Goal: Task Accomplishment & Management: Complete application form

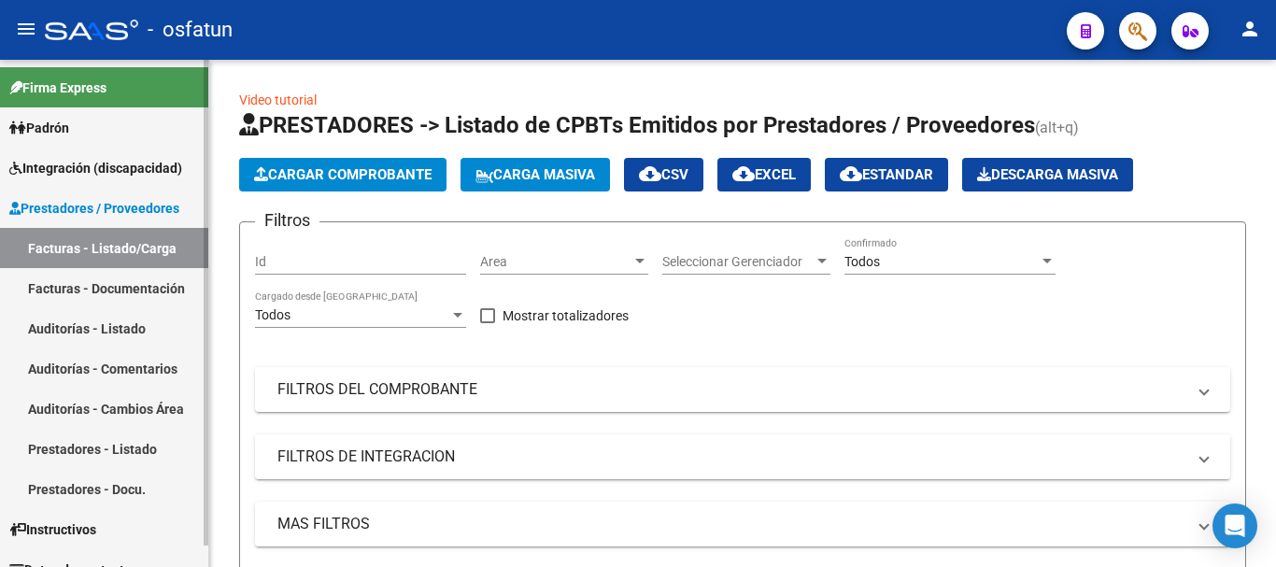
click at [104, 163] on span "Integración (discapacidad)" at bounding box center [95, 168] width 173 height 21
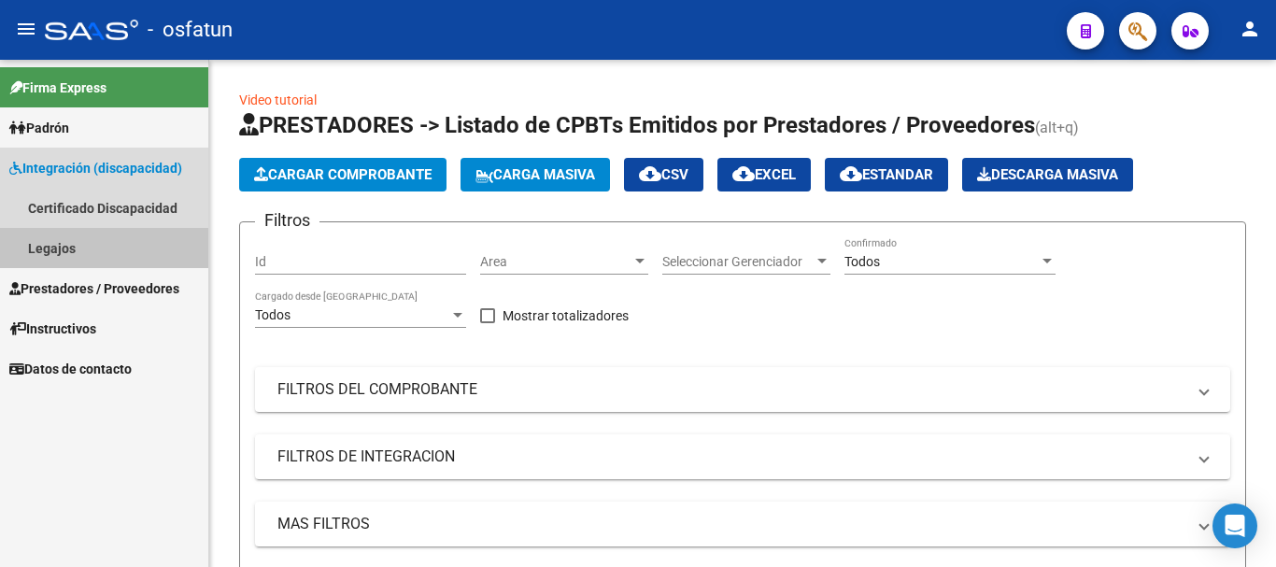
click at [119, 241] on link "Legajos" at bounding box center [104, 248] width 208 height 40
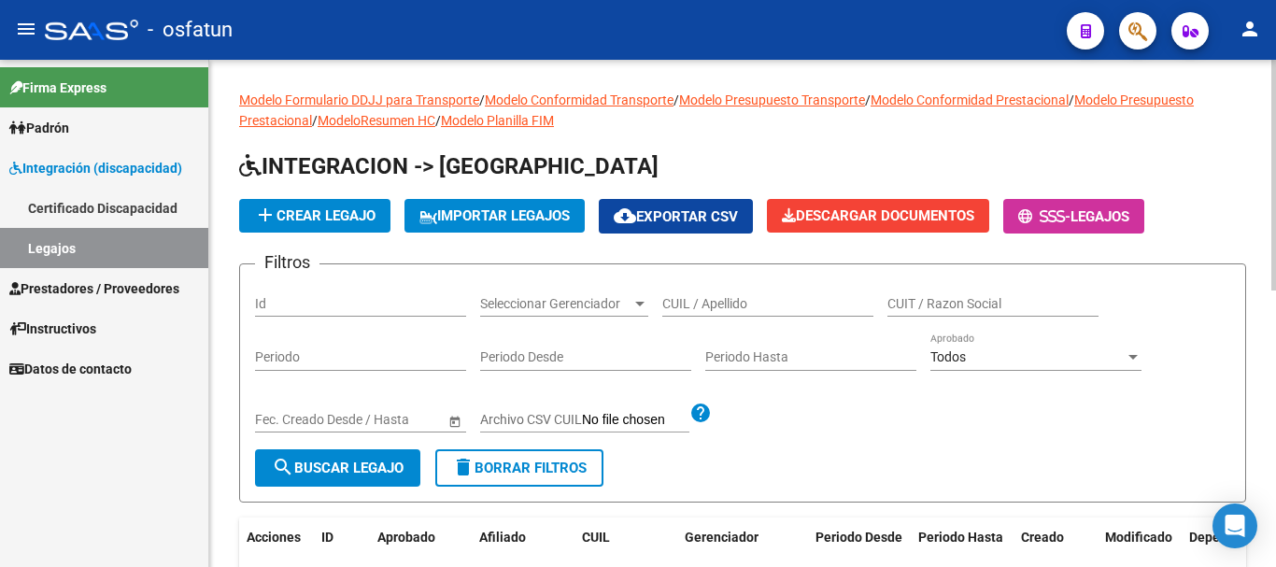
click at [750, 305] on input "CUIL / Apellido" at bounding box center [767, 304] width 211 height 16
type input "rubert"
click at [366, 475] on span "search Buscar Legajo" at bounding box center [338, 468] width 132 height 17
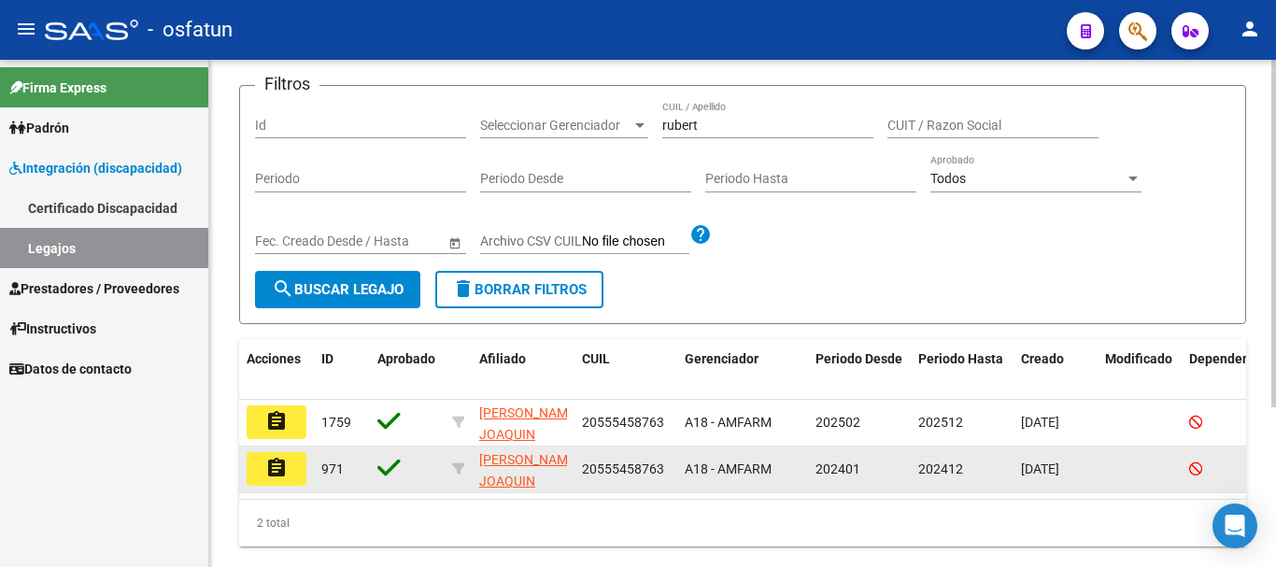
scroll to position [187, 0]
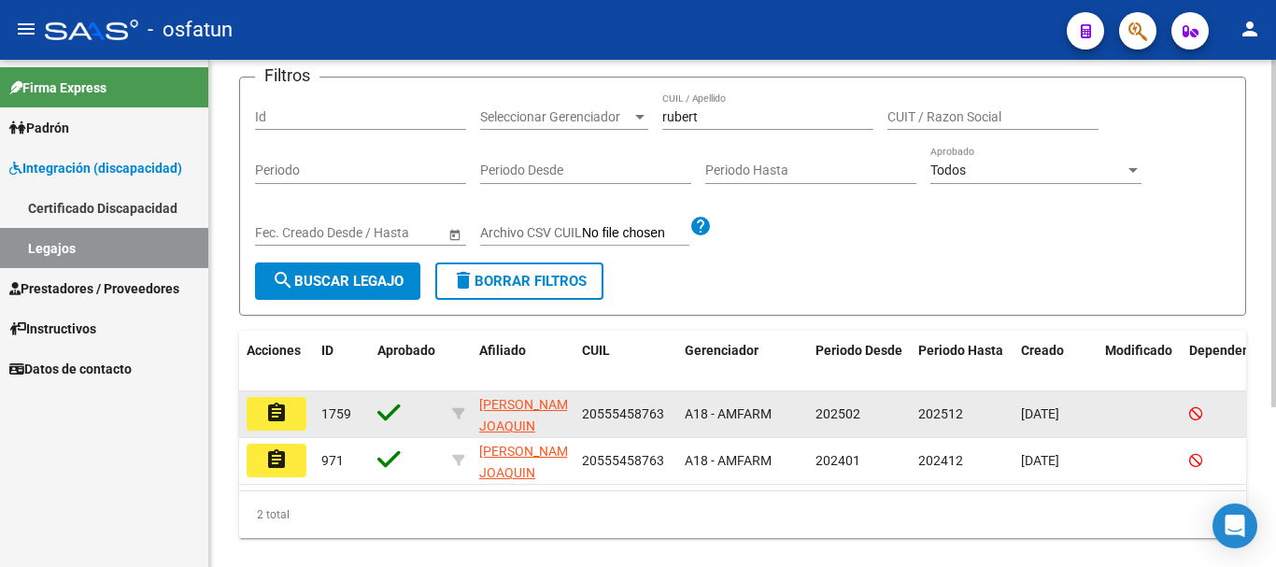
click at [277, 411] on mat-icon "assignment" at bounding box center [276, 413] width 22 height 22
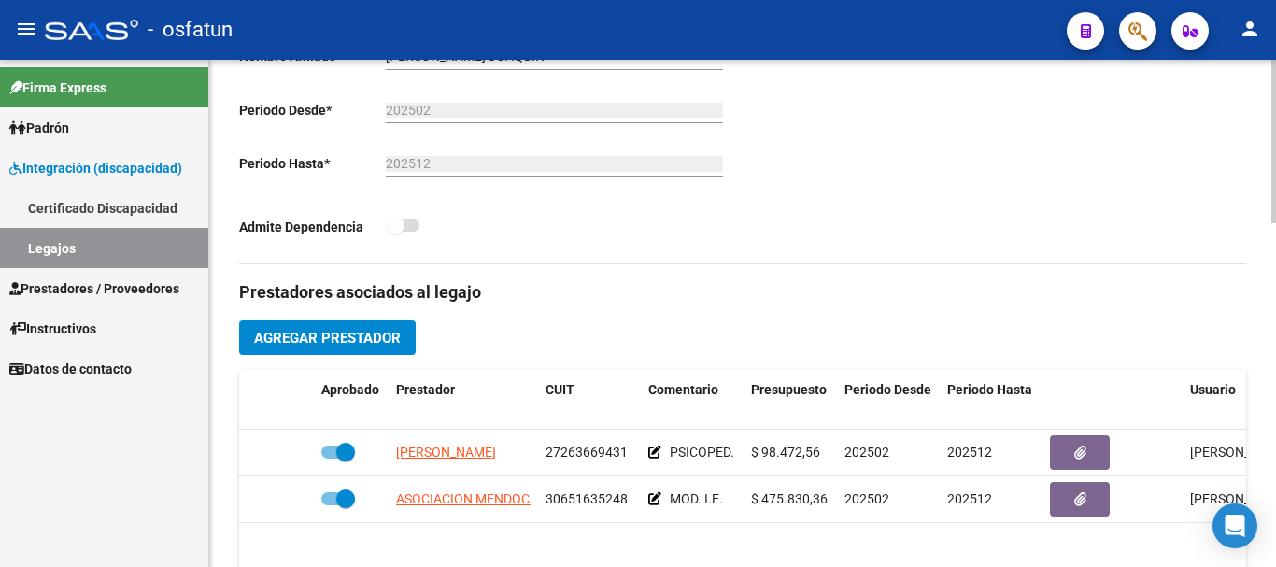
scroll to position [560, 0]
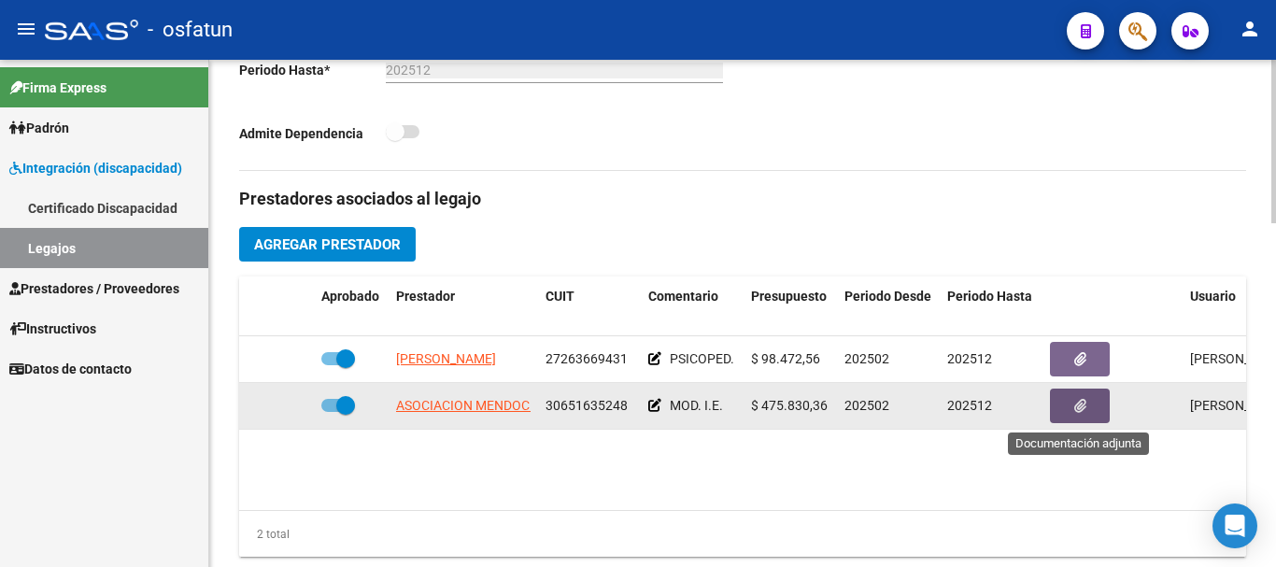
click at [1087, 409] on button "button" at bounding box center [1080, 406] width 60 height 35
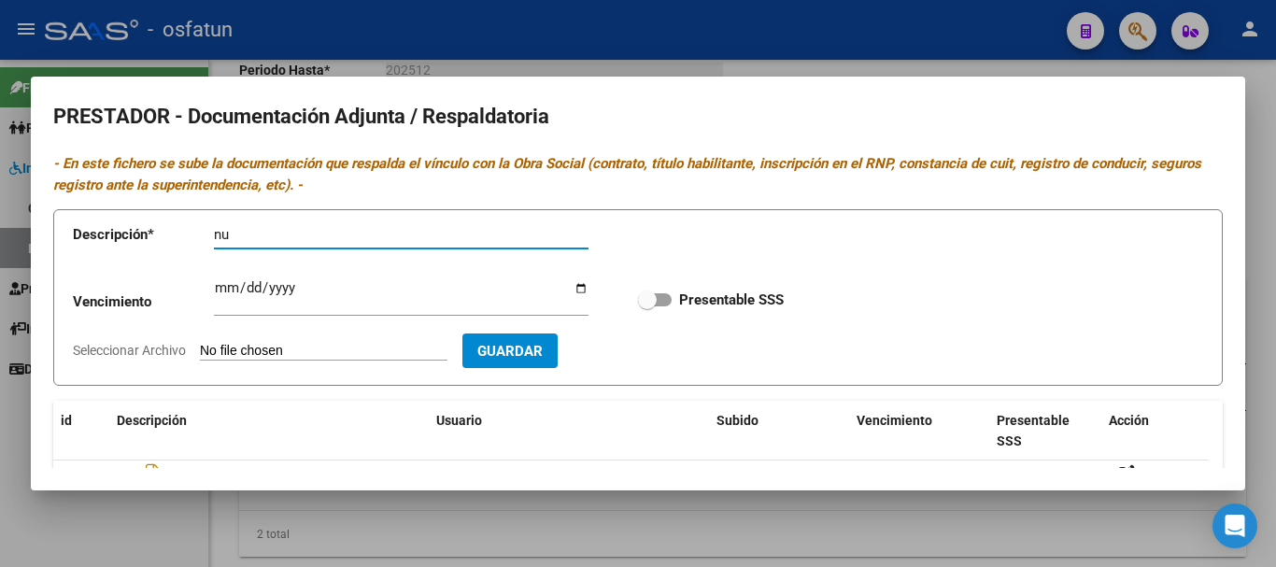
type input "n"
type input "NUEVO CBU MACRO"
click at [246, 347] on input "Seleccionar Archivo" at bounding box center [324, 352] width 248 height 18
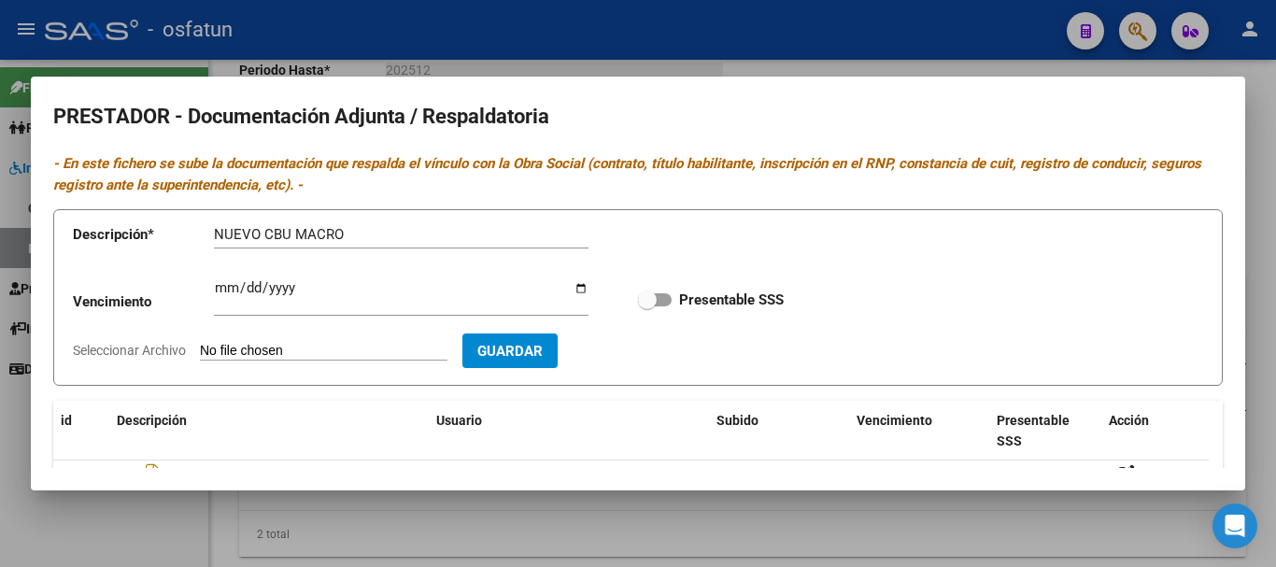
type input "C:\fakepath\CBU MACRO.pdf"
click at [651, 352] on span "Guardar" at bounding box center [618, 351] width 65 height 17
checkbox input "true"
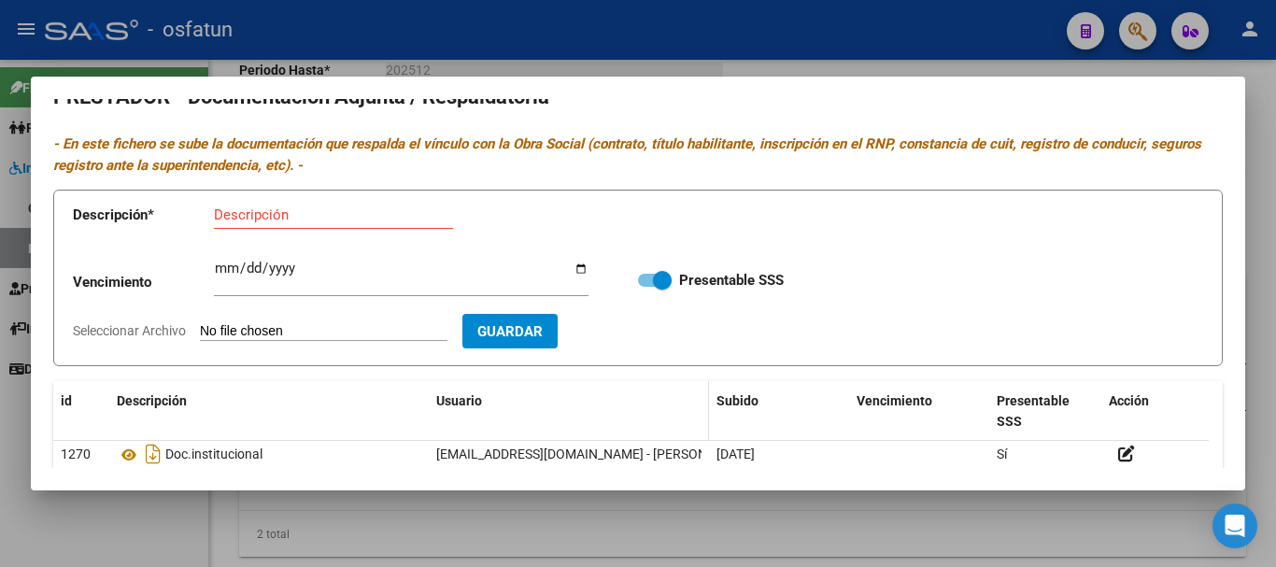
scroll to position [0, 0]
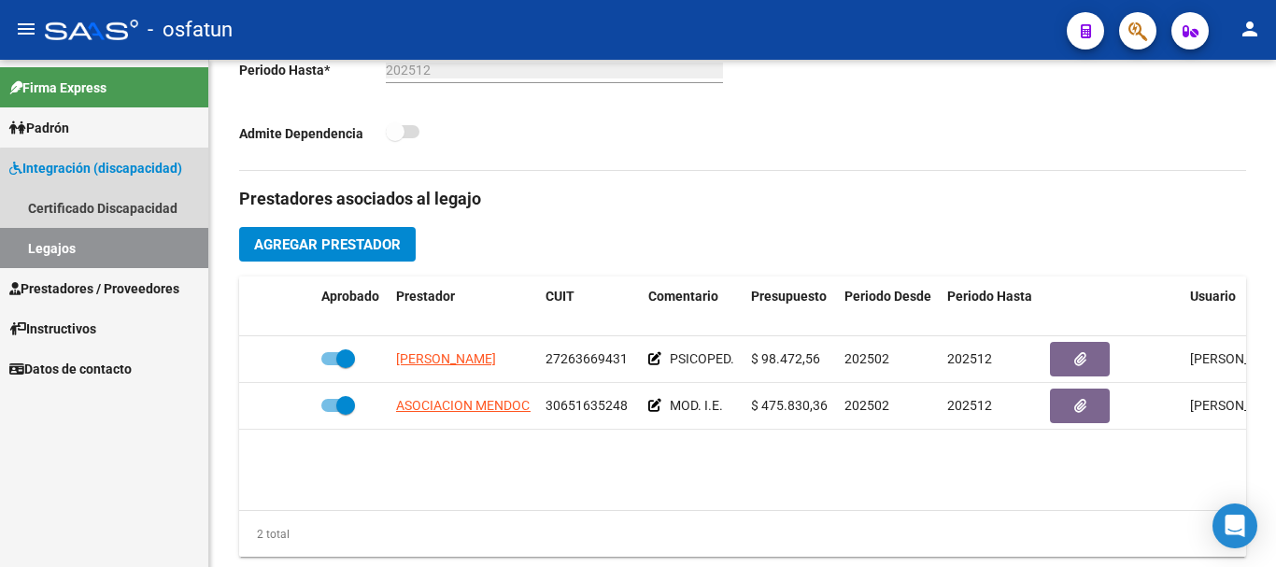
click at [111, 246] on link "Legajos" at bounding box center [104, 248] width 208 height 40
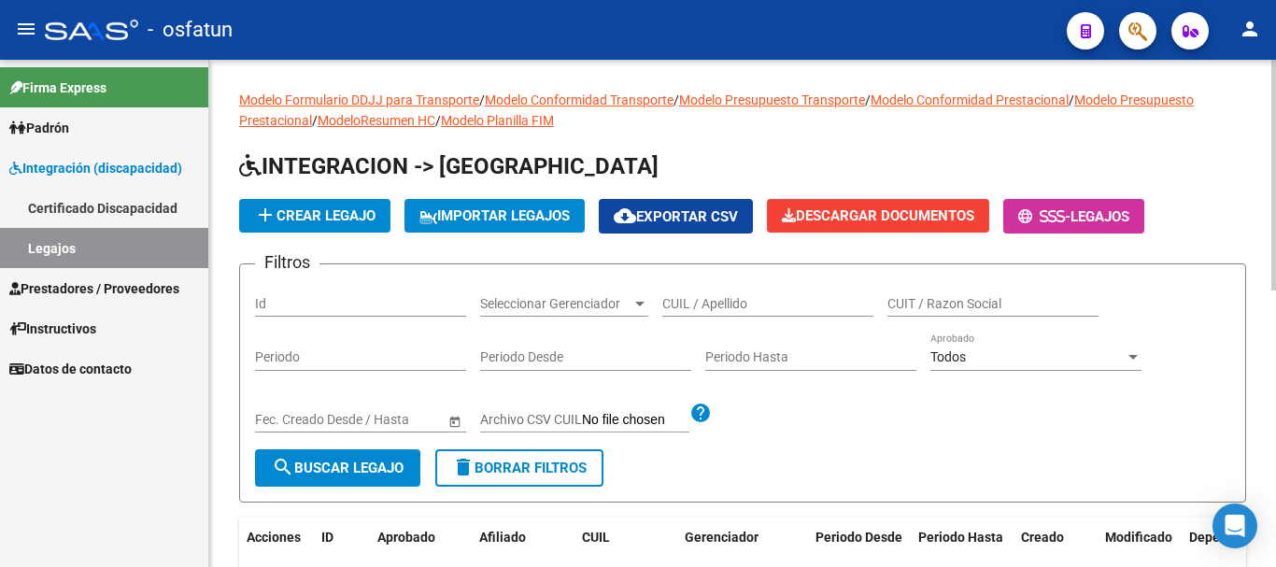
click at [748, 309] on input "CUIL / Apellido" at bounding box center [767, 304] width 211 height 16
type input "NAVA"
click at [341, 466] on span "search Buscar Legajo" at bounding box center [338, 468] width 132 height 17
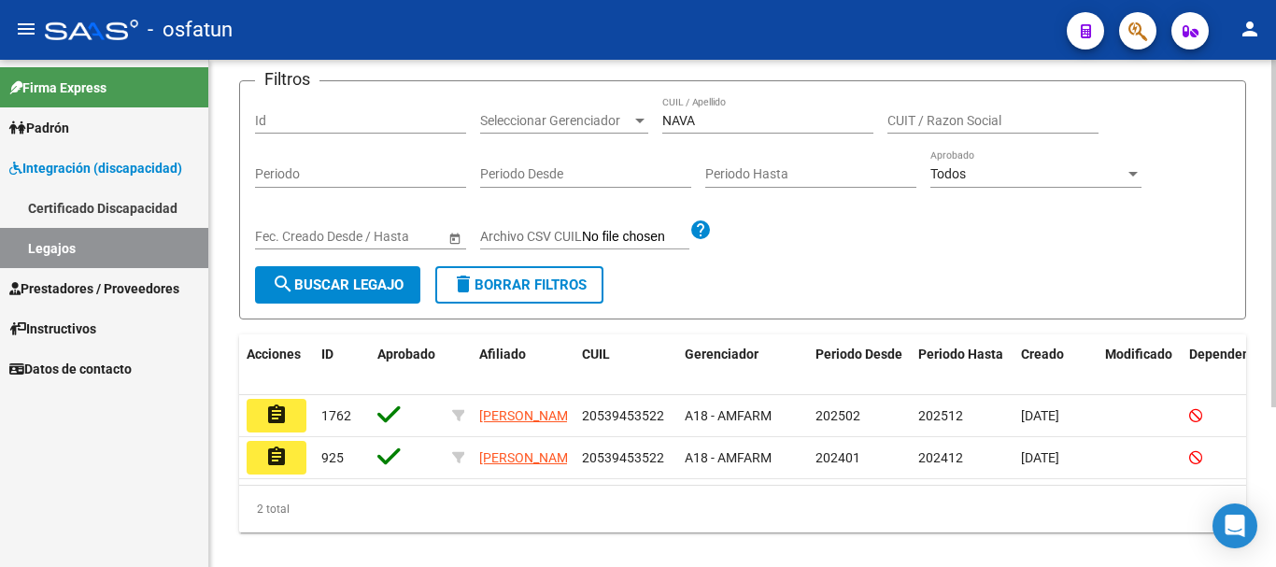
scroll to position [187, 0]
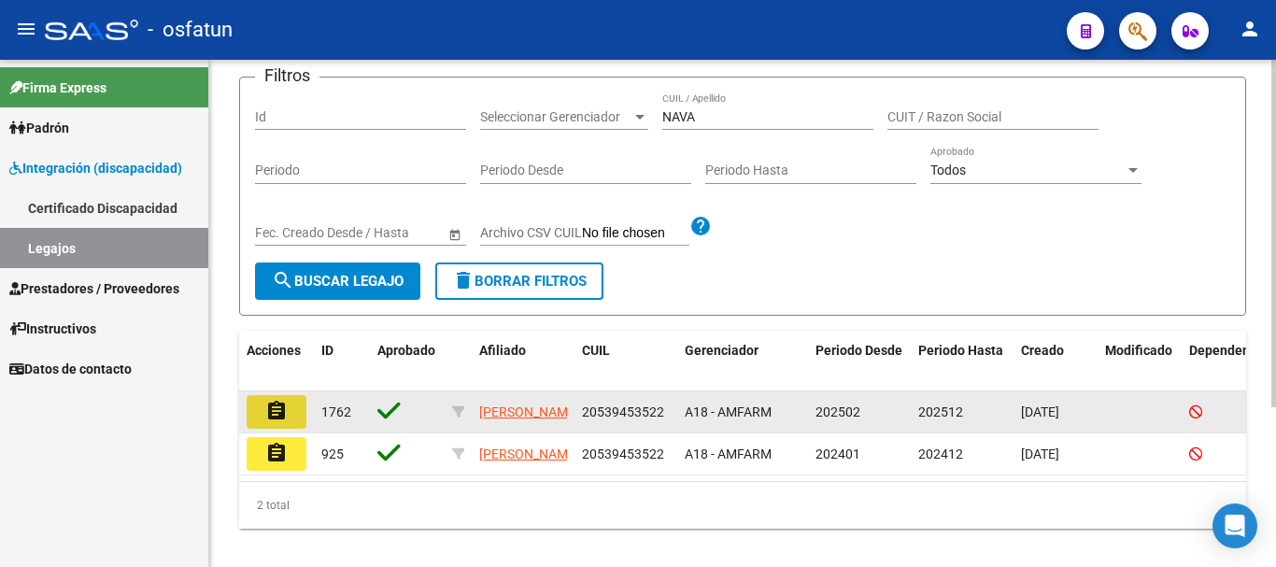
click at [274, 413] on mat-icon "assignment" at bounding box center [276, 411] width 22 height 22
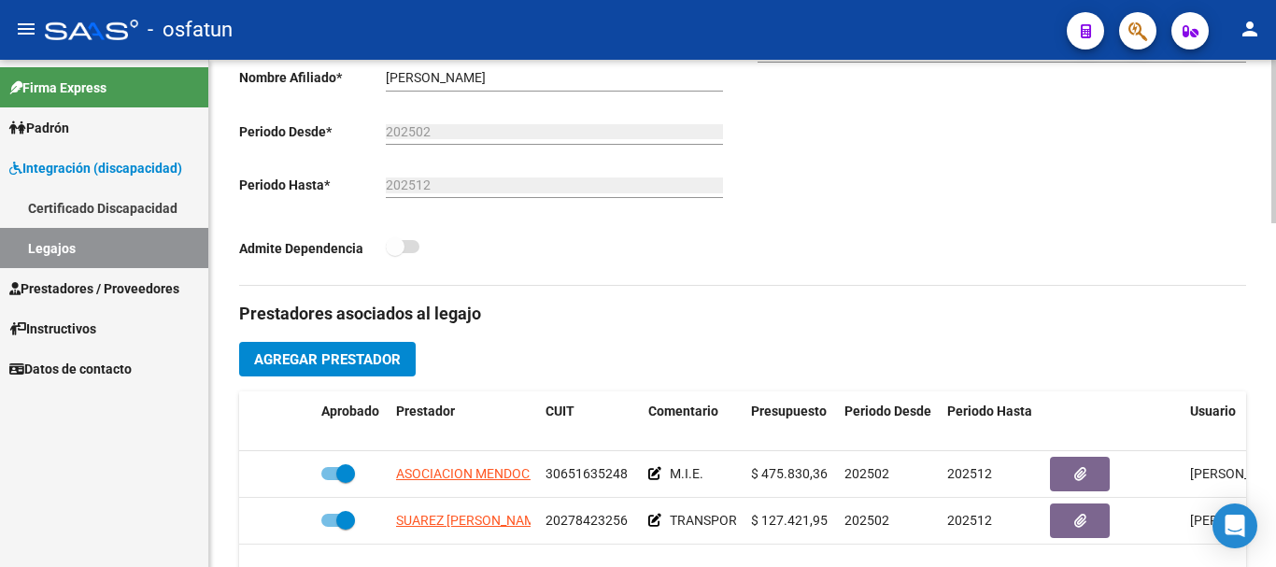
scroll to position [654, 0]
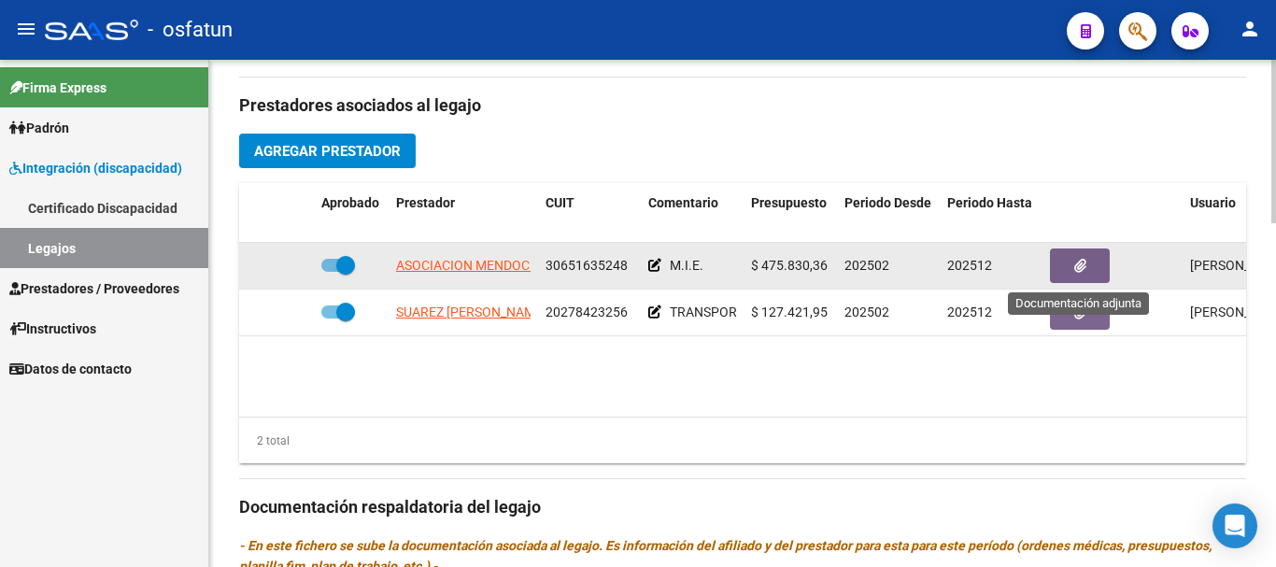
click at [1076, 262] on icon "button" at bounding box center [1080, 266] width 12 height 14
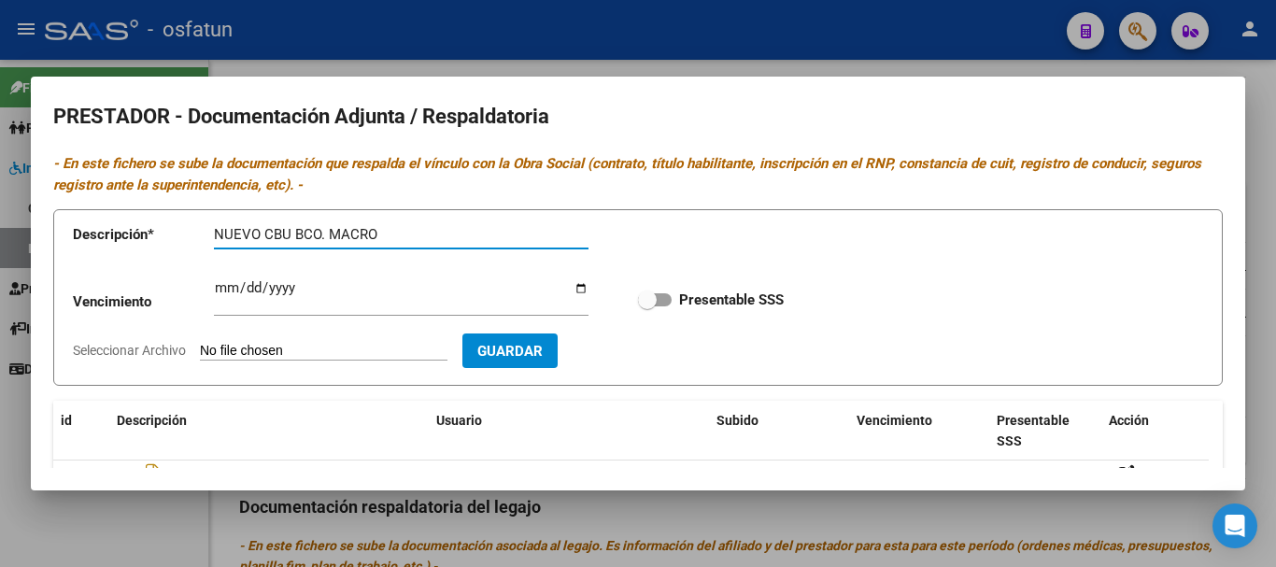
type input "NUEVO CBU BCO. MACRO"
click at [316, 353] on input "Seleccionar Archivo" at bounding box center [324, 352] width 248 height 18
type input "C:\fakepath\CBU MACRO.pdf"
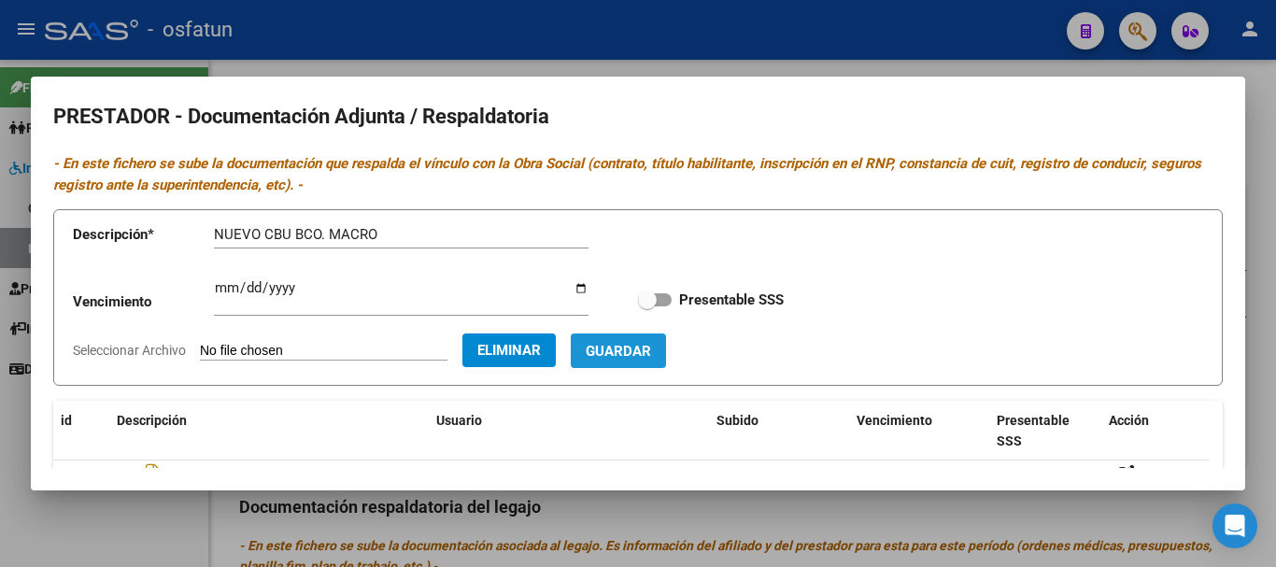
click at [651, 354] on span "Guardar" at bounding box center [618, 351] width 65 height 17
checkbox input "true"
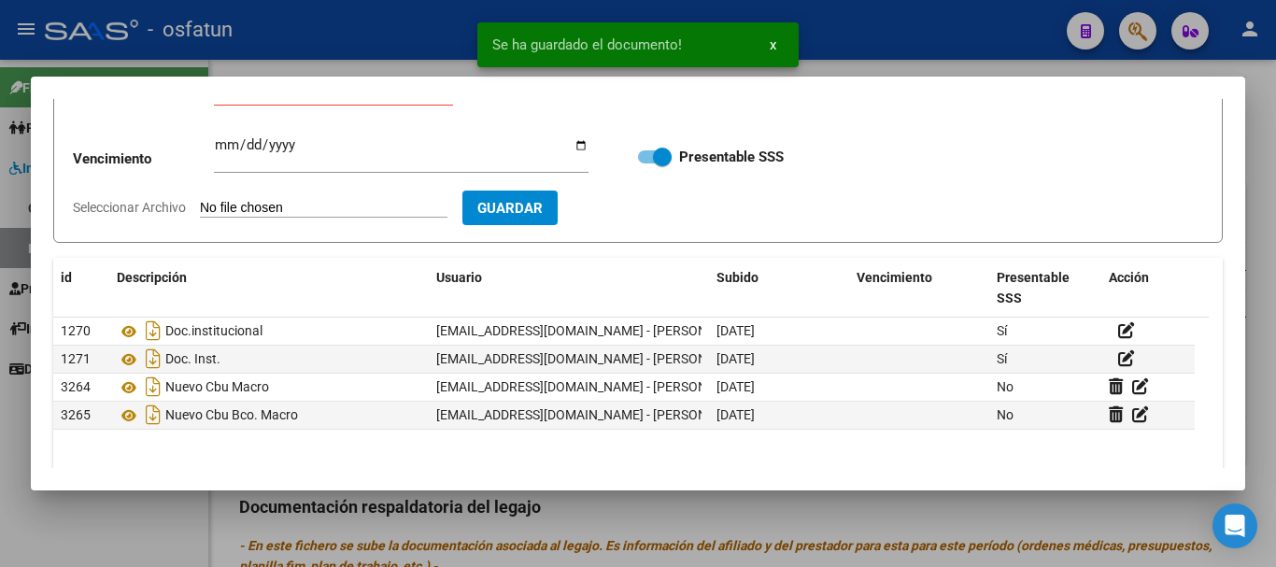
scroll to position [187, 0]
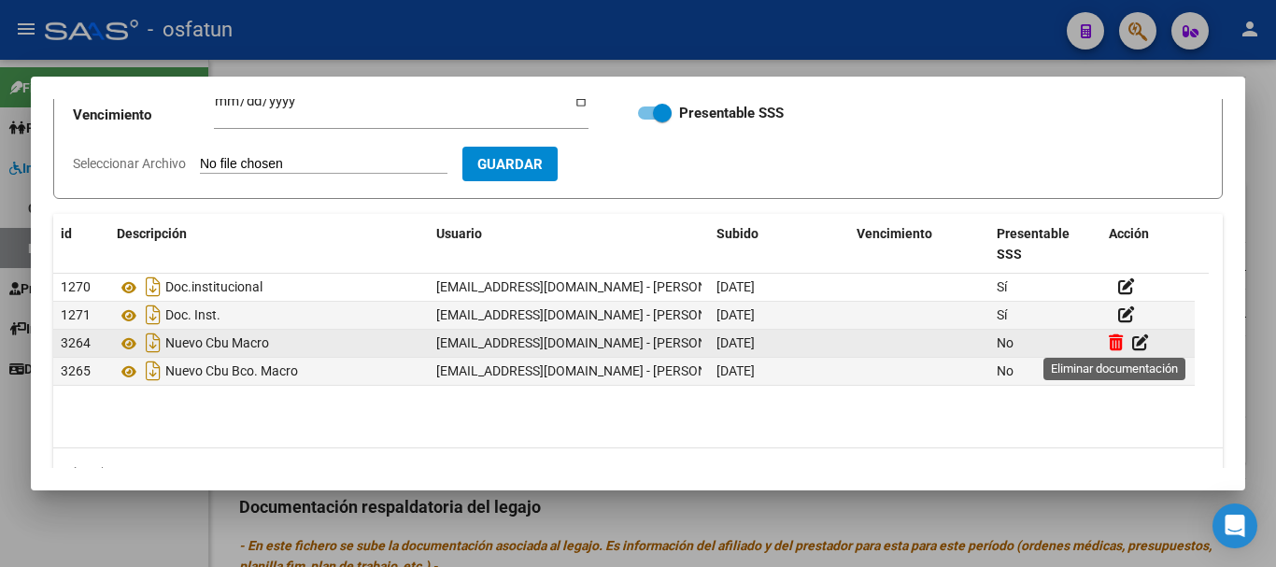
click at [1114, 339] on icon at bounding box center [1116, 342] width 14 height 18
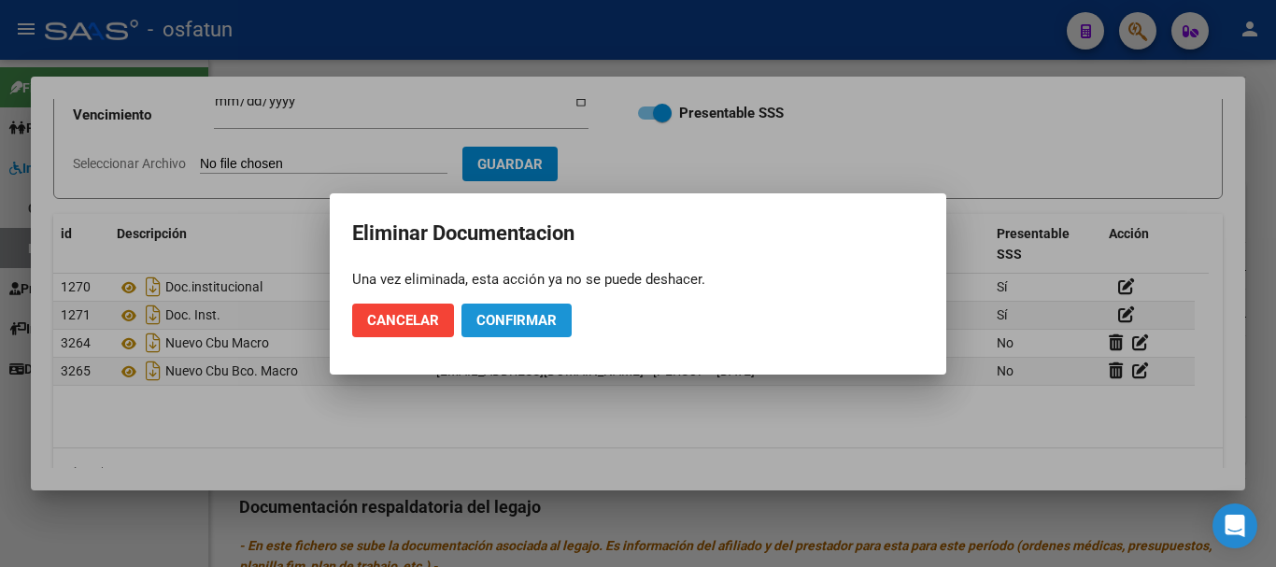
click at [516, 320] on span "Confirmar" at bounding box center [516, 320] width 80 height 17
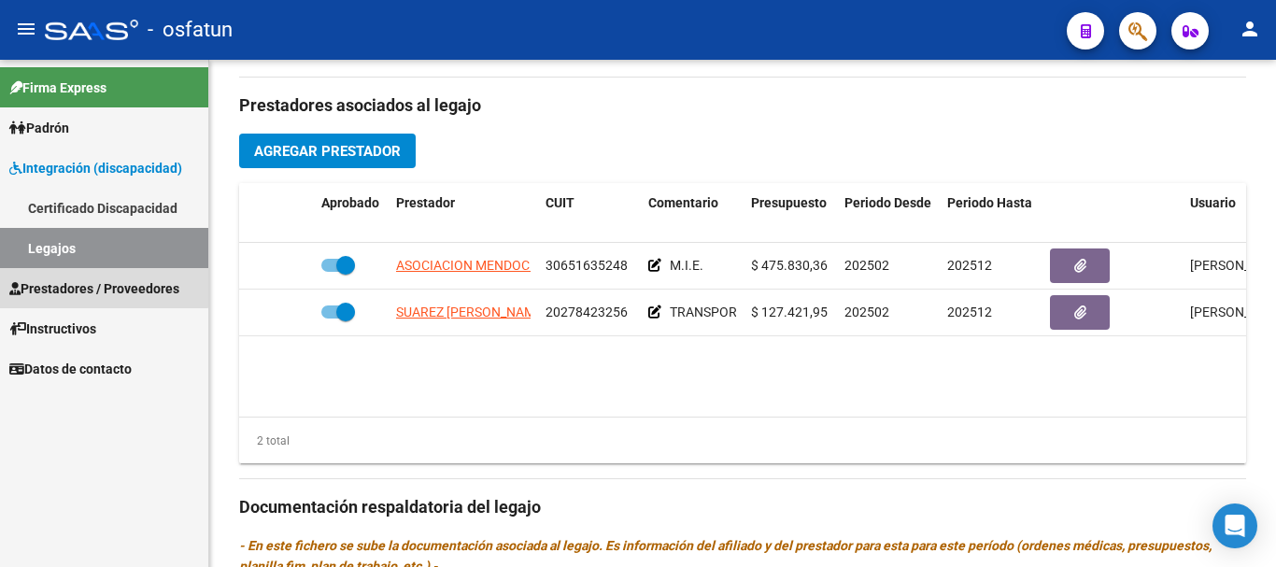
click at [95, 282] on span "Prestadores / Proveedores" at bounding box center [94, 288] width 170 height 21
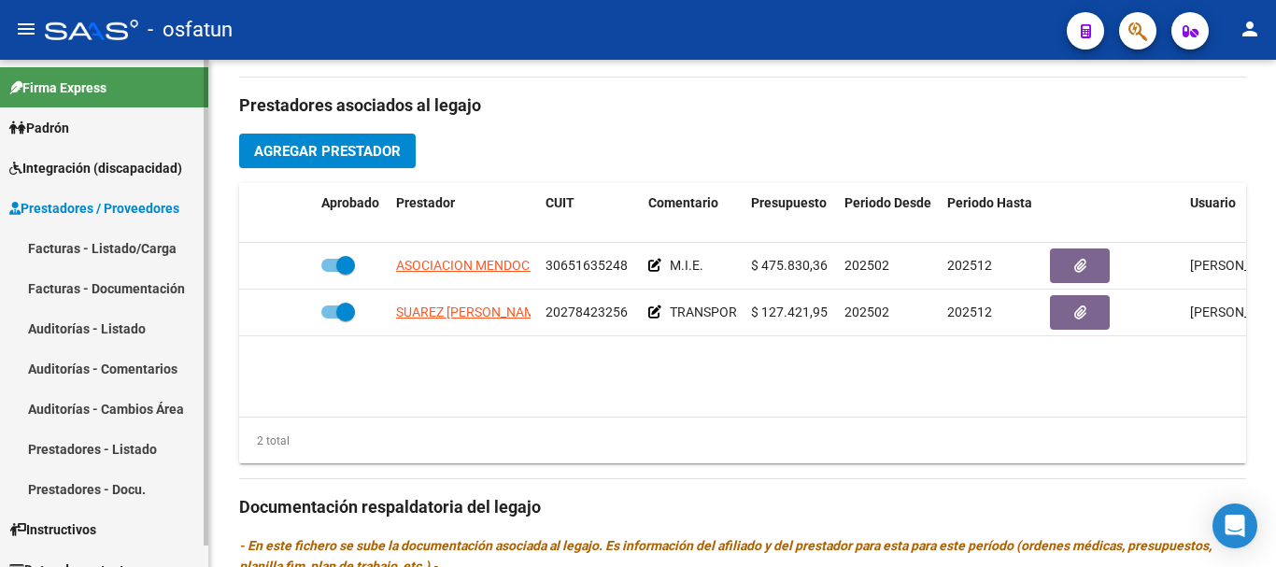
click at [159, 252] on link "Facturas - Listado/Carga" at bounding box center [104, 248] width 208 height 40
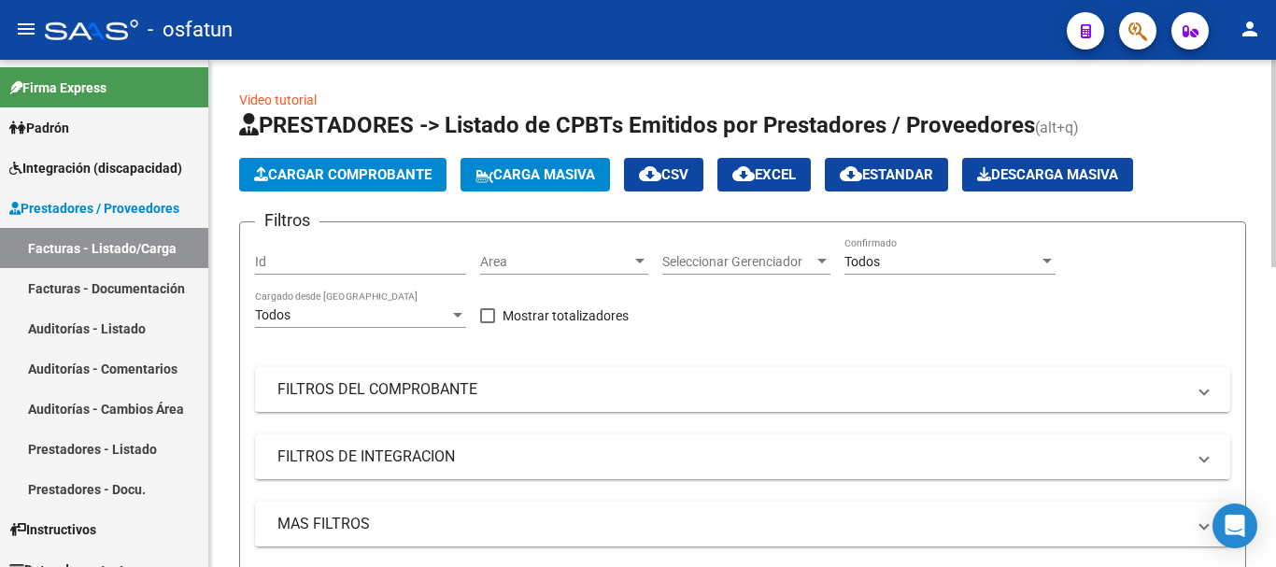
click at [393, 166] on span "Cargar Comprobante" at bounding box center [342, 174] width 177 height 17
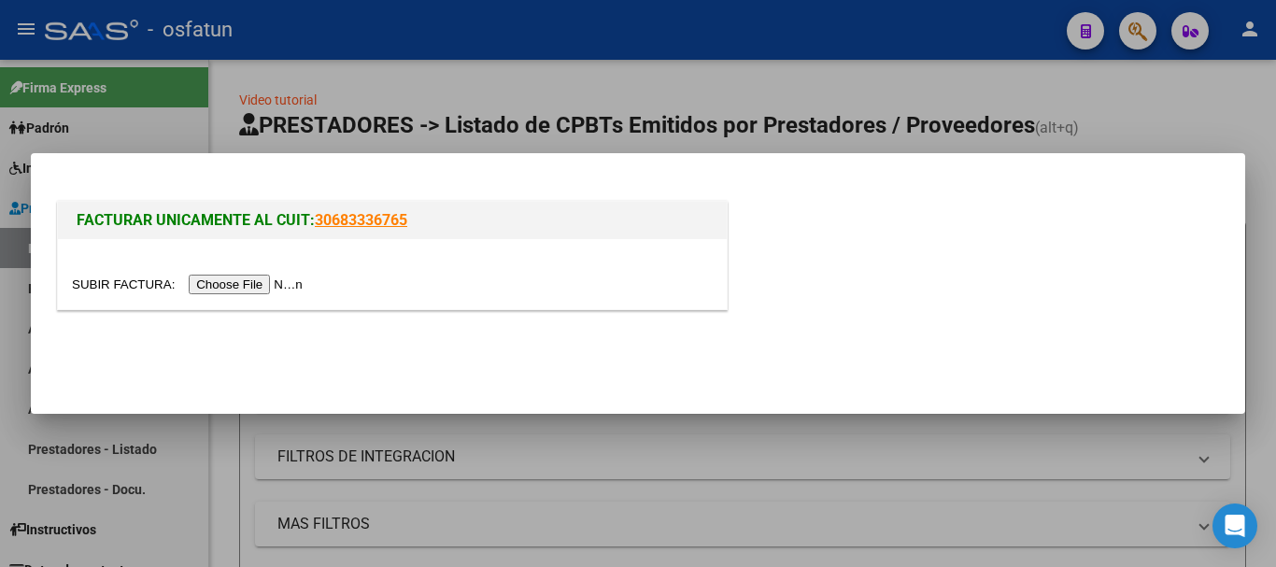
click at [260, 290] on input "file" at bounding box center [190, 285] width 236 height 20
click at [263, 283] on input "file" at bounding box center [190, 285] width 236 height 20
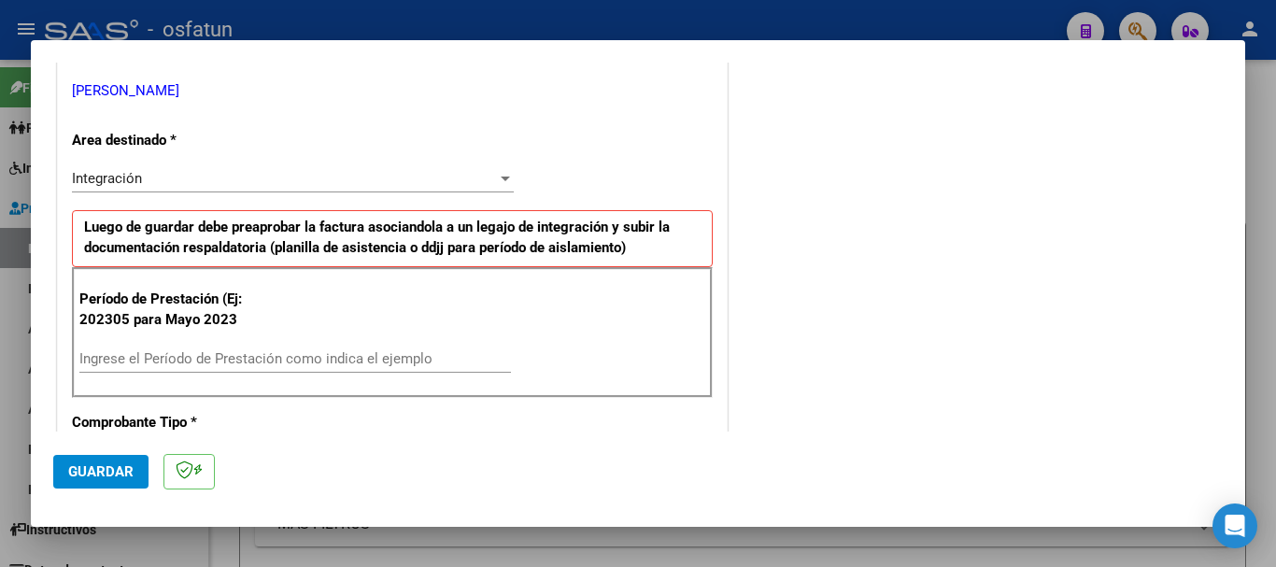
scroll to position [467, 0]
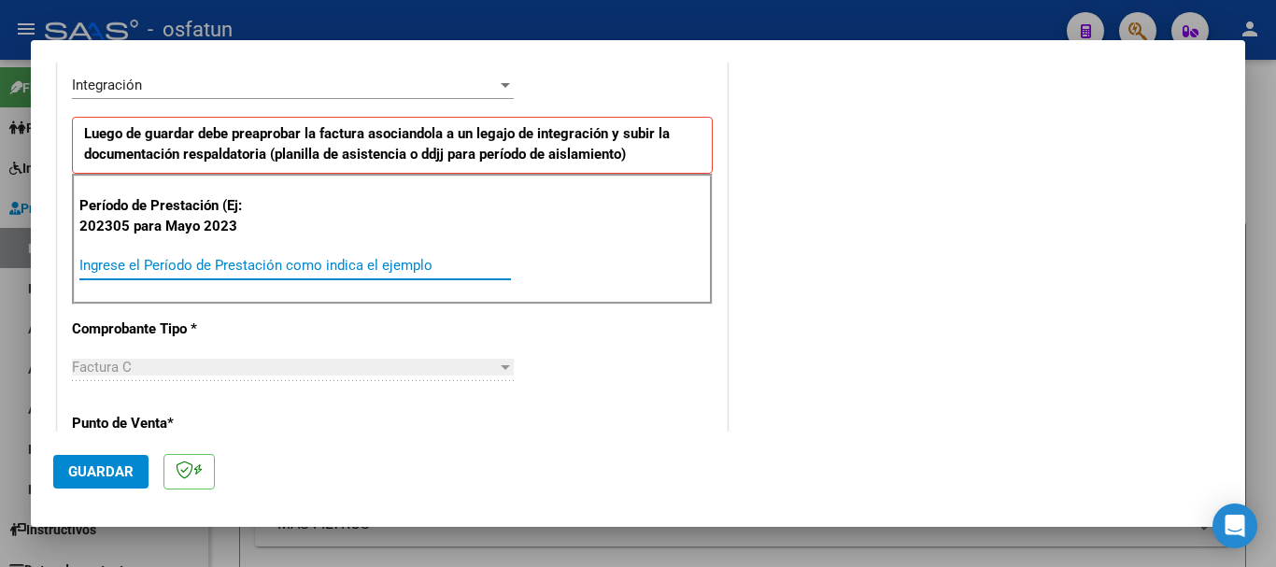
click at [271, 269] on input "Ingrese el Período de Prestación como indica el ejemplo" at bounding box center [295, 265] width 432 height 17
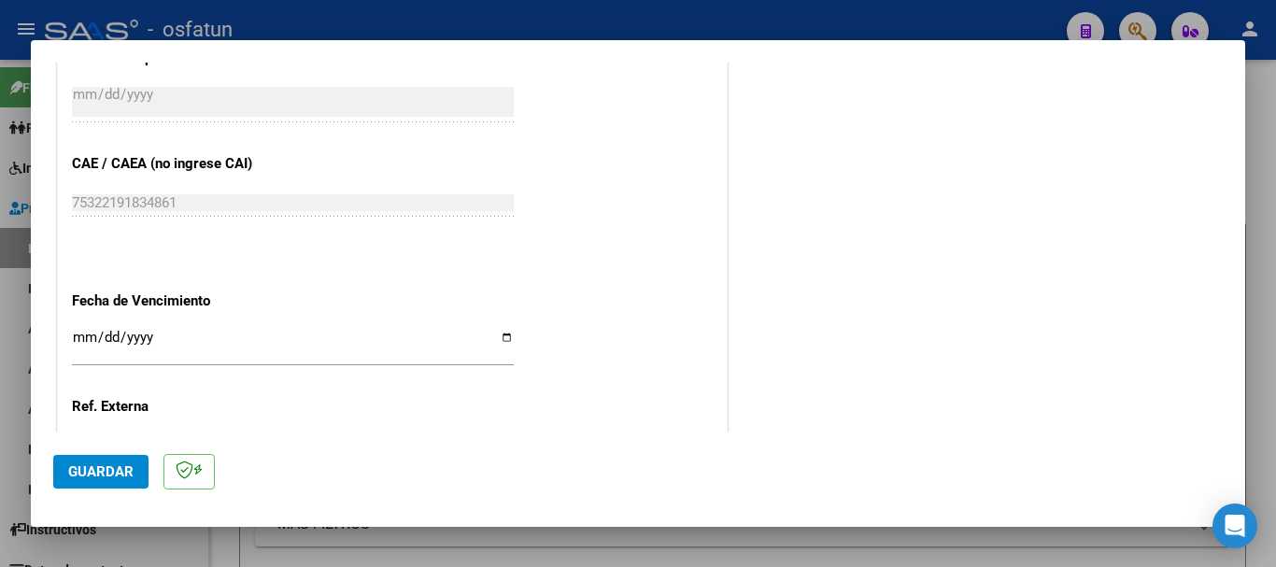
scroll to position [1121, 0]
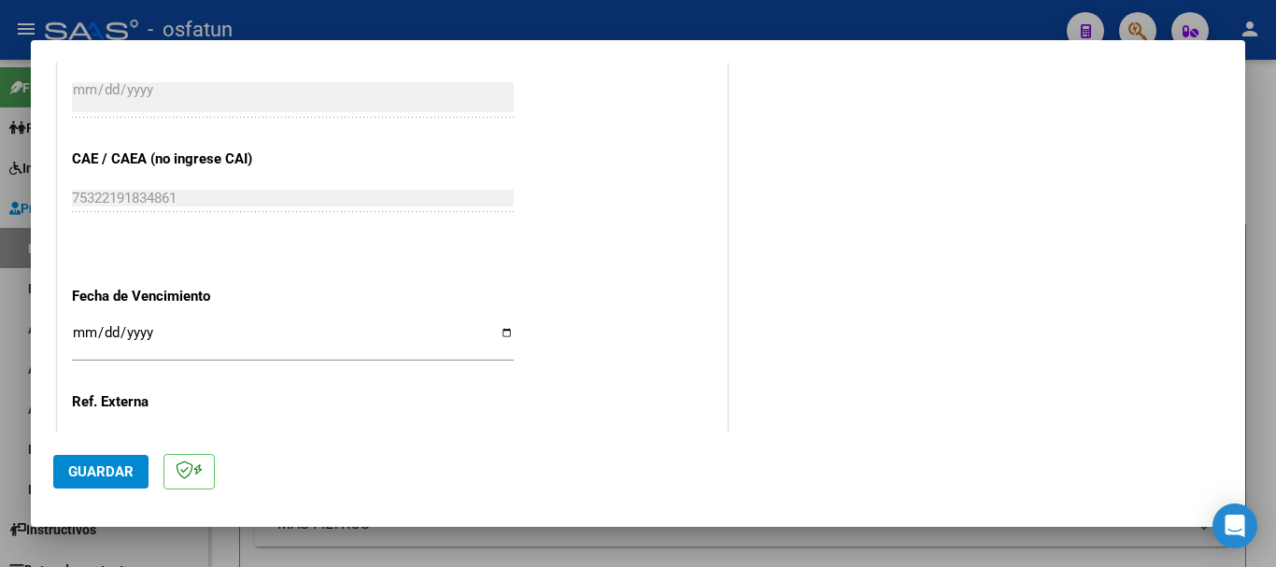
type input "202507"
click at [86, 335] on input "Ingresar la fecha" at bounding box center [293, 340] width 442 height 30
type input "[DATE]"
click at [122, 459] on button "Guardar" at bounding box center [100, 472] width 95 height 34
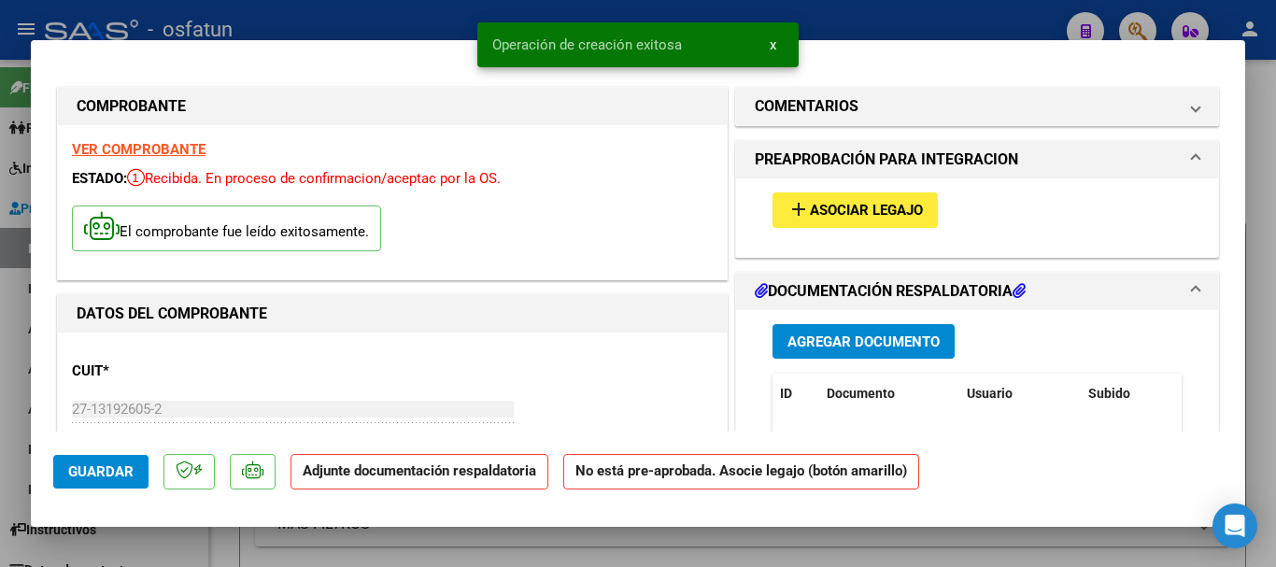
click at [830, 342] on span "Agregar Documento" at bounding box center [863, 341] width 152 height 17
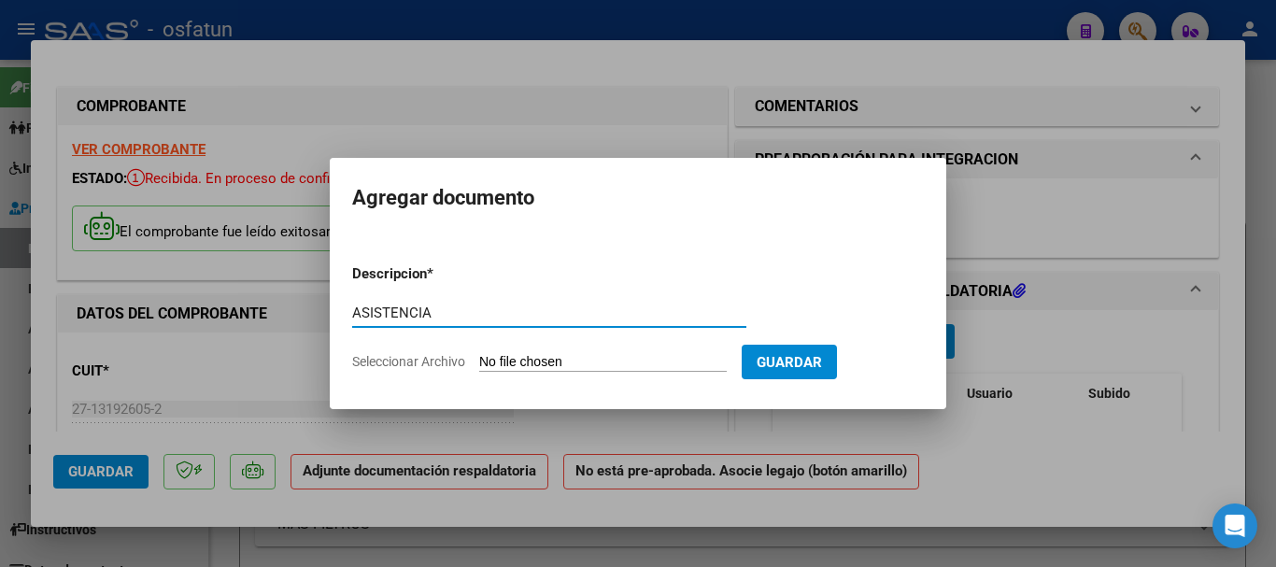
type input "ASISTENCIA"
click at [612, 365] on input "Seleccionar Archivo" at bounding box center [603, 363] width 248 height 18
type input "C:\fakepath\ASISTENCIA-TPTE (14).pdf"
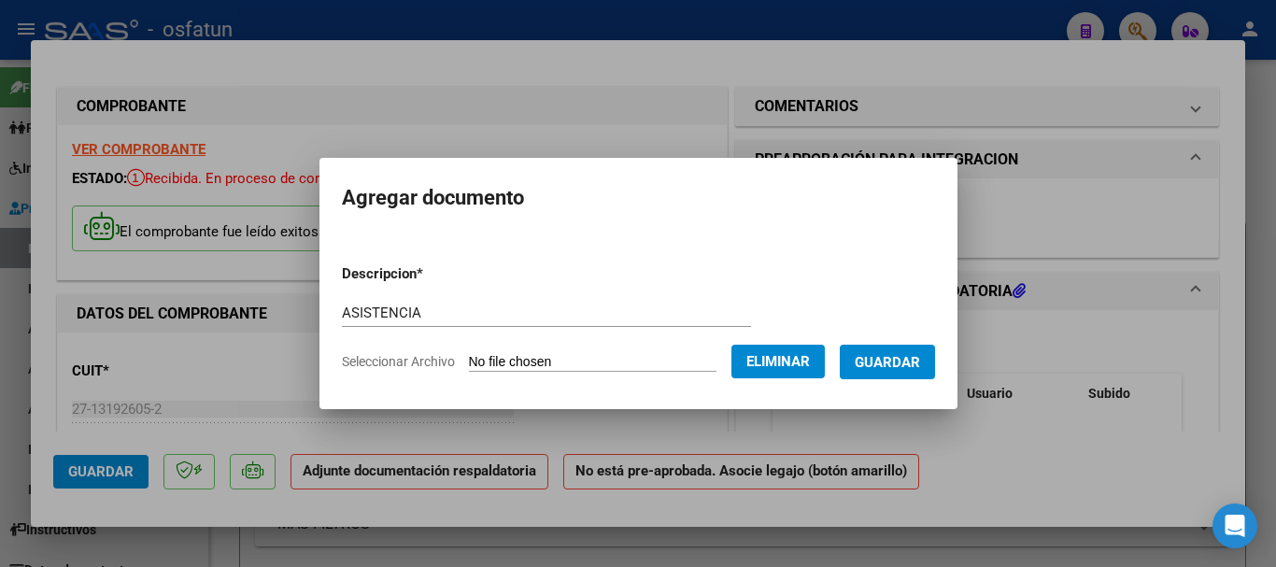
click at [907, 363] on span "Guardar" at bounding box center [887, 362] width 65 height 17
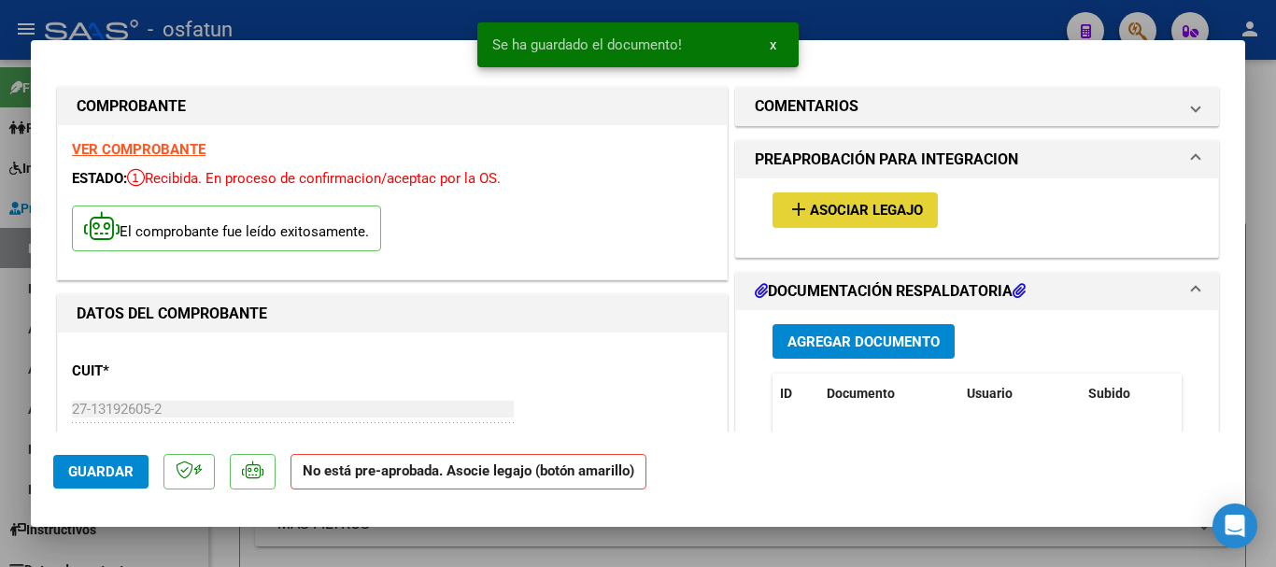
click at [829, 205] on span "Asociar Legajo" at bounding box center [866, 211] width 113 height 17
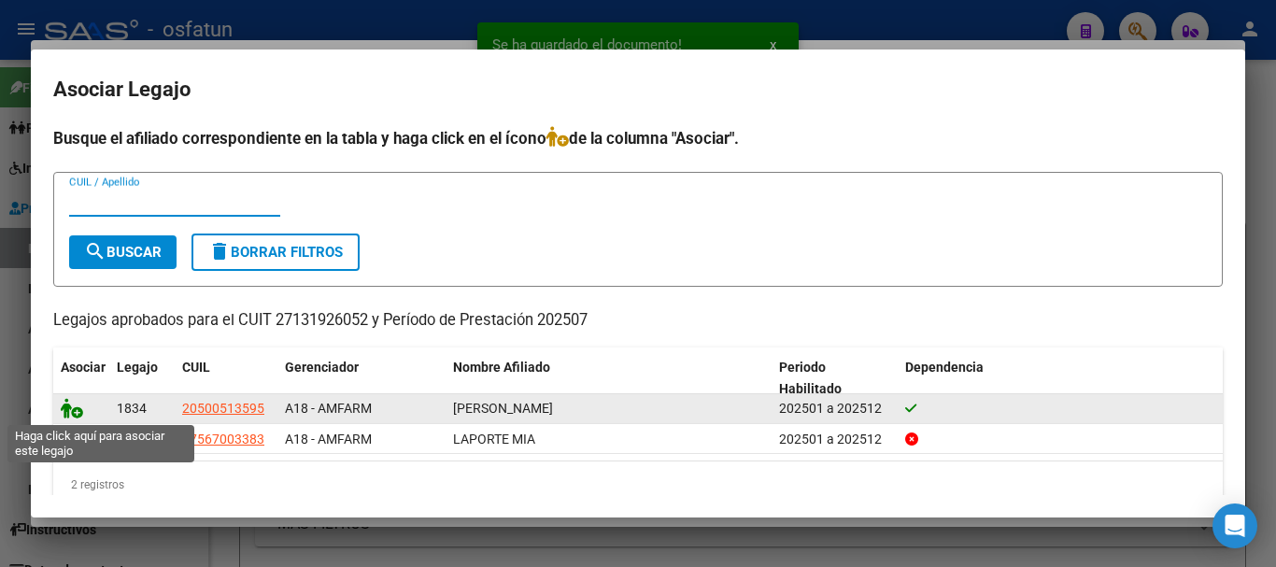
click at [69, 413] on icon at bounding box center [72, 408] width 22 height 21
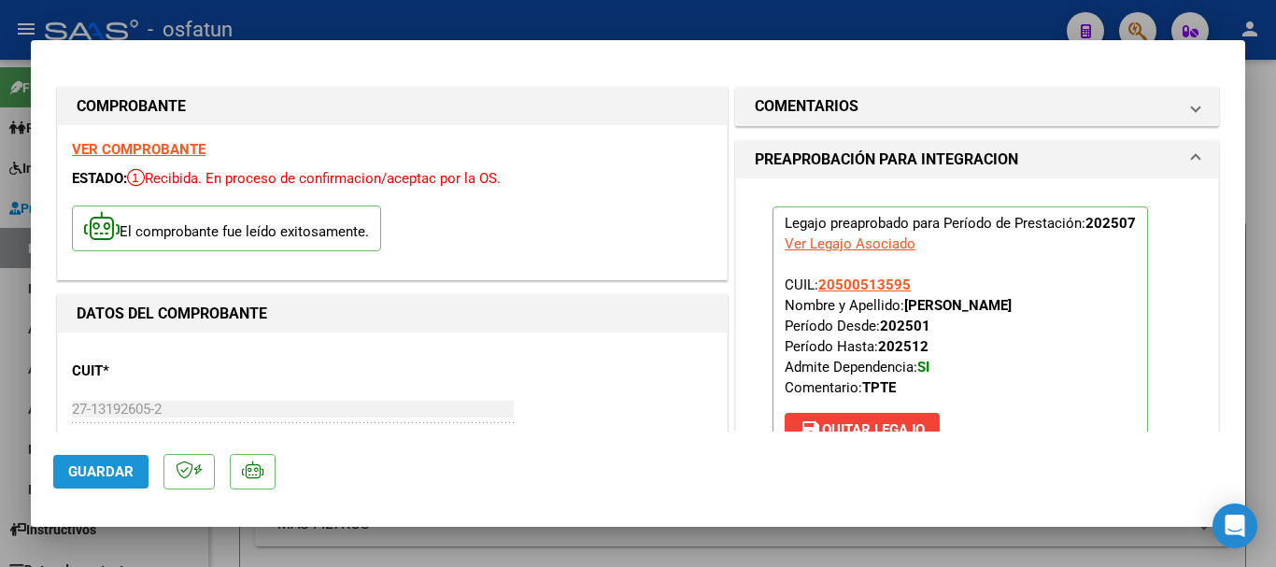
click at [88, 482] on button "Guardar" at bounding box center [100, 472] width 95 height 34
drag, startPoint x: 93, startPoint y: 461, endPoint x: 114, endPoint y: 467, distance: 21.3
click at [96, 460] on button "Guardar" at bounding box center [100, 472] width 95 height 34
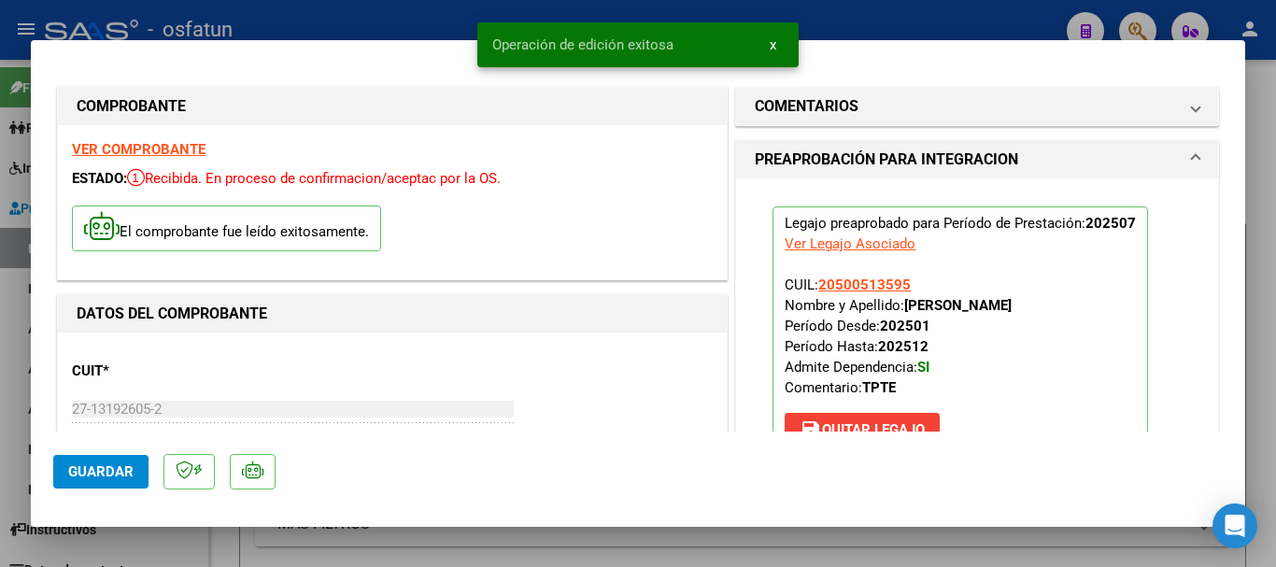
type input "$ 0,00"
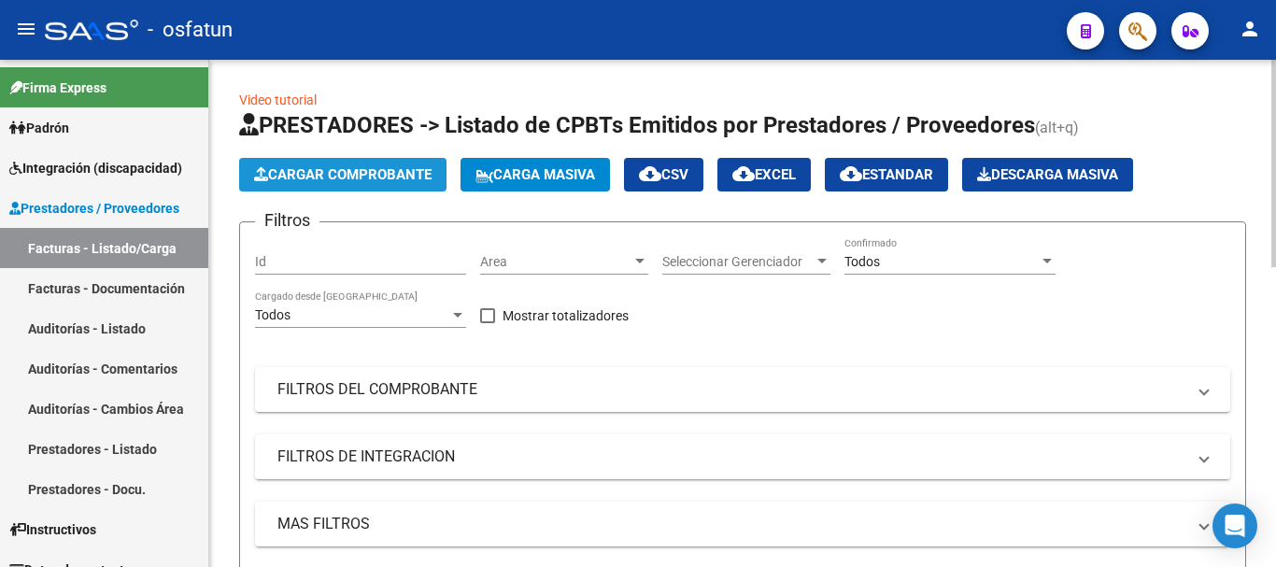
click at [377, 164] on button "Cargar Comprobante" at bounding box center [342, 175] width 207 height 34
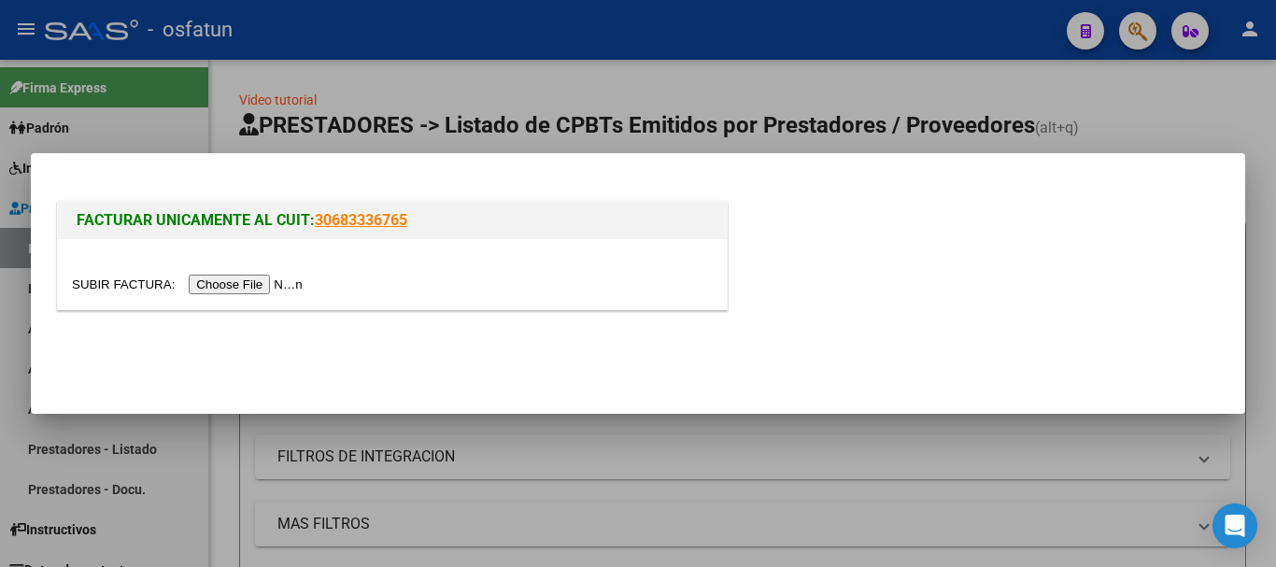
click at [268, 281] on input "file" at bounding box center [190, 285] width 236 height 20
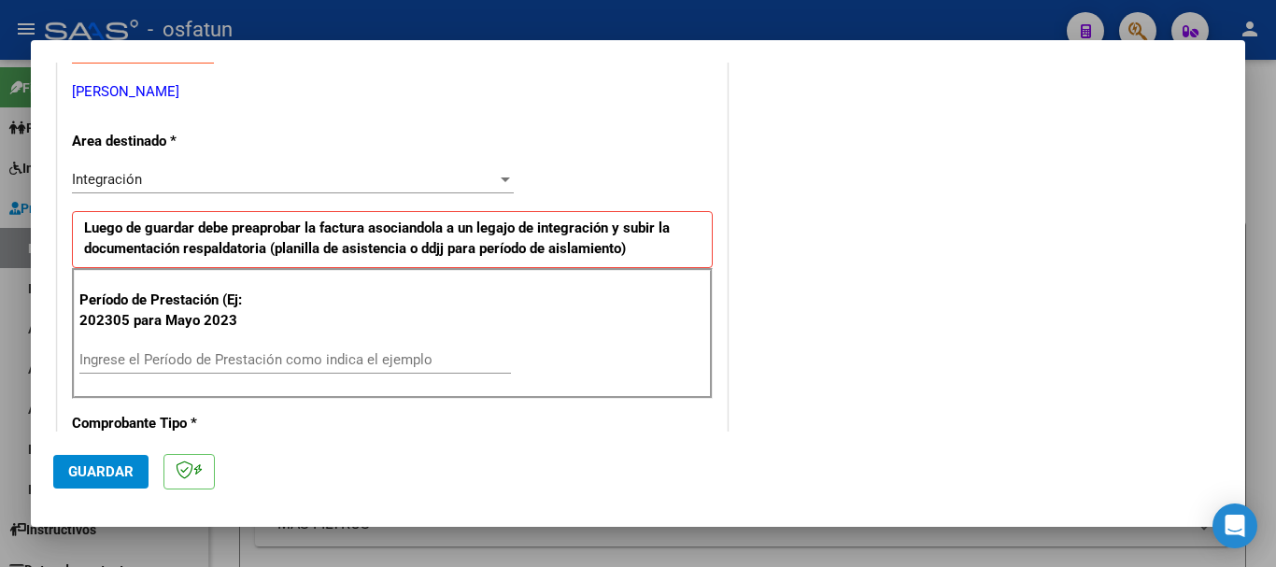
scroll to position [374, 0]
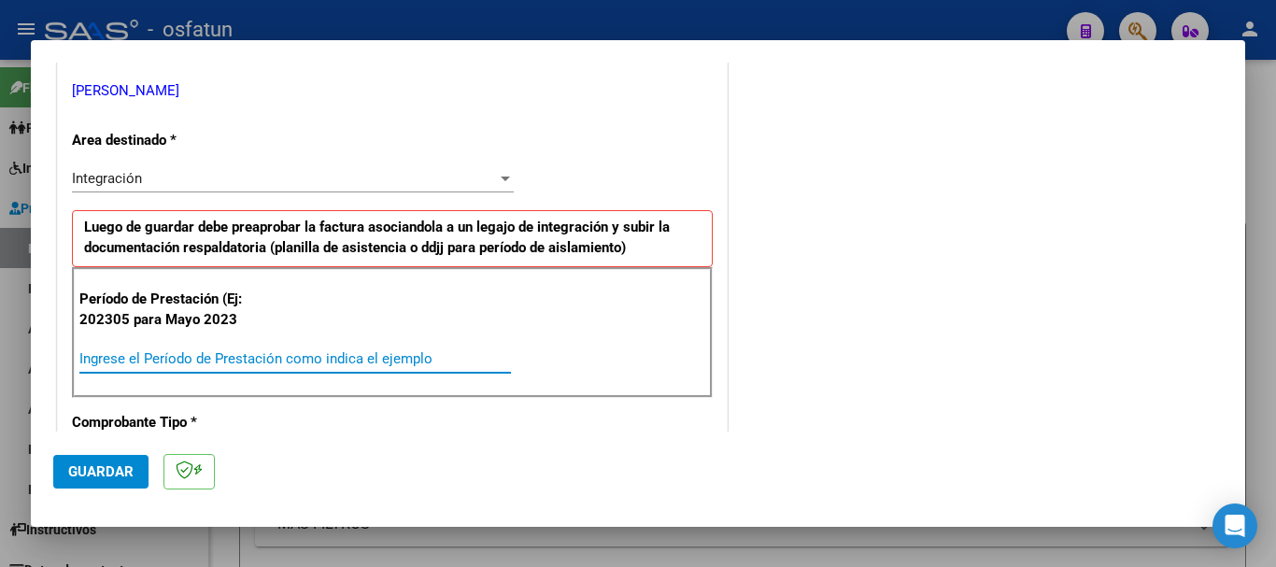
click at [244, 365] on input "Ingrese el Período de Prestación como indica el ejemplo" at bounding box center [295, 358] width 432 height 17
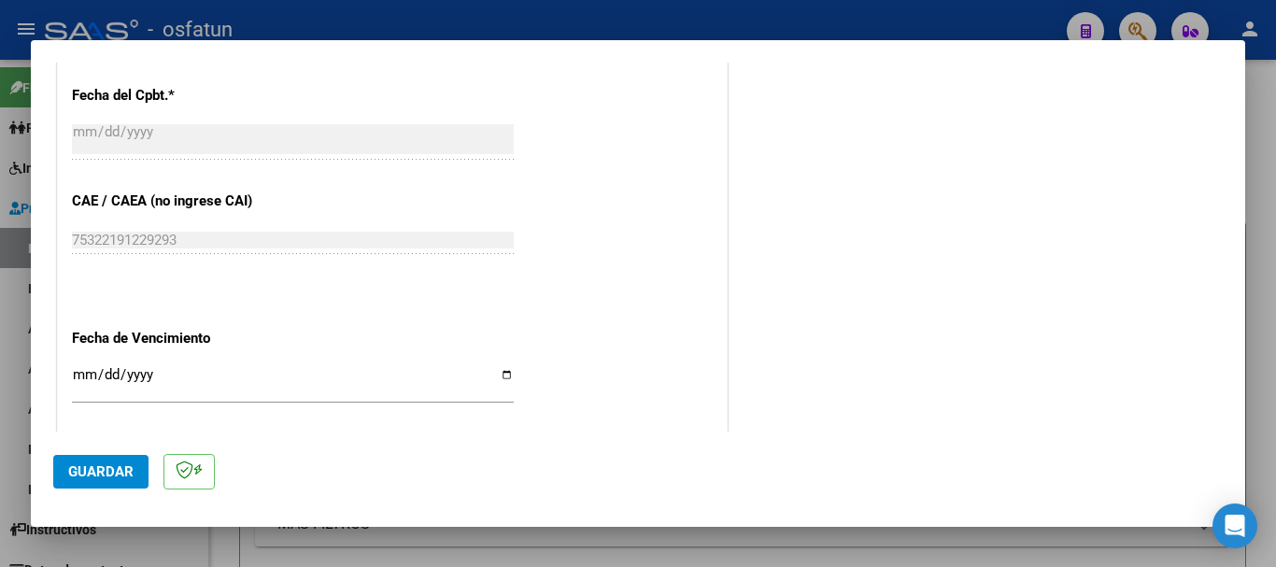
scroll to position [1121, 0]
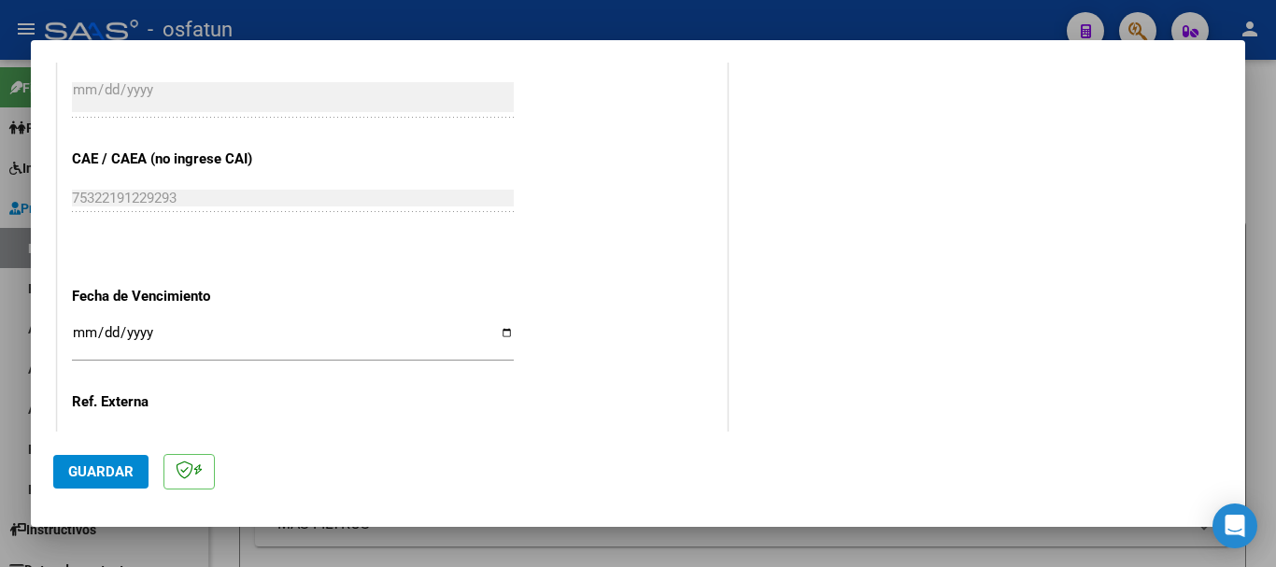
type input "202507"
click at [77, 333] on input "Ingresar la fecha" at bounding box center [293, 340] width 442 height 30
type input "[DATE]"
click at [81, 460] on button "Guardar" at bounding box center [100, 472] width 95 height 34
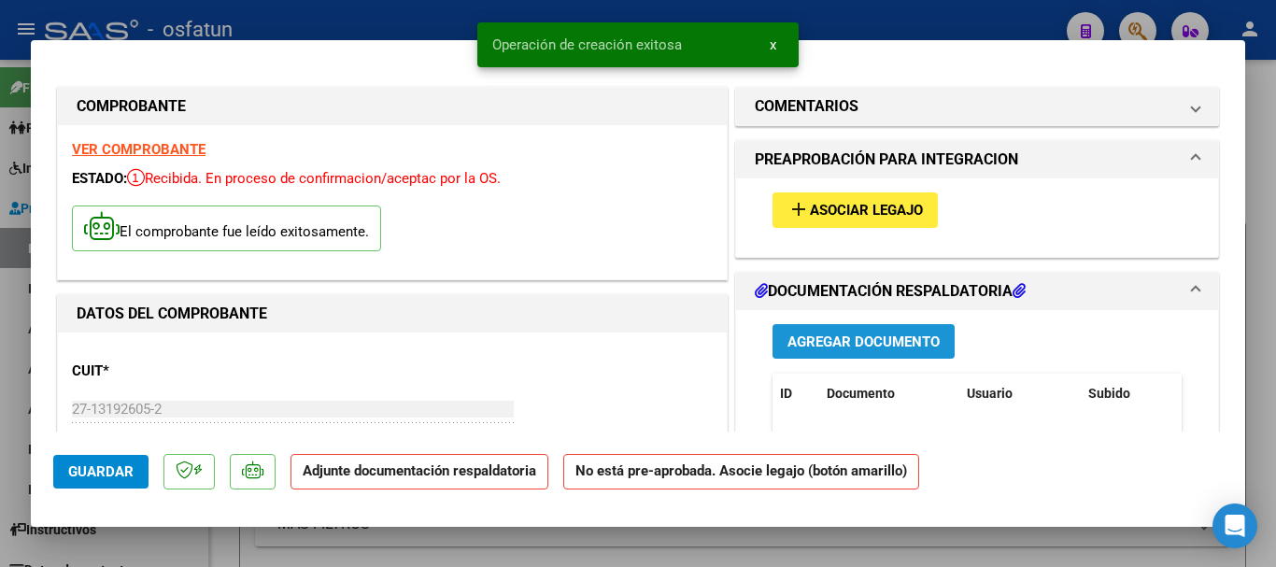
click at [829, 341] on span "Agregar Documento" at bounding box center [863, 341] width 152 height 17
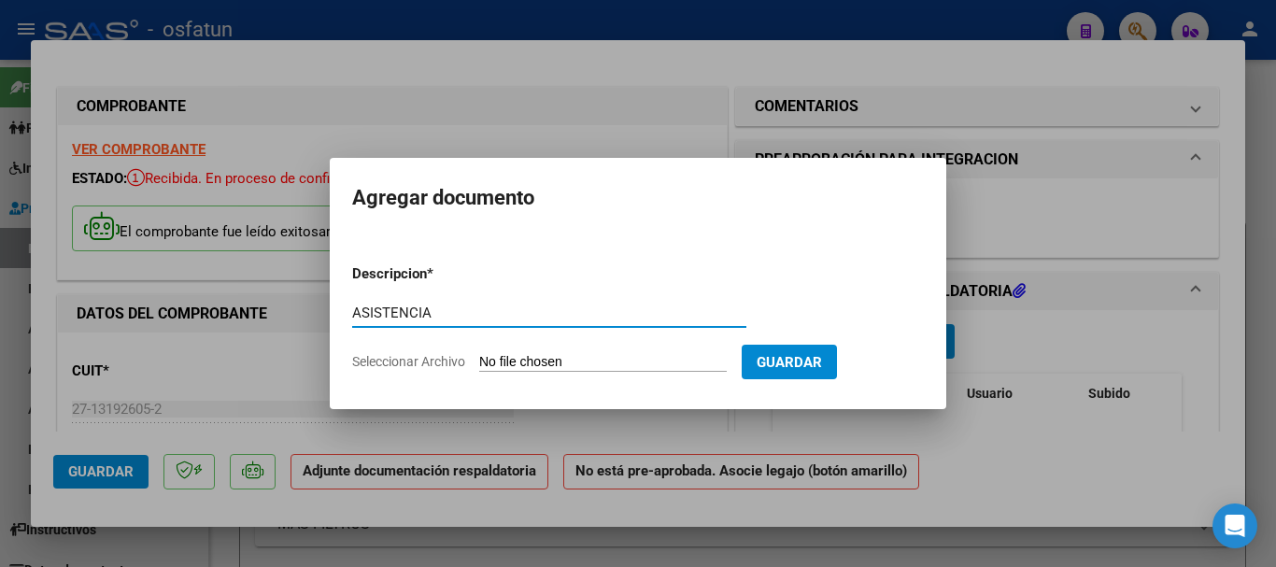
type input "ASISTENCIA"
click at [531, 361] on input "Seleccionar Archivo" at bounding box center [603, 363] width 248 height 18
type input "C:\fakepath\Consentidos (9).pdf"
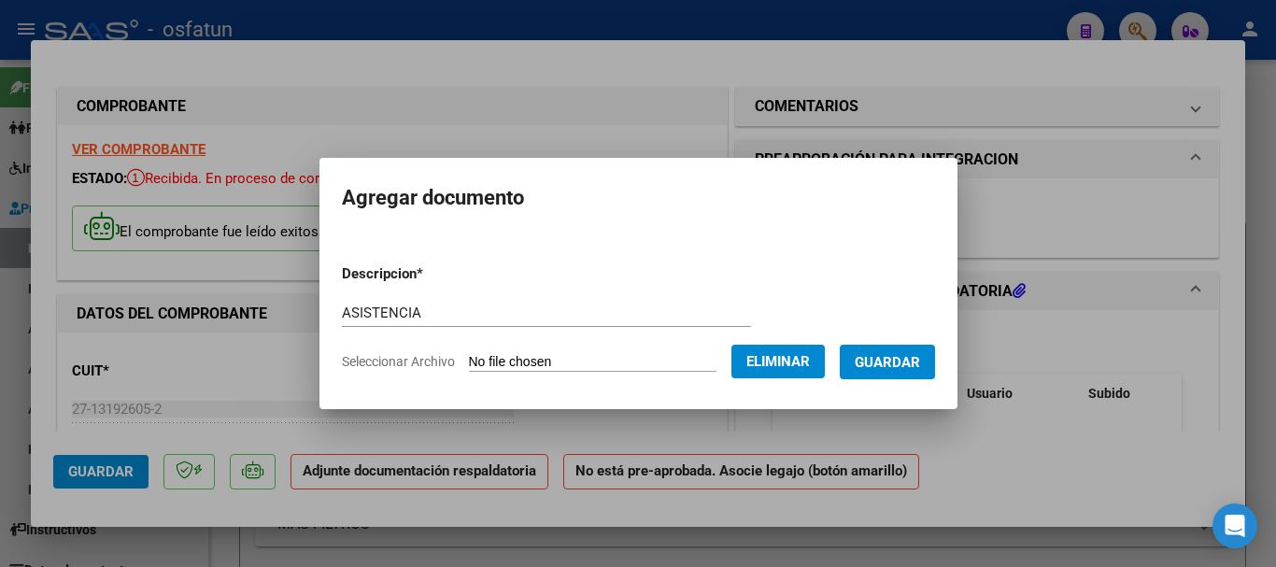
click at [907, 363] on span "Guardar" at bounding box center [887, 362] width 65 height 17
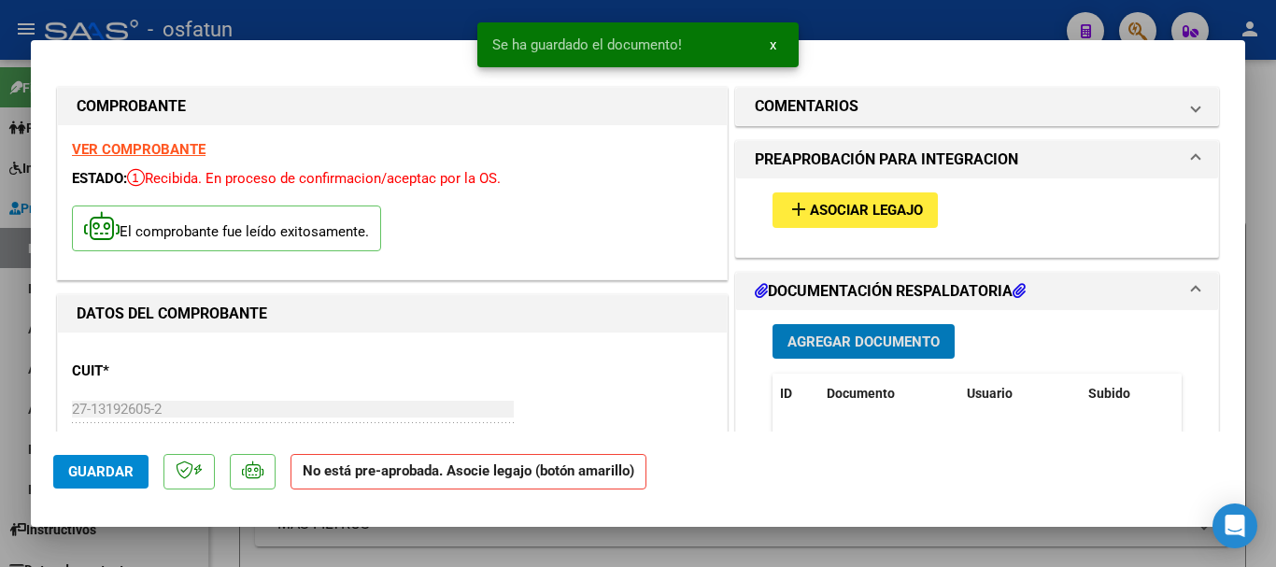
click at [841, 201] on span "add Asociar Legajo" at bounding box center [854, 209] width 135 height 17
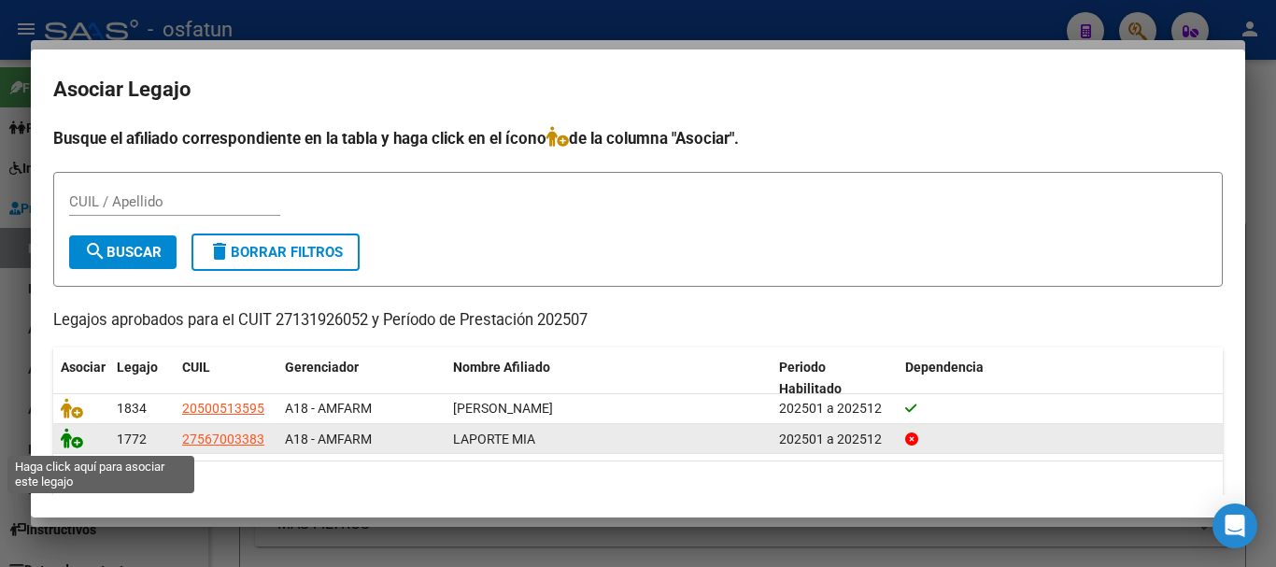
click at [66, 441] on icon at bounding box center [72, 438] width 22 height 21
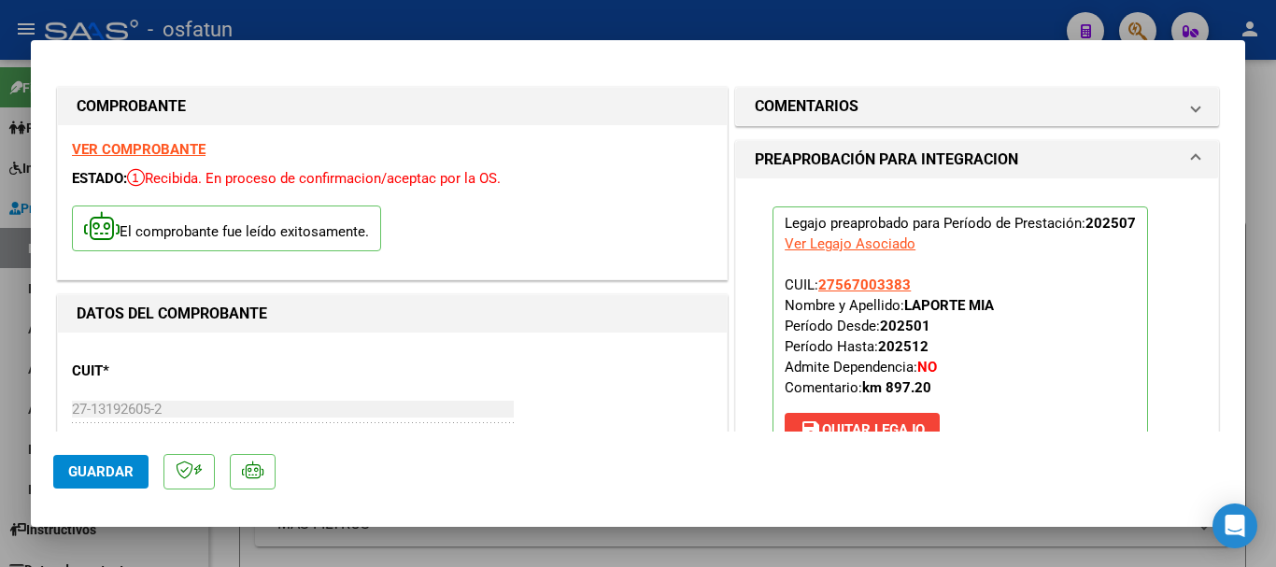
click at [95, 477] on span "Guardar" at bounding box center [100, 471] width 65 height 17
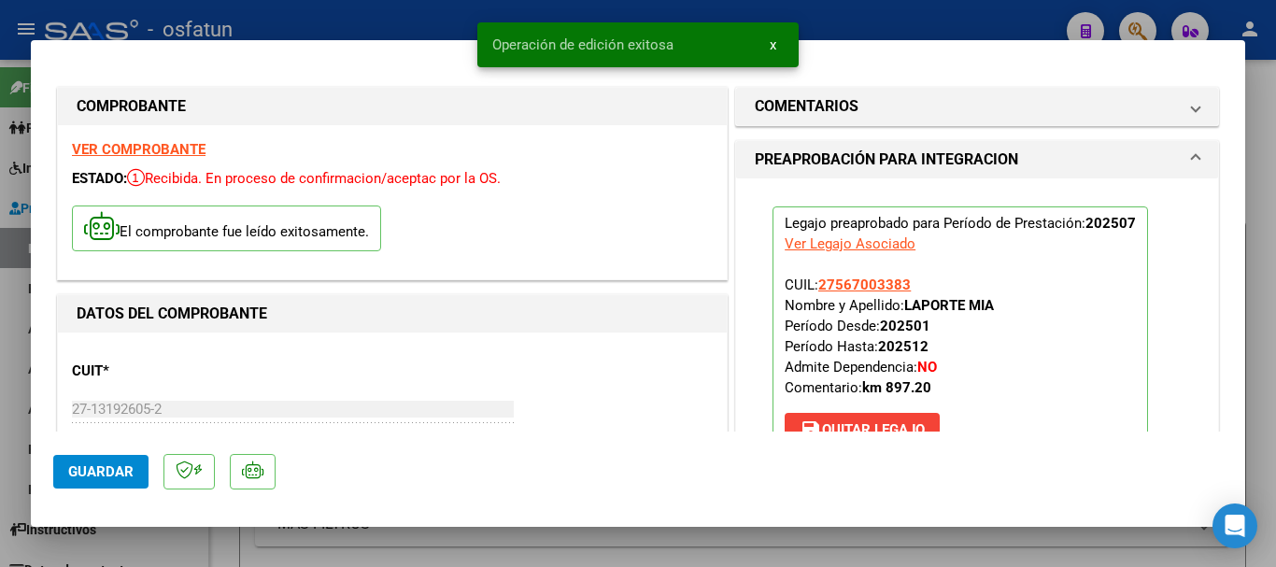
type input "$ 0,00"
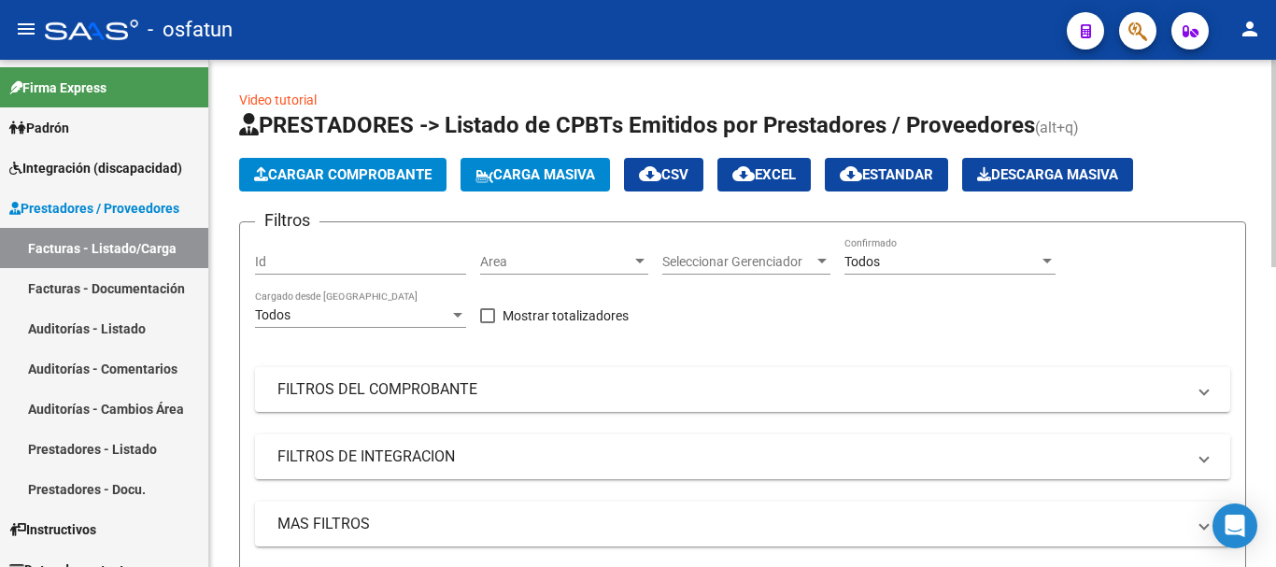
click at [410, 166] on span "Cargar Comprobante" at bounding box center [342, 174] width 177 height 17
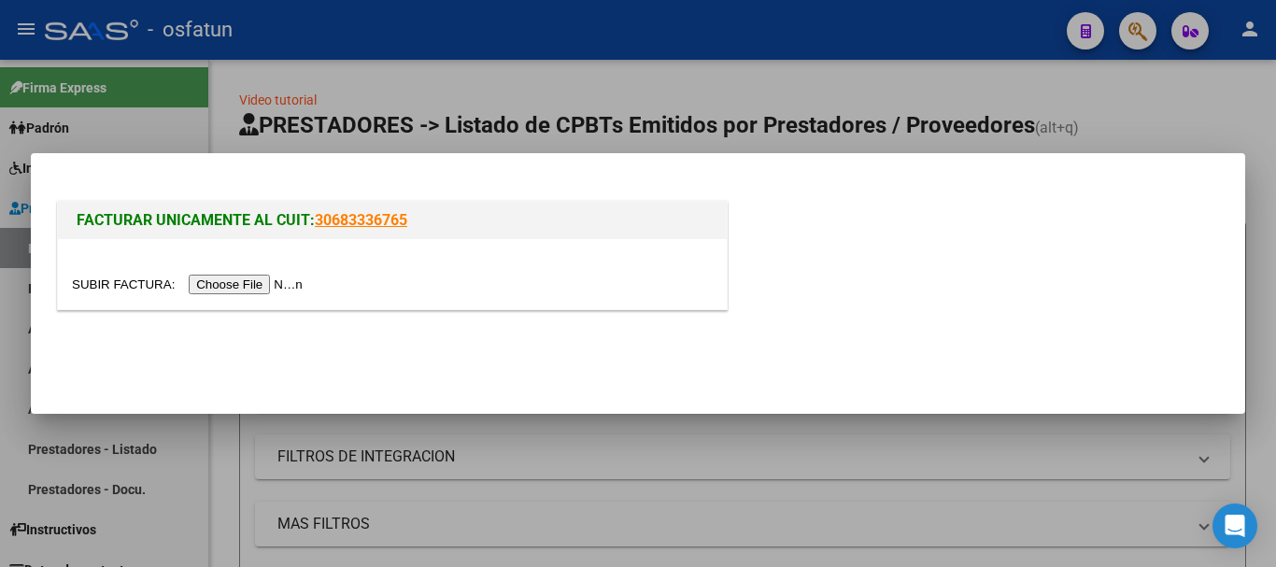
click at [207, 277] on input "file" at bounding box center [190, 285] width 236 height 20
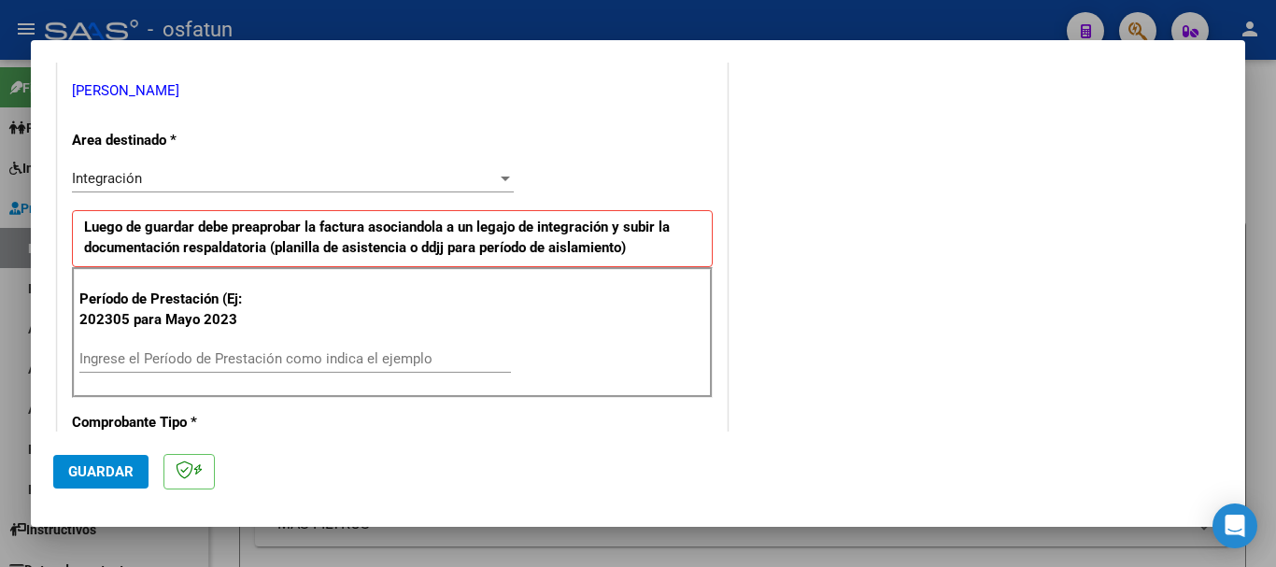
scroll to position [467, 0]
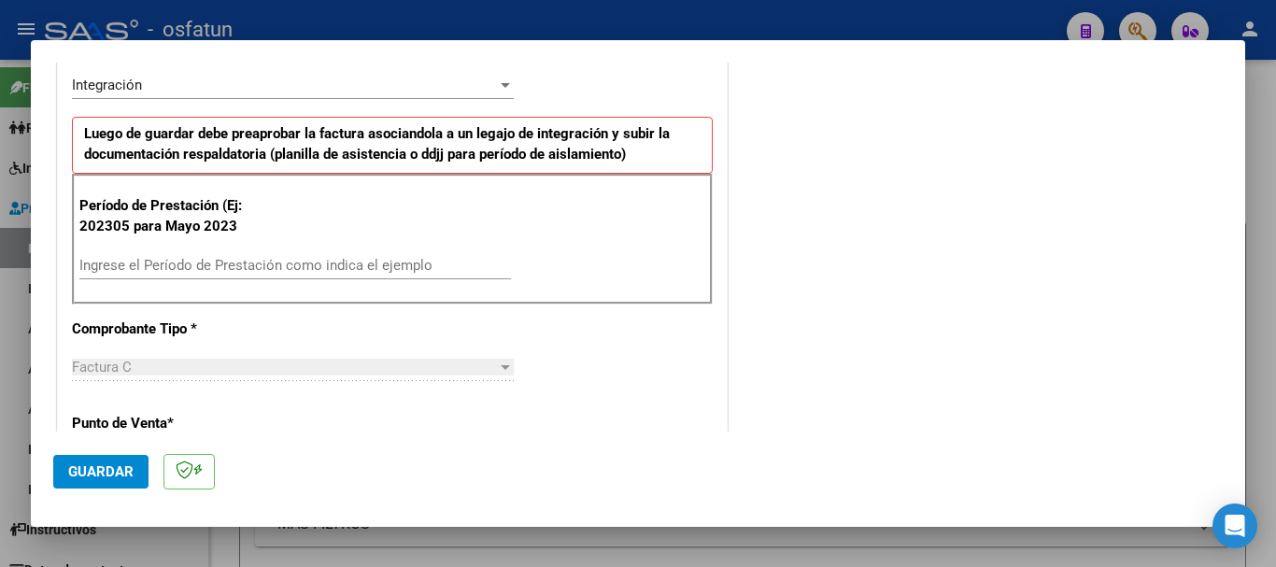
click at [143, 263] on input "Ingrese el Período de Prestación como indica el ejemplo" at bounding box center [295, 265] width 432 height 17
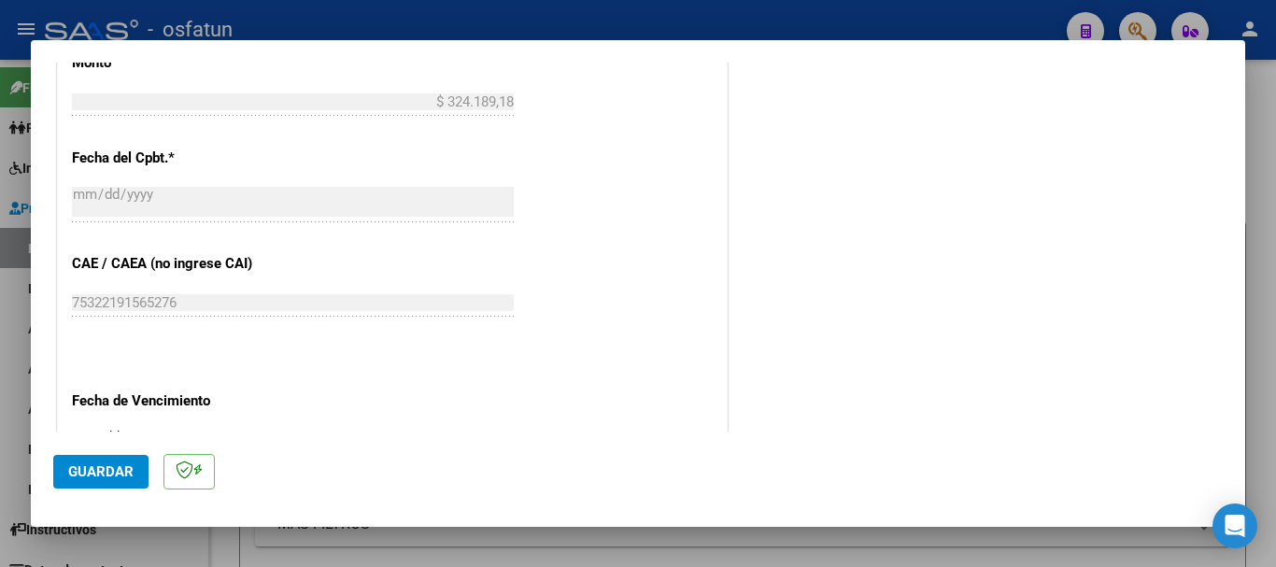
scroll to position [1027, 0]
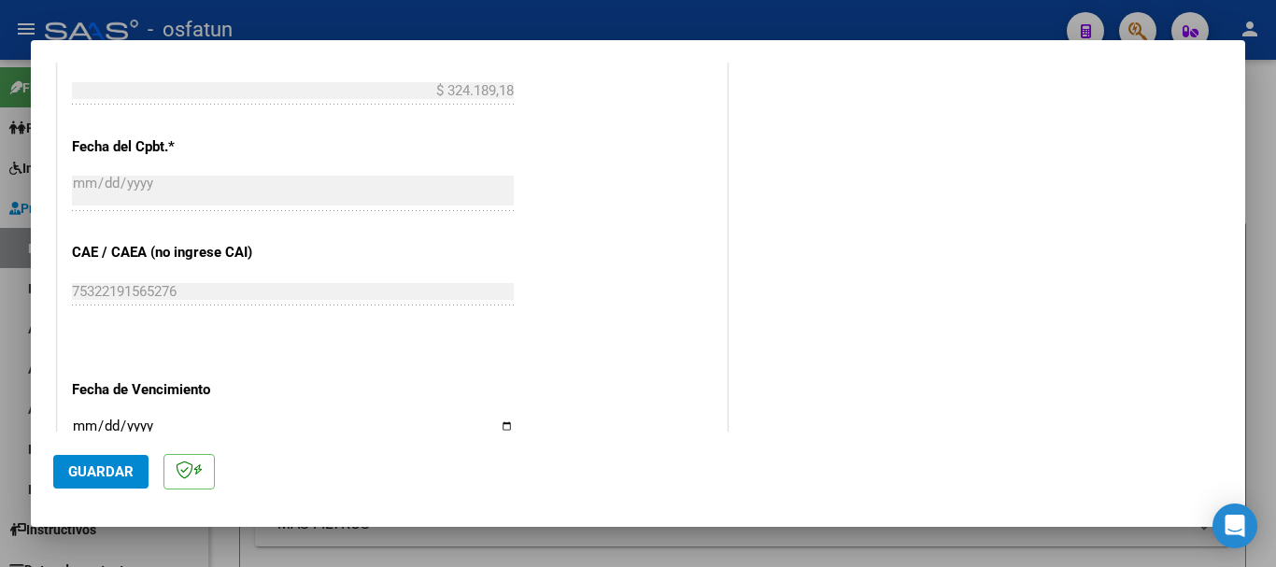
type input "202507"
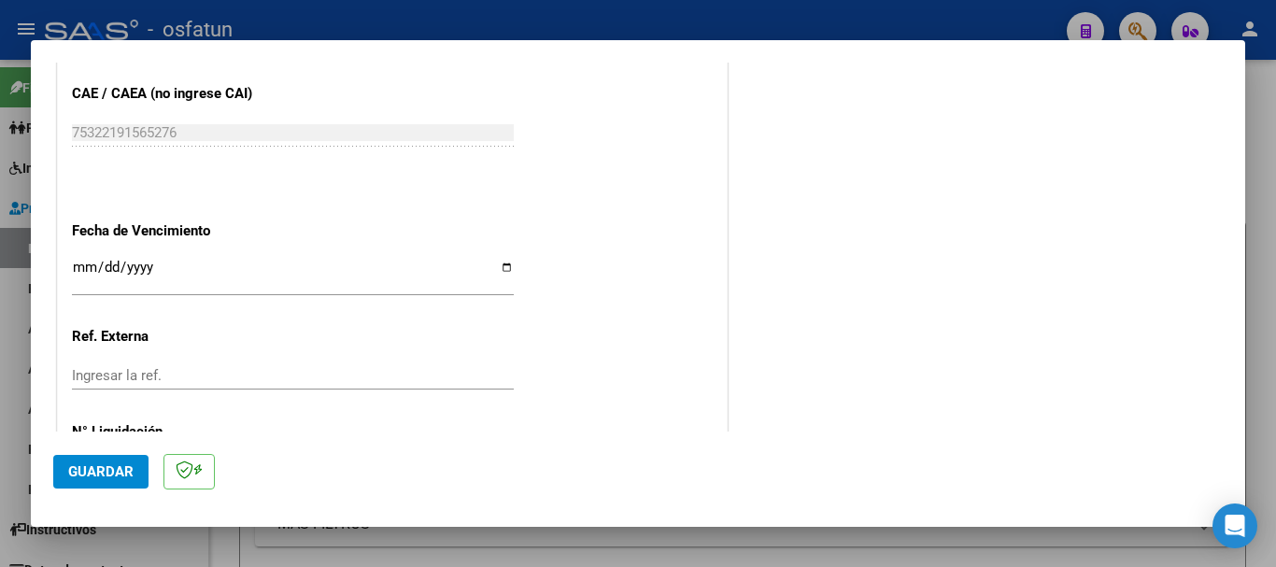
scroll to position [1214, 0]
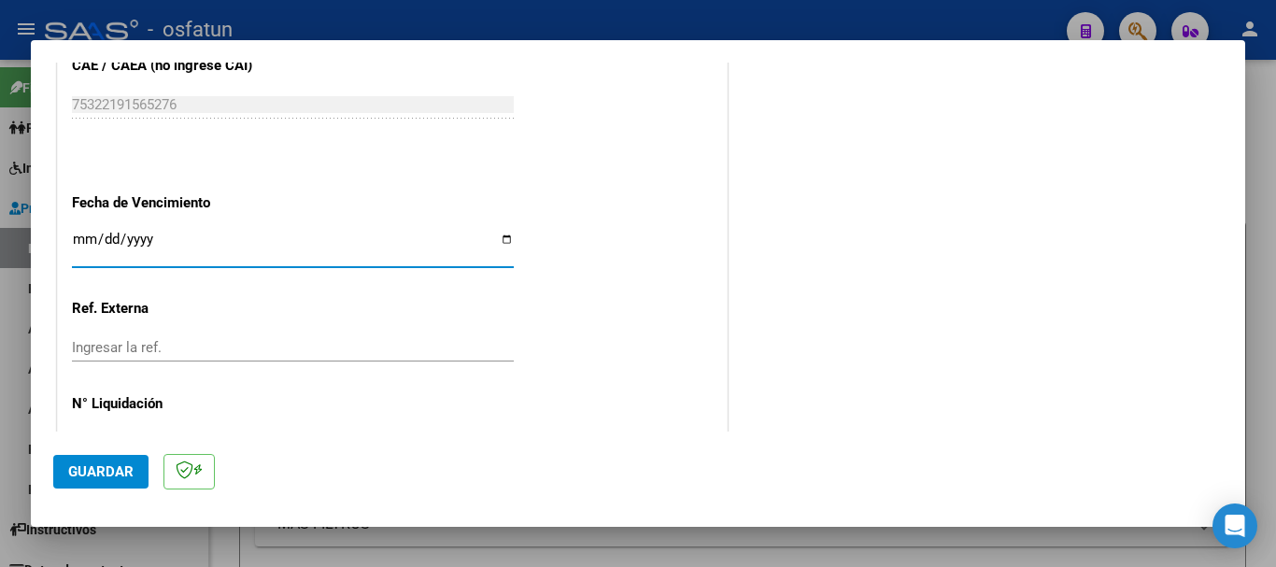
click at [88, 240] on input "Ingresar la fecha" at bounding box center [293, 247] width 442 height 30
type input "[DATE]"
click at [92, 463] on span "Guardar" at bounding box center [100, 471] width 65 height 17
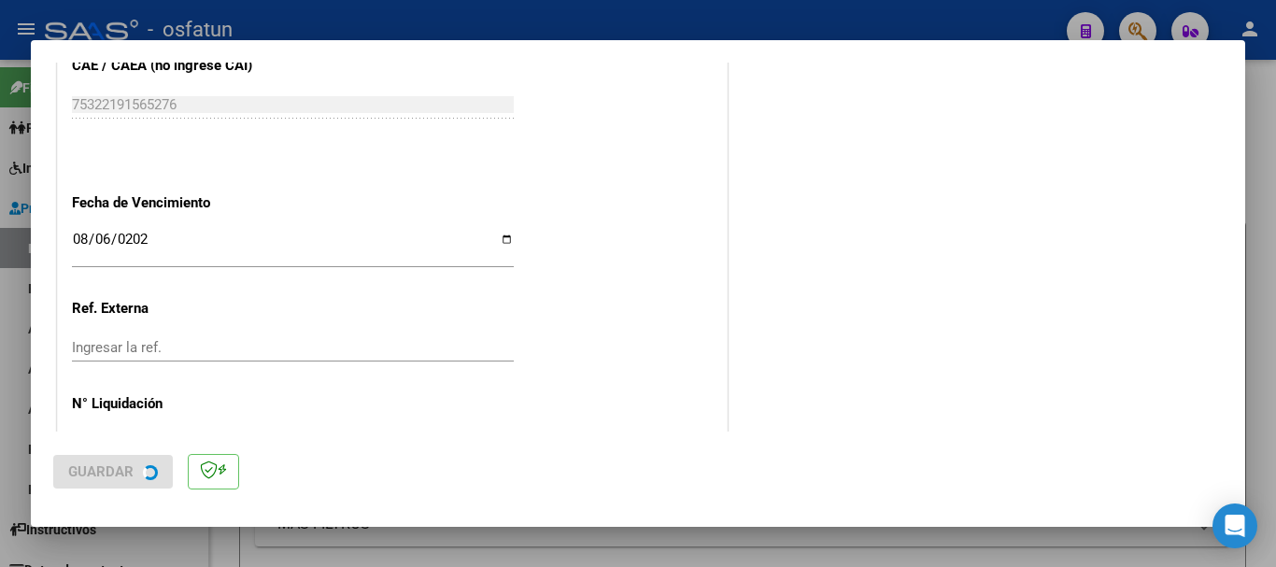
scroll to position [0, 0]
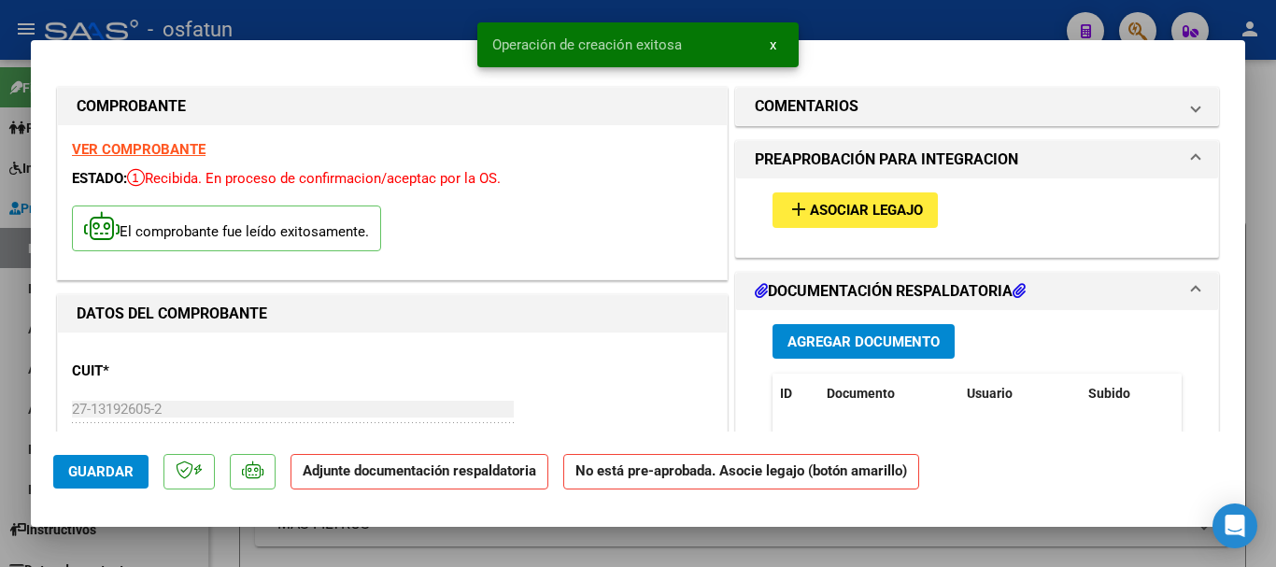
click at [880, 349] on span "Agregar Documento" at bounding box center [863, 341] width 152 height 17
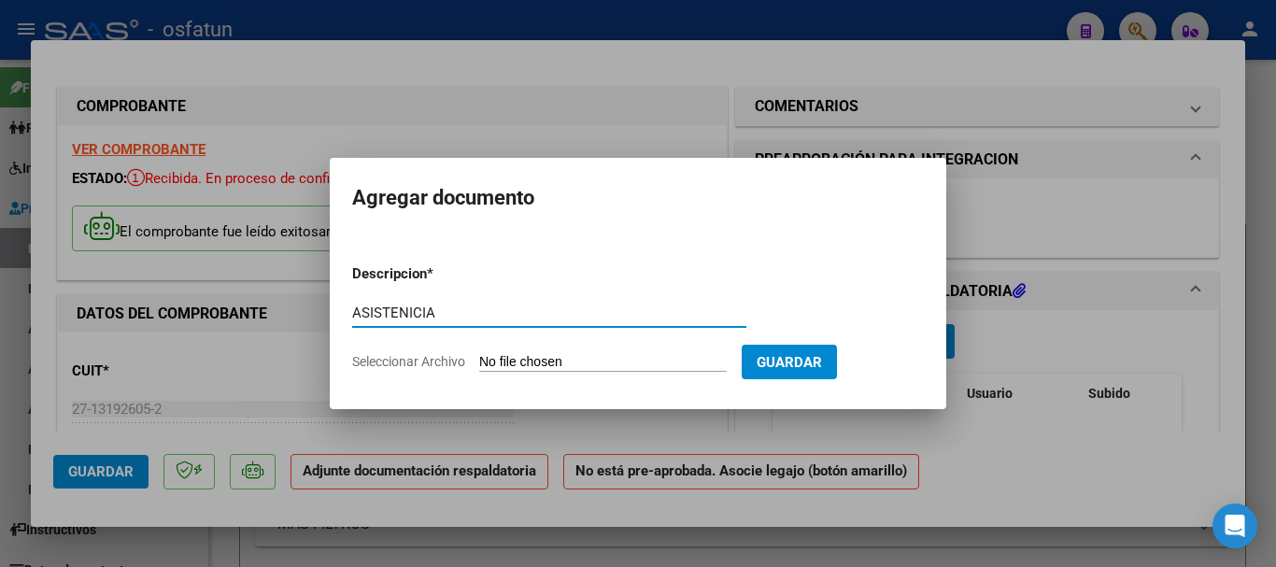
type input "ASISTENICIA"
click at [639, 361] on input "Seleccionar Archivo" at bounding box center [603, 363] width 248 height 18
type input "C:\fakepath\Colegio (9).pdf"
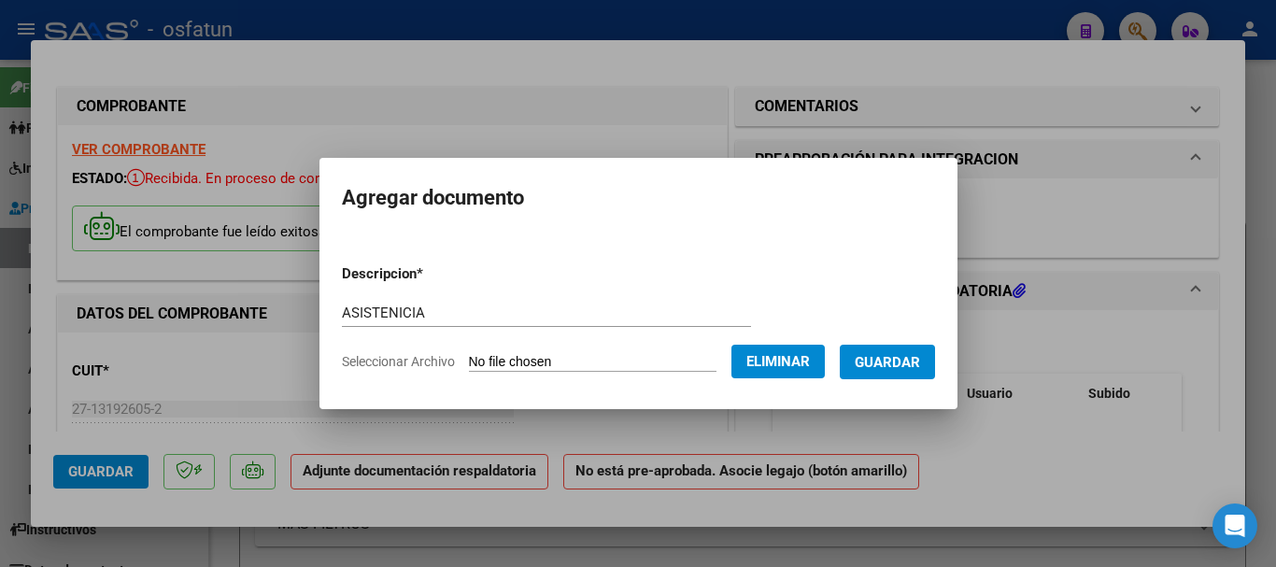
click at [917, 366] on span "Guardar" at bounding box center [887, 362] width 65 height 17
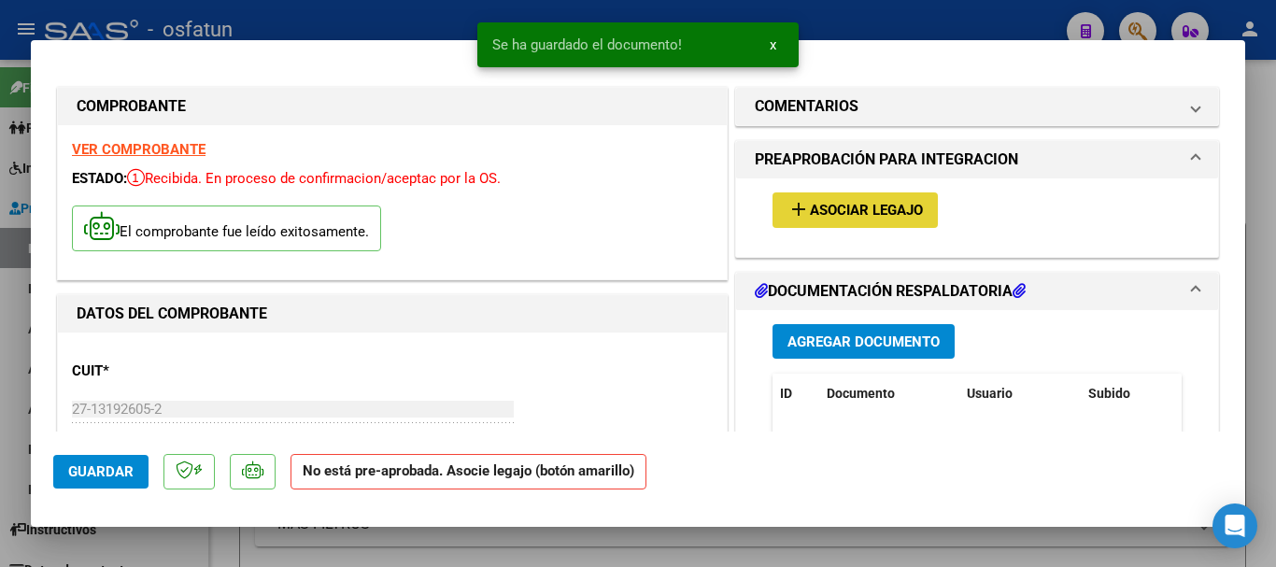
click at [865, 209] on span "Asociar Legajo" at bounding box center [866, 211] width 113 height 17
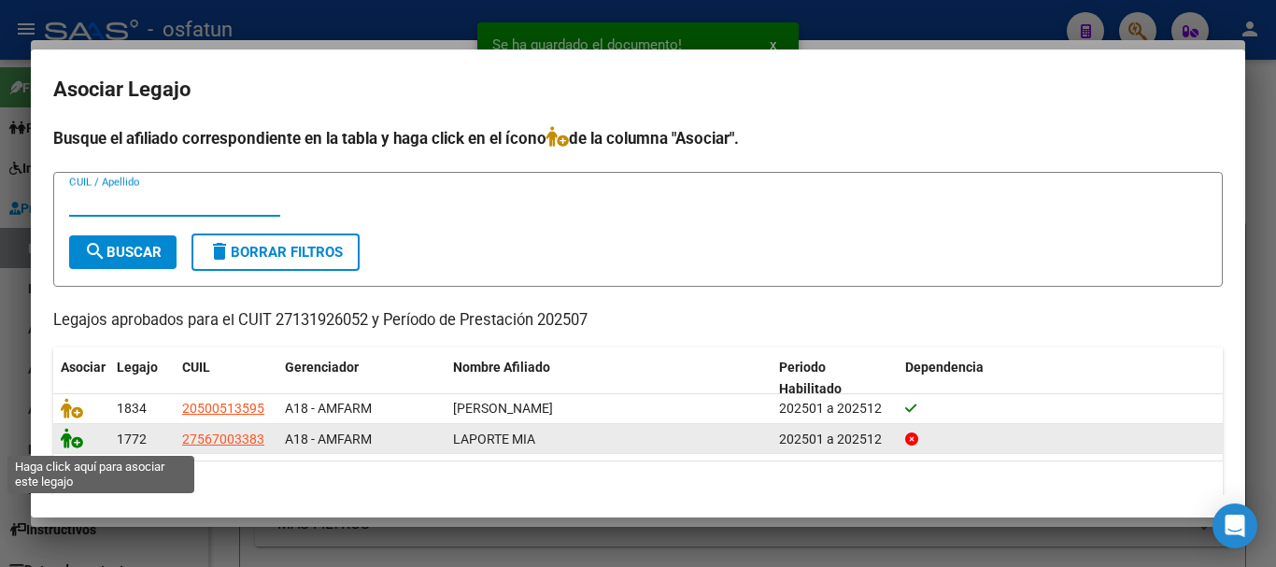
click at [74, 438] on icon at bounding box center [72, 438] width 22 height 21
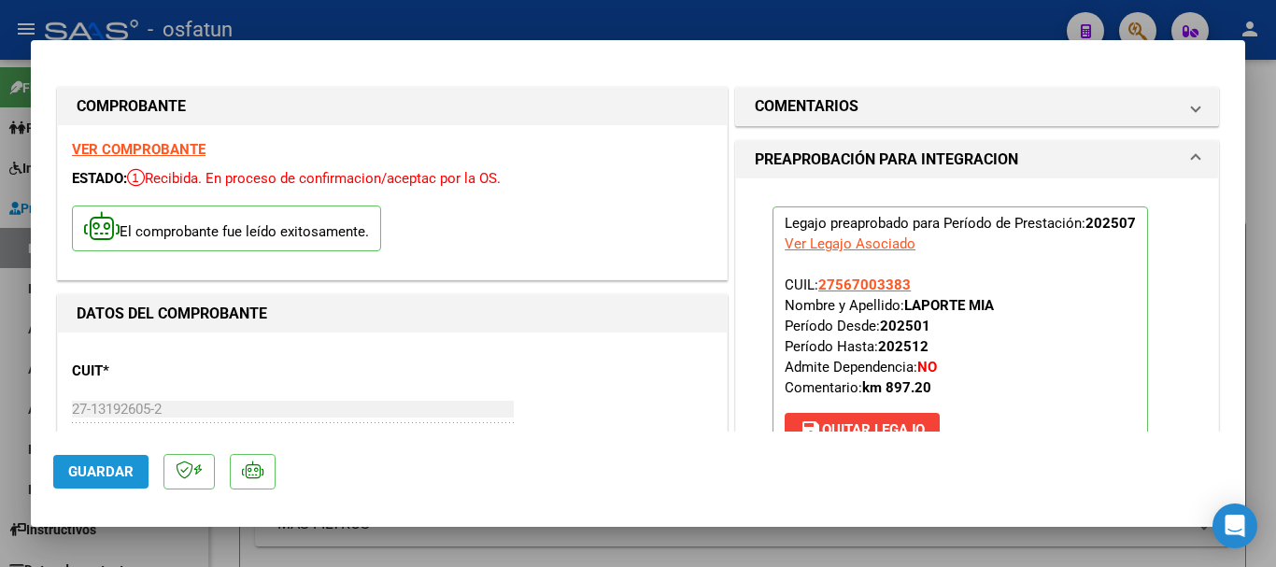
click at [85, 474] on span "Guardar" at bounding box center [100, 471] width 65 height 17
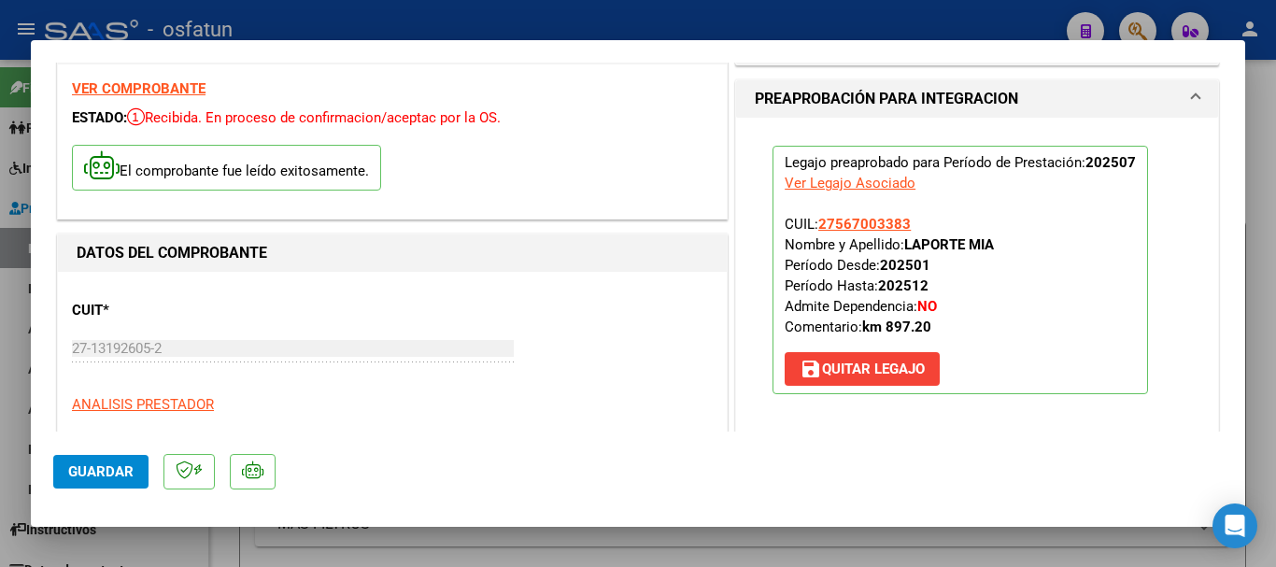
scroll to position [93, 0]
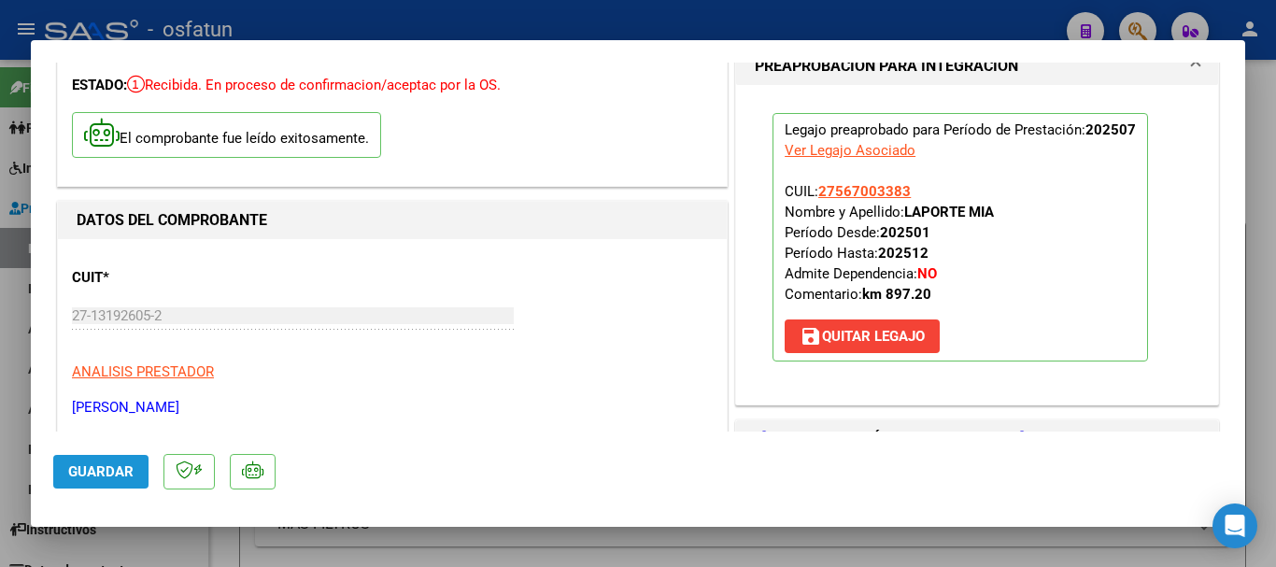
click at [91, 471] on span "Guardar" at bounding box center [100, 471] width 65 height 17
click at [85, 468] on span "Guardar" at bounding box center [100, 471] width 65 height 17
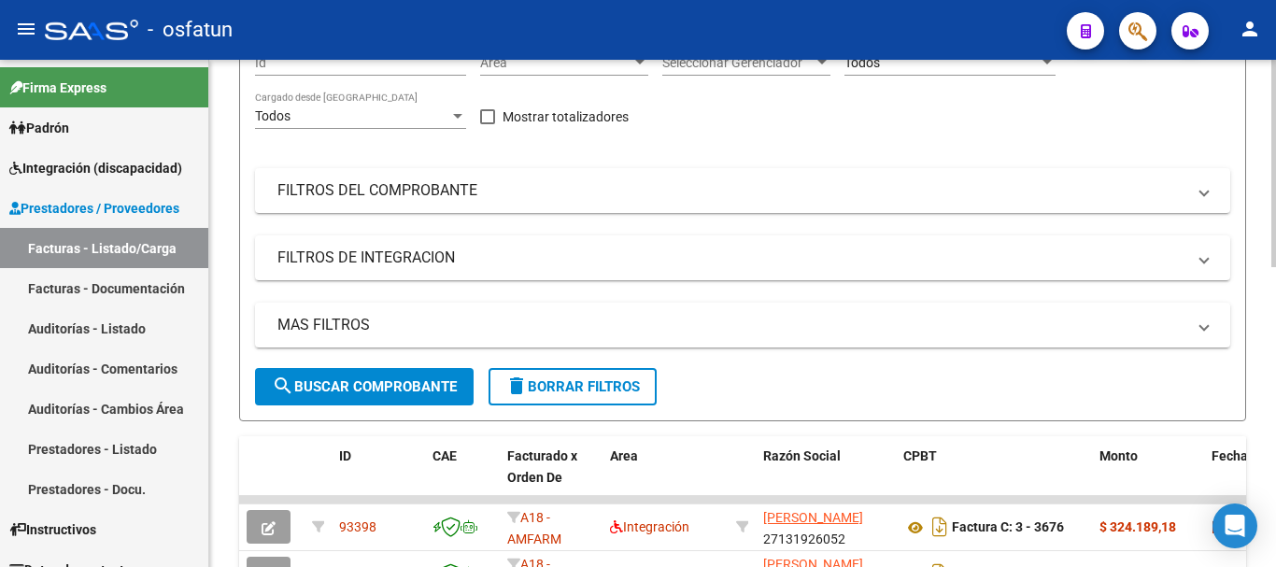
scroll to position [0, 0]
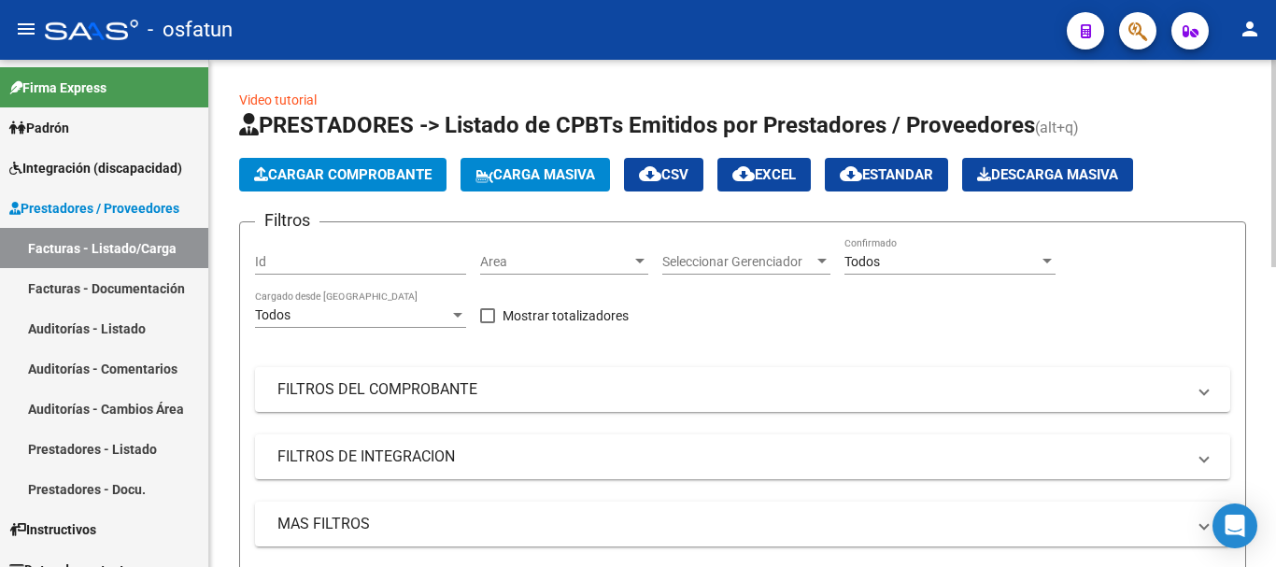
click at [327, 178] on span "Cargar Comprobante" at bounding box center [342, 174] width 177 height 17
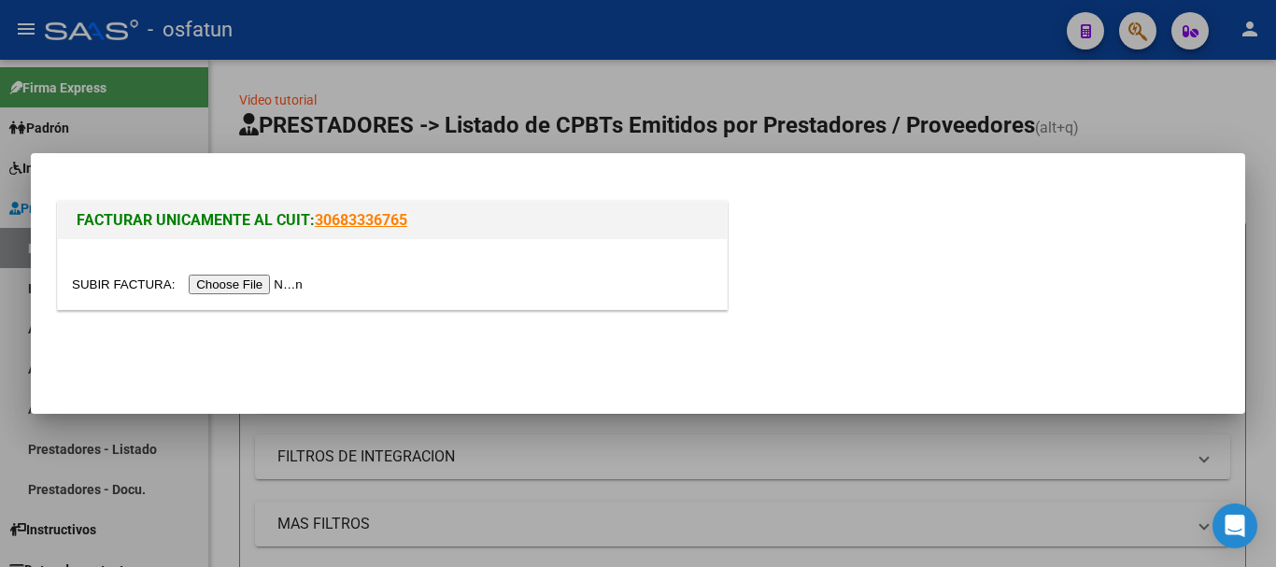
click at [261, 283] on input "file" at bounding box center [190, 285] width 236 height 20
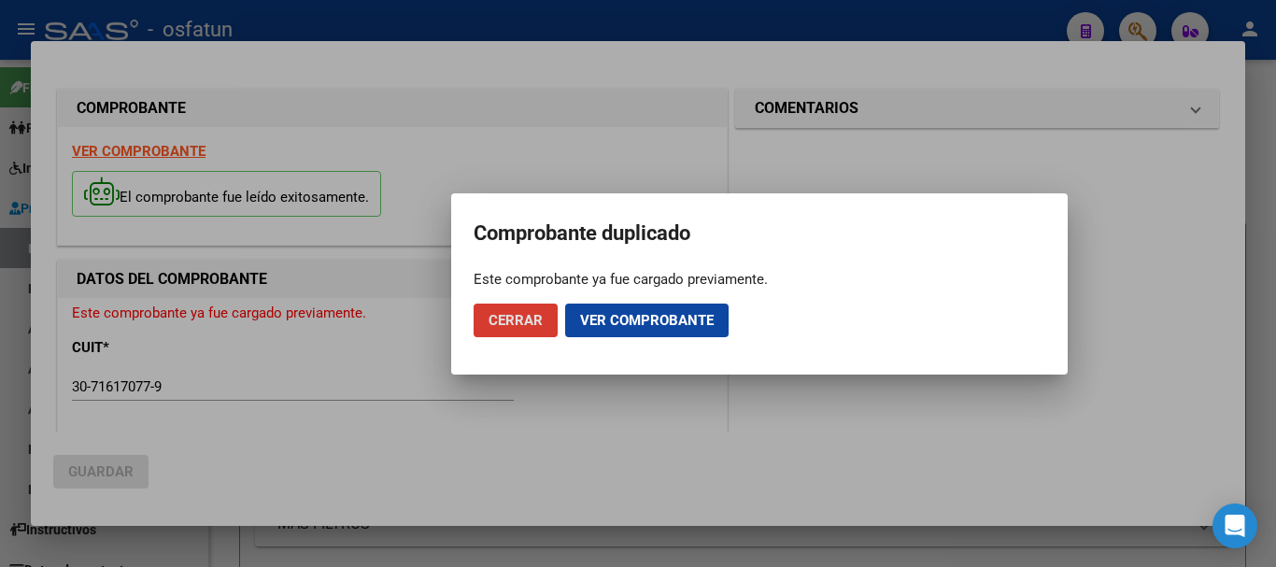
click at [529, 322] on span "Cerrar" at bounding box center [516, 320] width 54 height 17
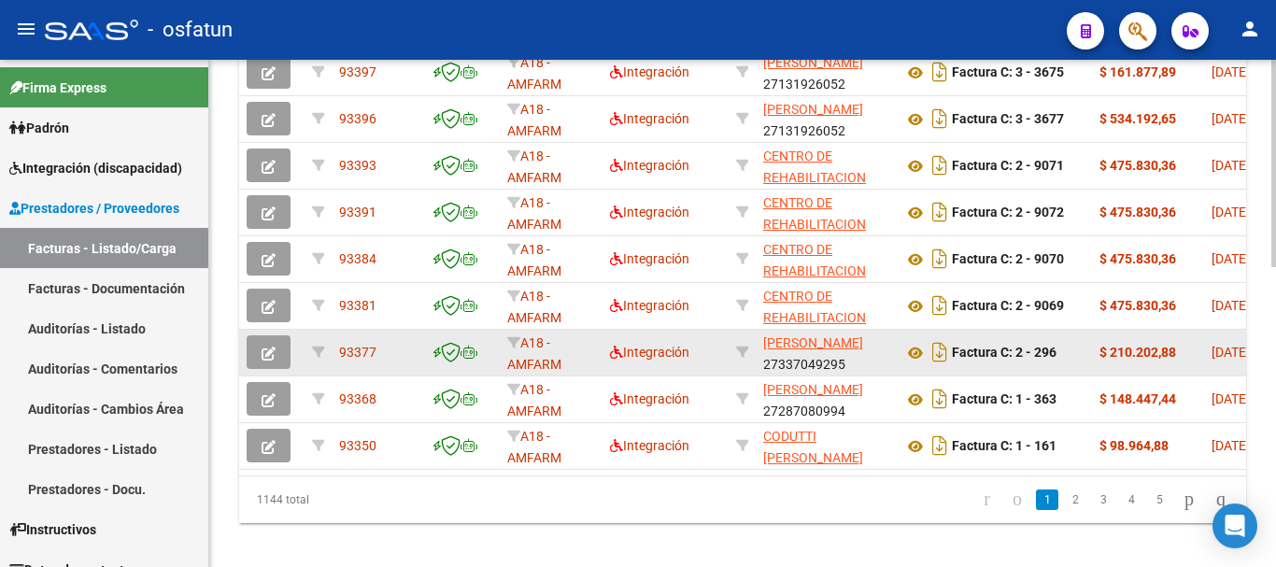
scroll to position [731, 0]
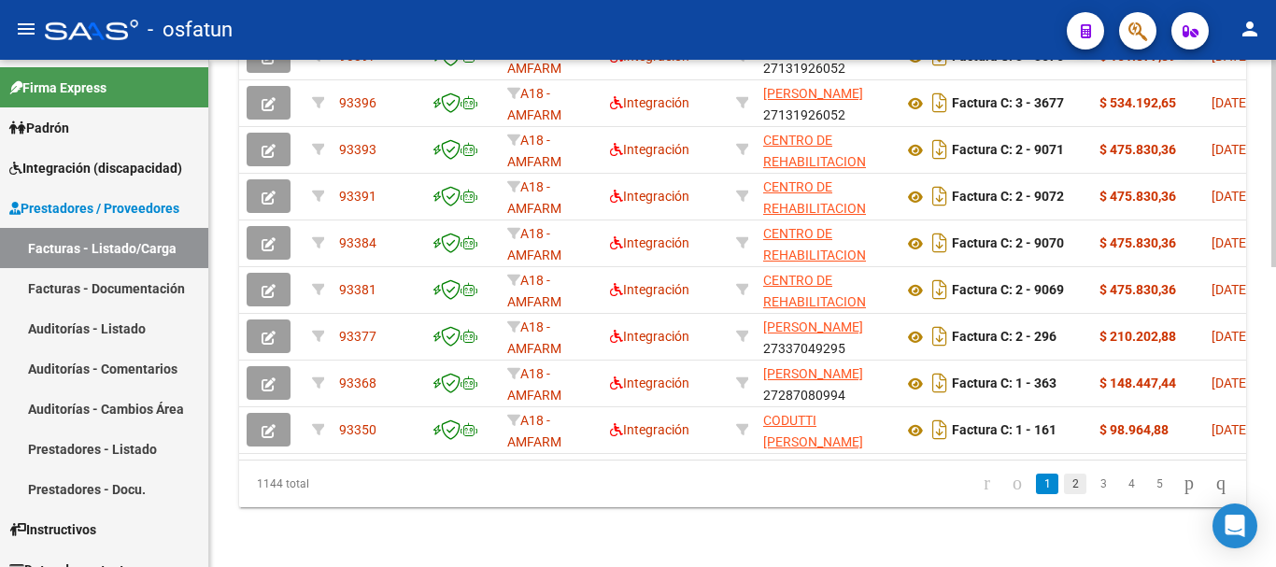
click at [1064, 488] on link "2" at bounding box center [1075, 484] width 22 height 21
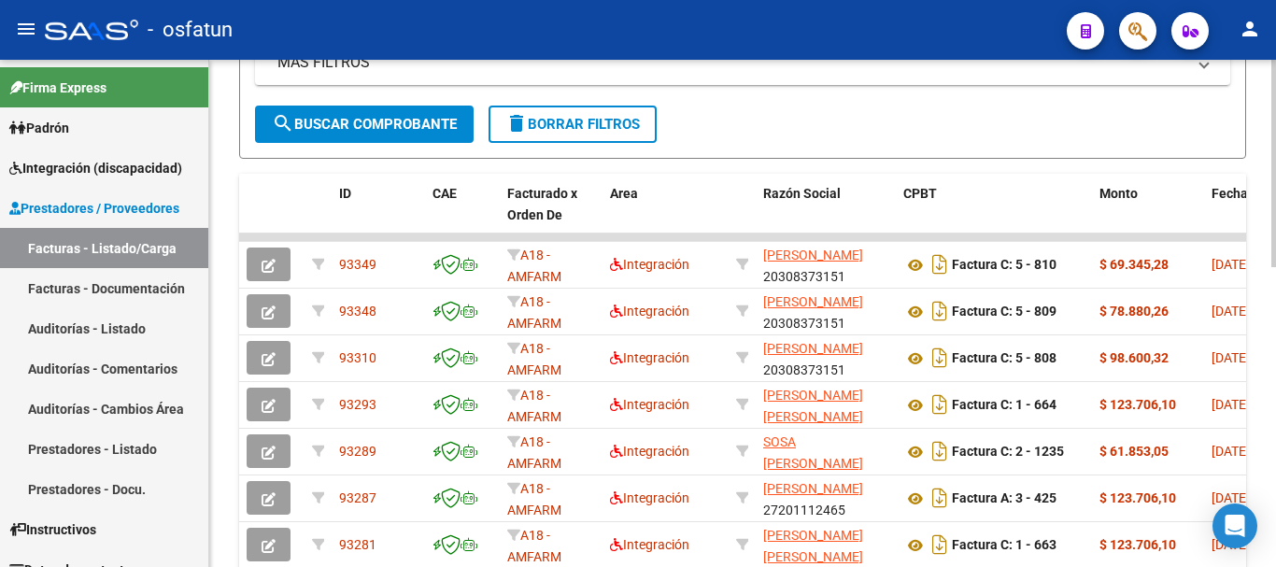
scroll to position [78, 0]
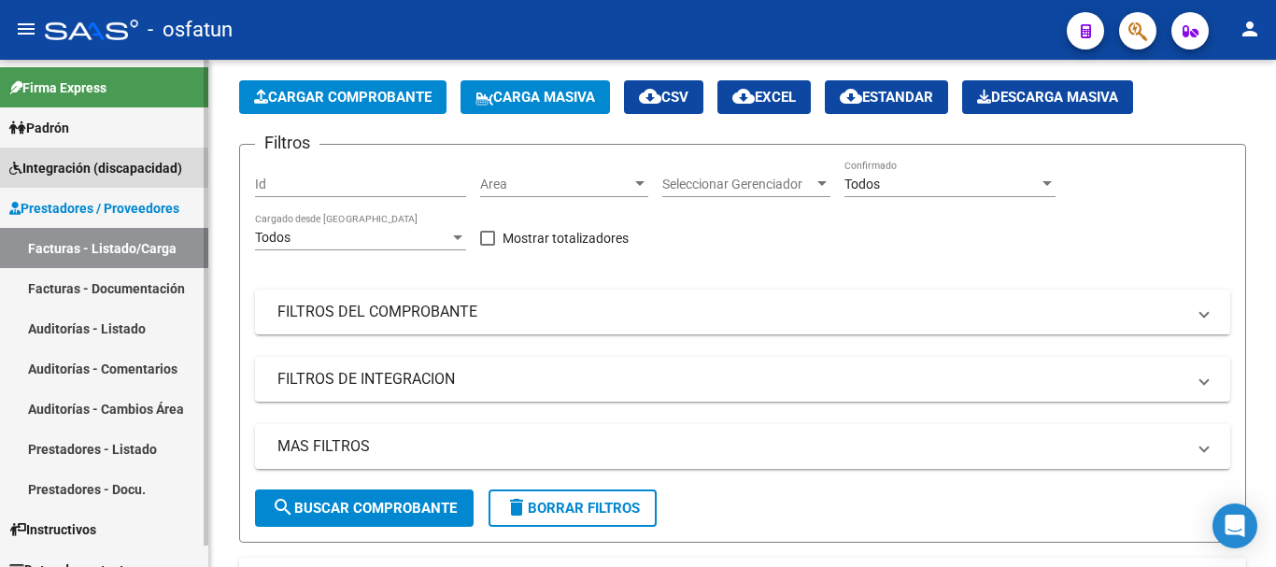
click at [147, 156] on link "Integración (discapacidad)" at bounding box center [104, 168] width 208 height 40
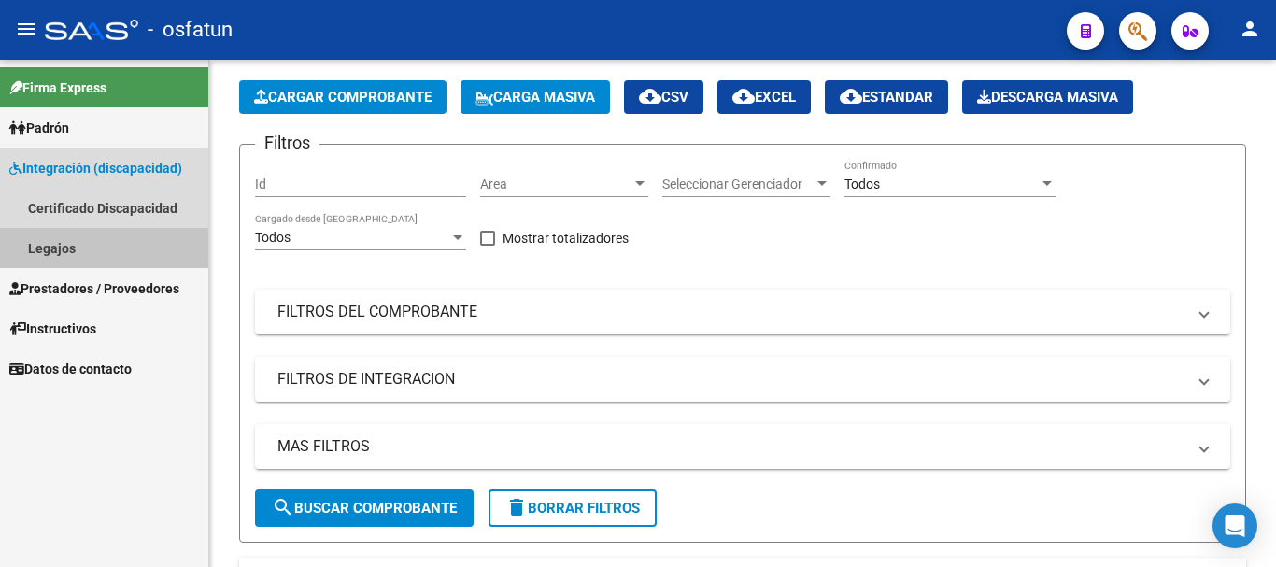
click at [70, 241] on link "Legajos" at bounding box center [104, 248] width 208 height 40
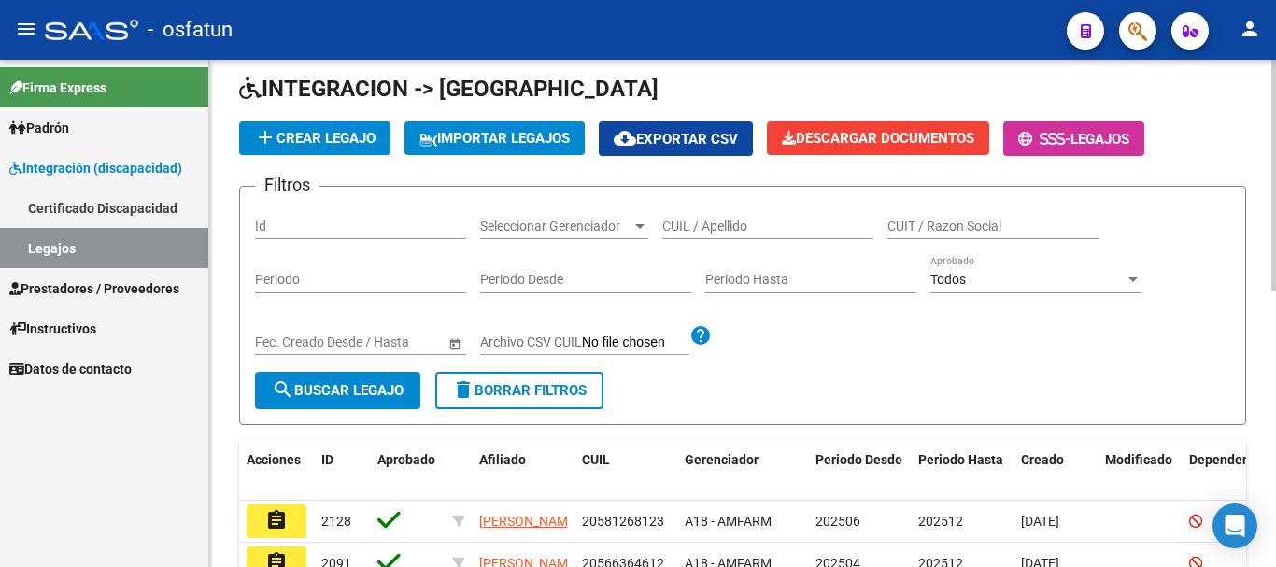
click at [696, 216] on div "CUIL / Apellido" at bounding box center [767, 220] width 211 height 37
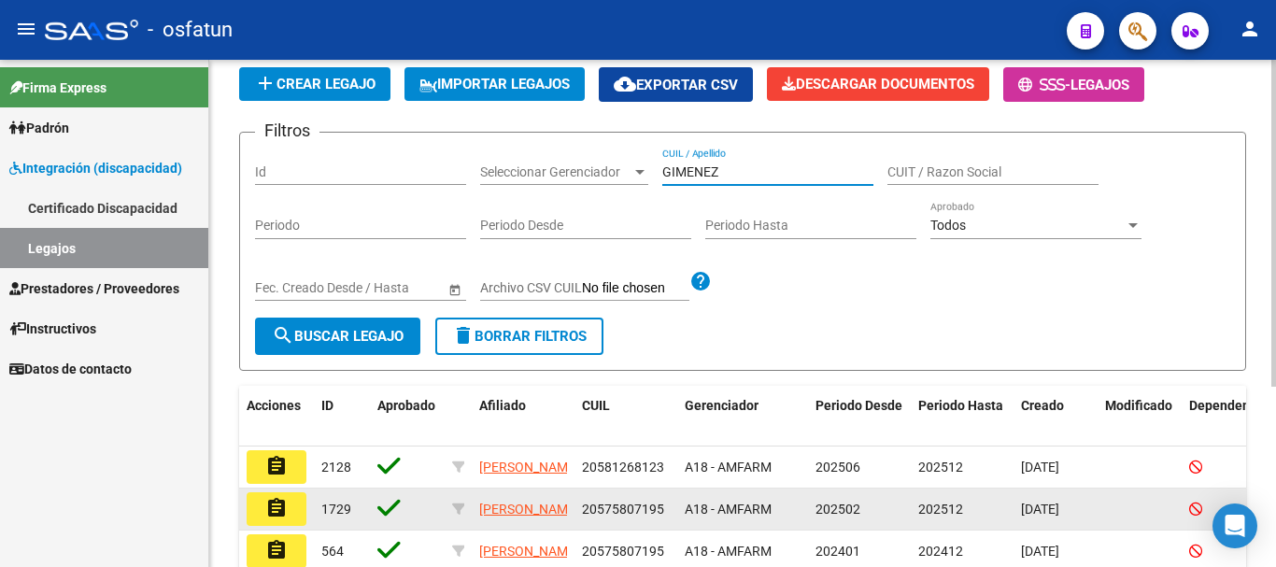
scroll to position [171, 0]
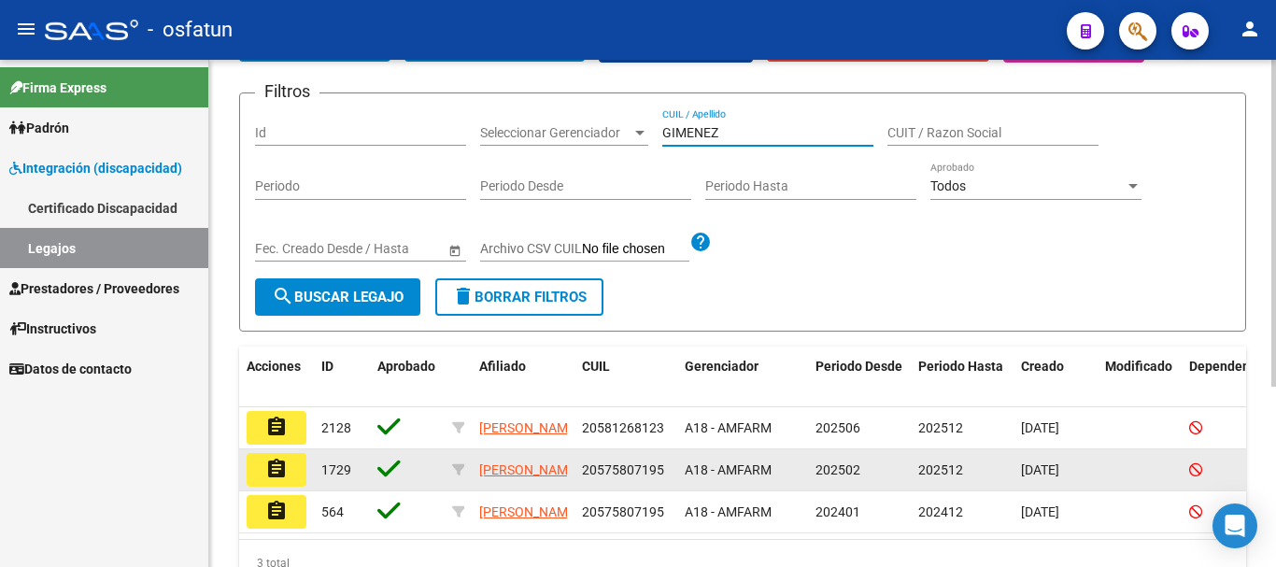
type input "GIMENEZ"
click at [271, 480] on mat-icon "assignment" at bounding box center [276, 469] width 22 height 22
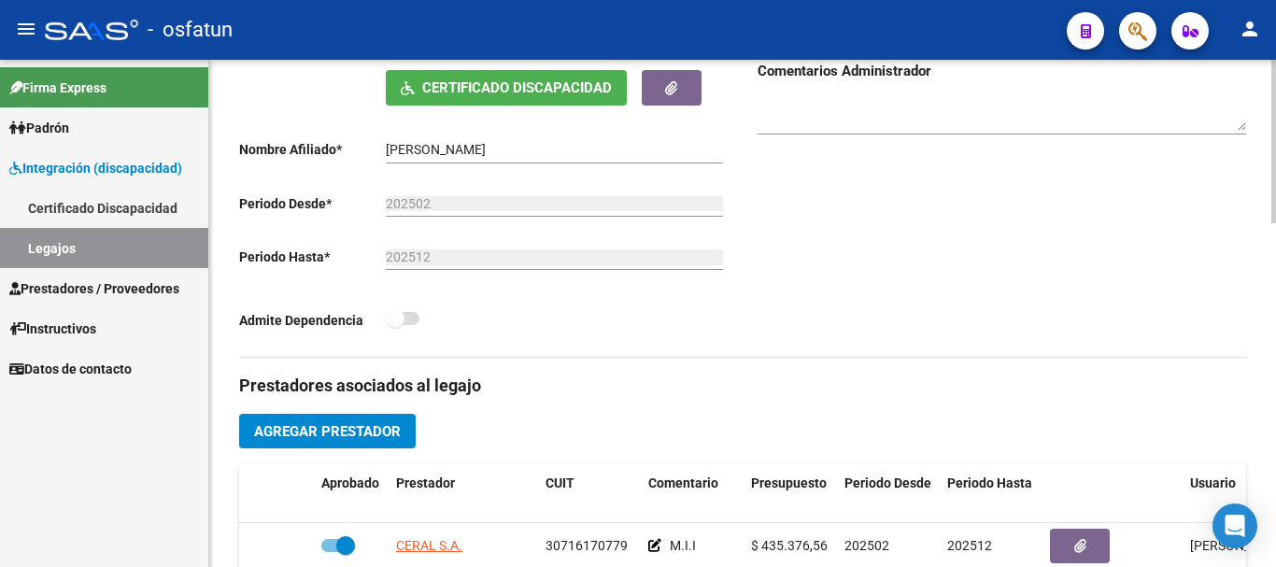
scroll to position [467, 0]
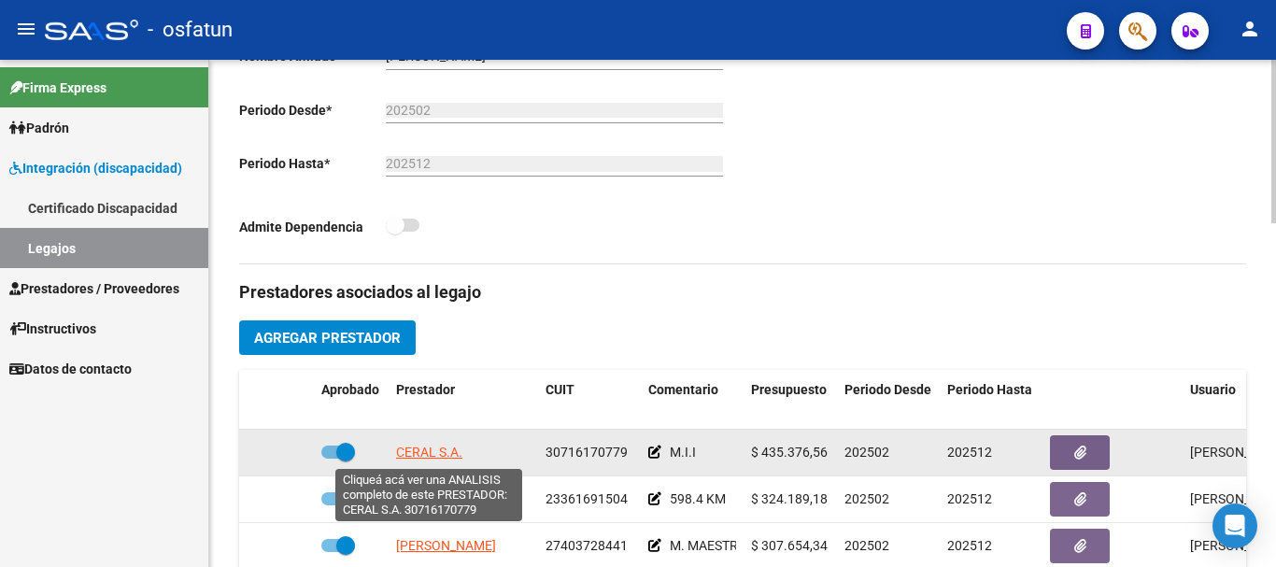
click at [417, 453] on span "CERAL S.A." at bounding box center [429, 452] width 66 height 15
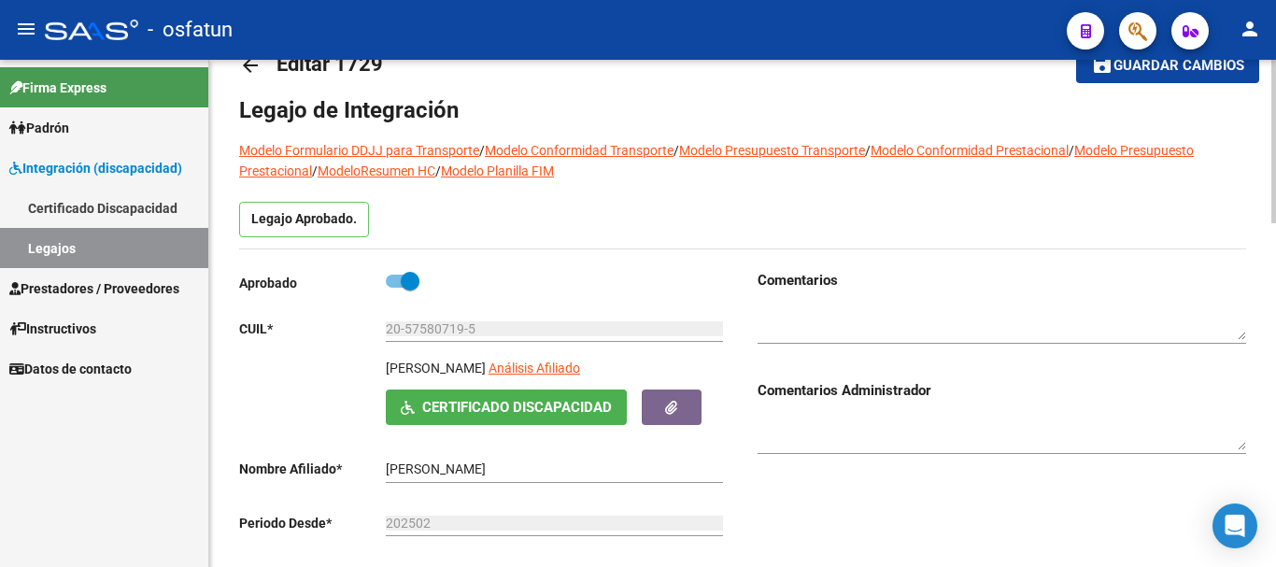
scroll to position [0, 0]
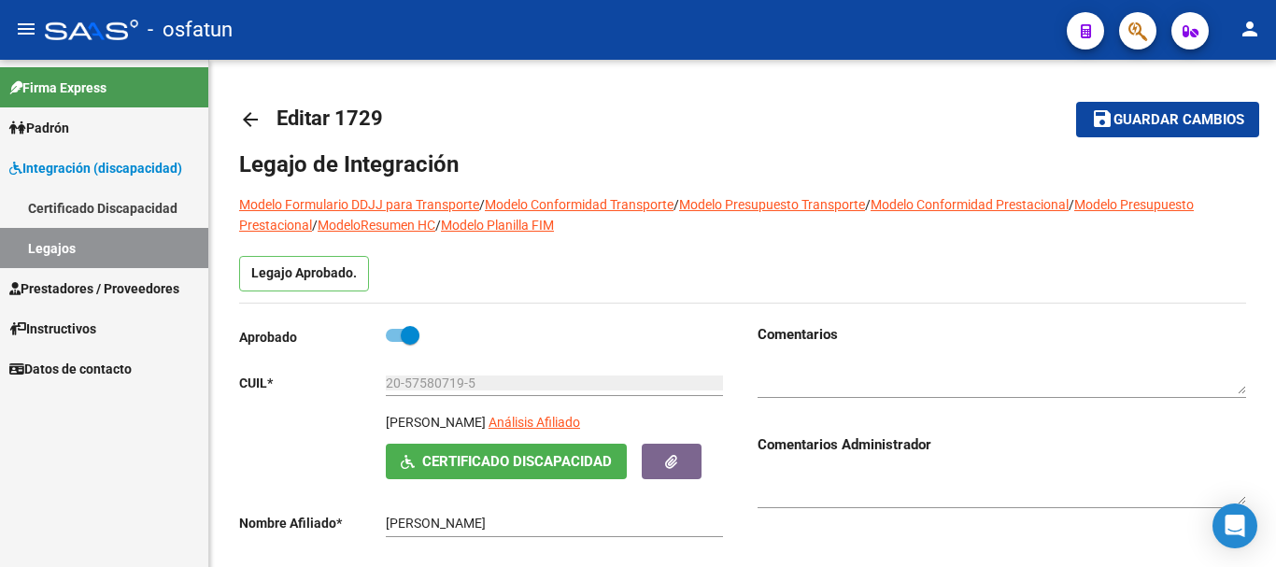
click at [107, 247] on link "Legajos" at bounding box center [104, 248] width 208 height 40
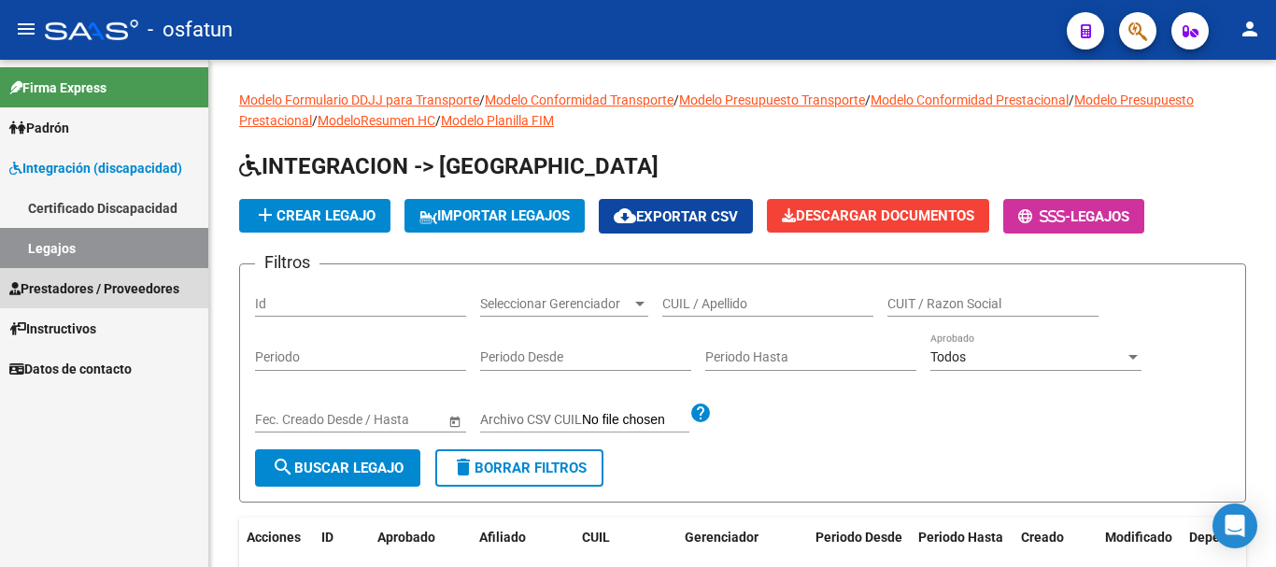
click at [89, 279] on span "Prestadores / Proveedores" at bounding box center [94, 288] width 170 height 21
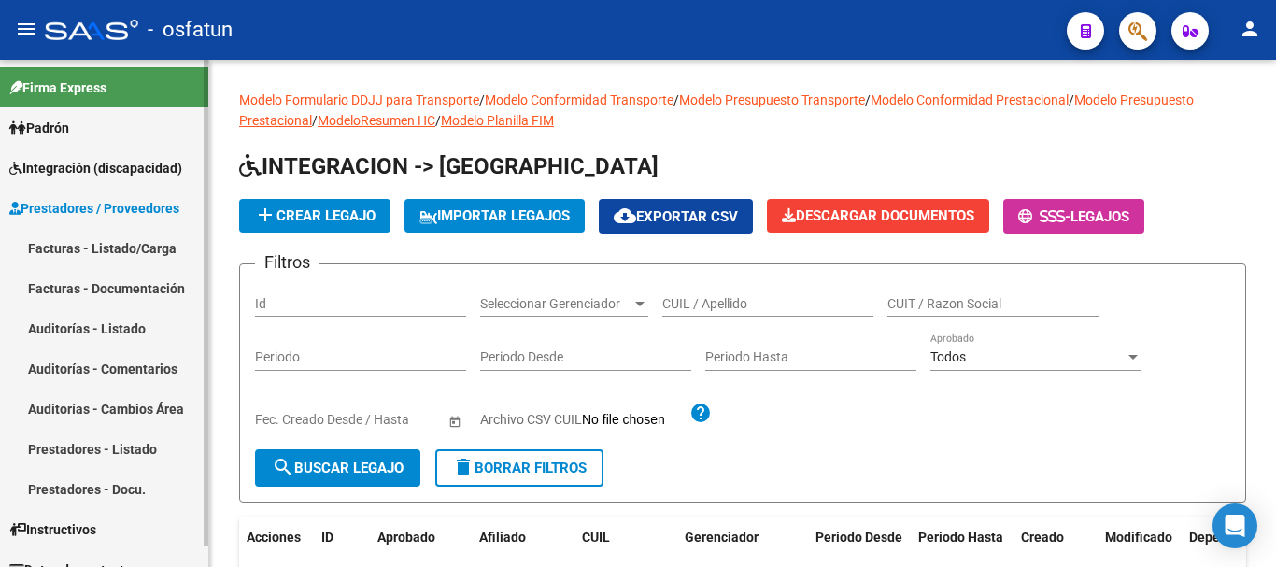
click at [97, 245] on link "Facturas - Listado/Carga" at bounding box center [104, 248] width 208 height 40
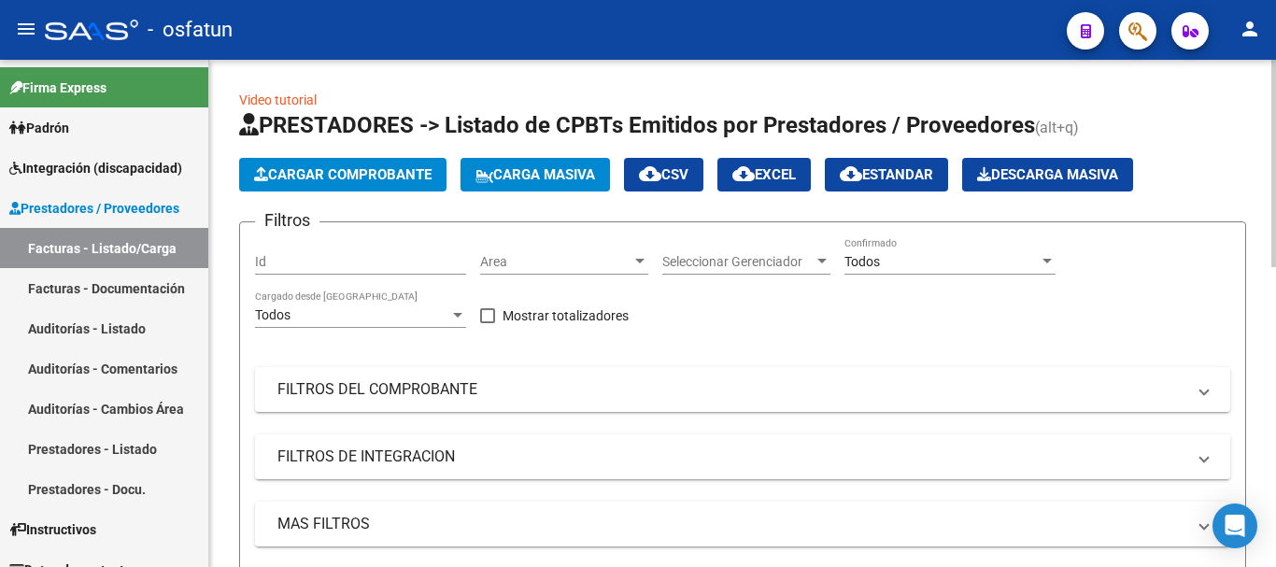
click at [371, 177] on span "Cargar Comprobante" at bounding box center [342, 174] width 177 height 17
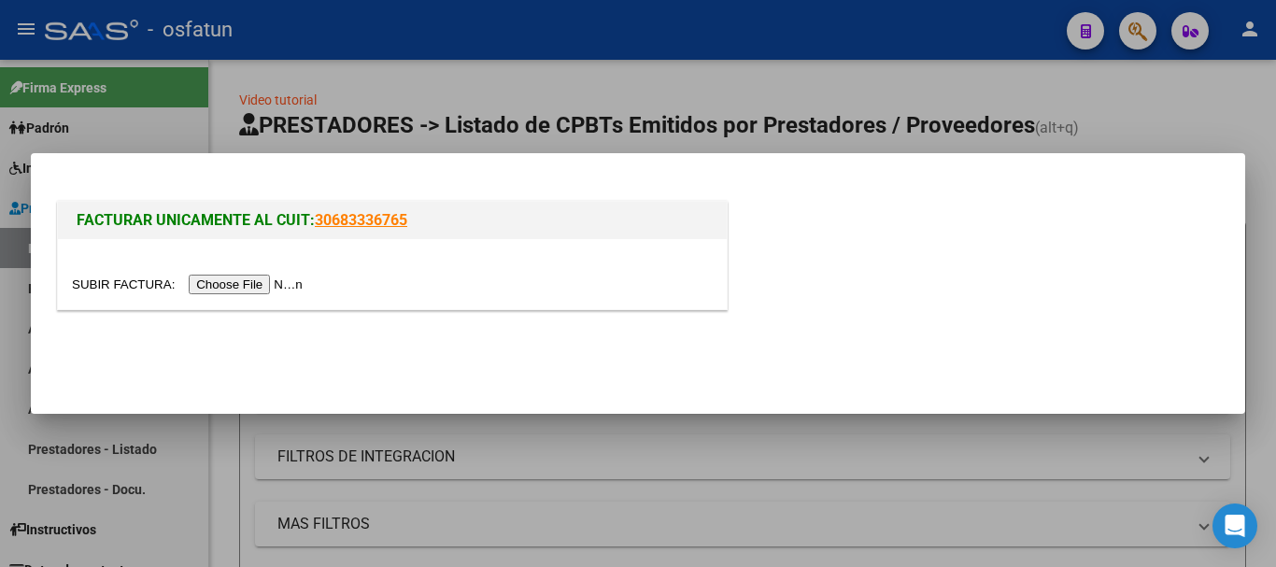
click at [271, 290] on input "file" at bounding box center [190, 285] width 236 height 20
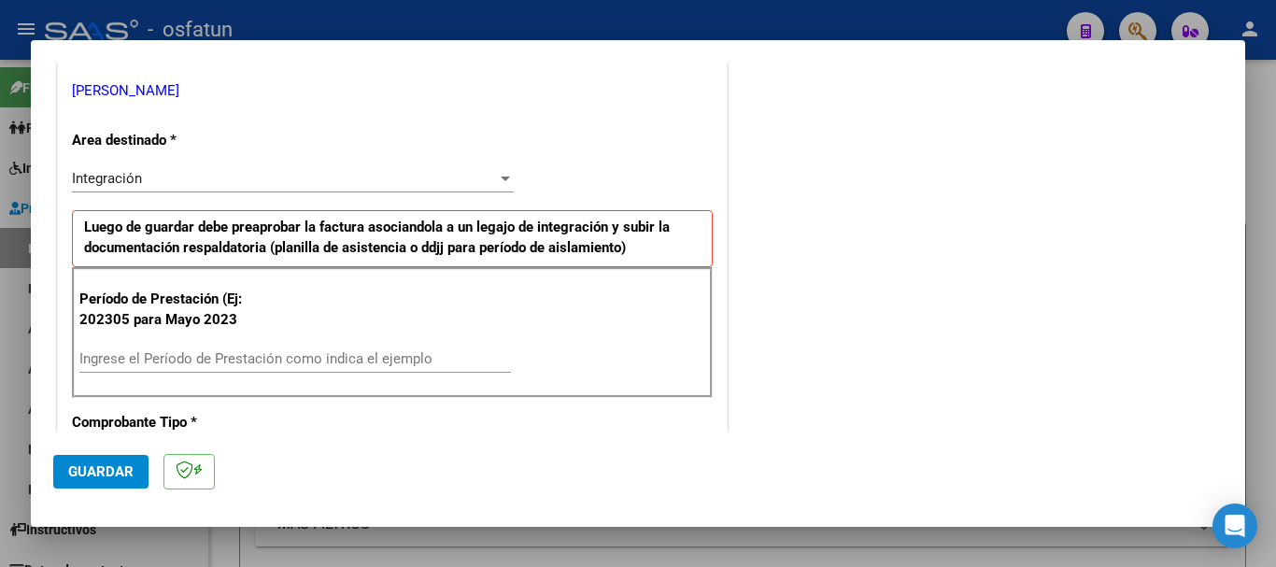
scroll to position [467, 0]
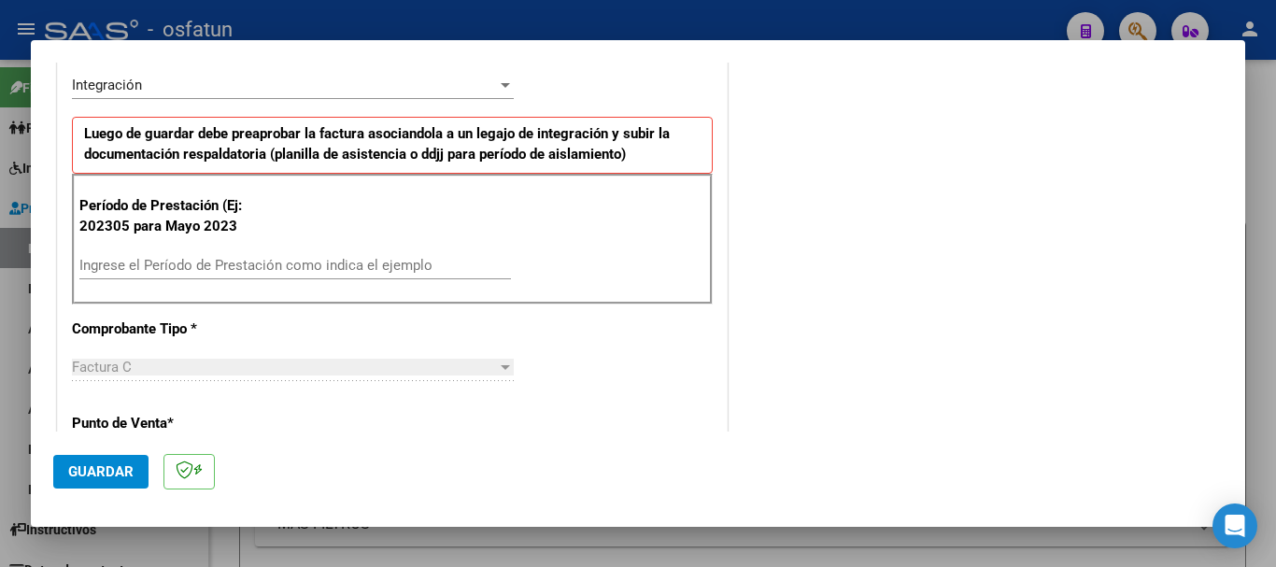
click at [273, 261] on input "Ingrese el Período de Prestación como indica el ejemplo" at bounding box center [295, 265] width 432 height 17
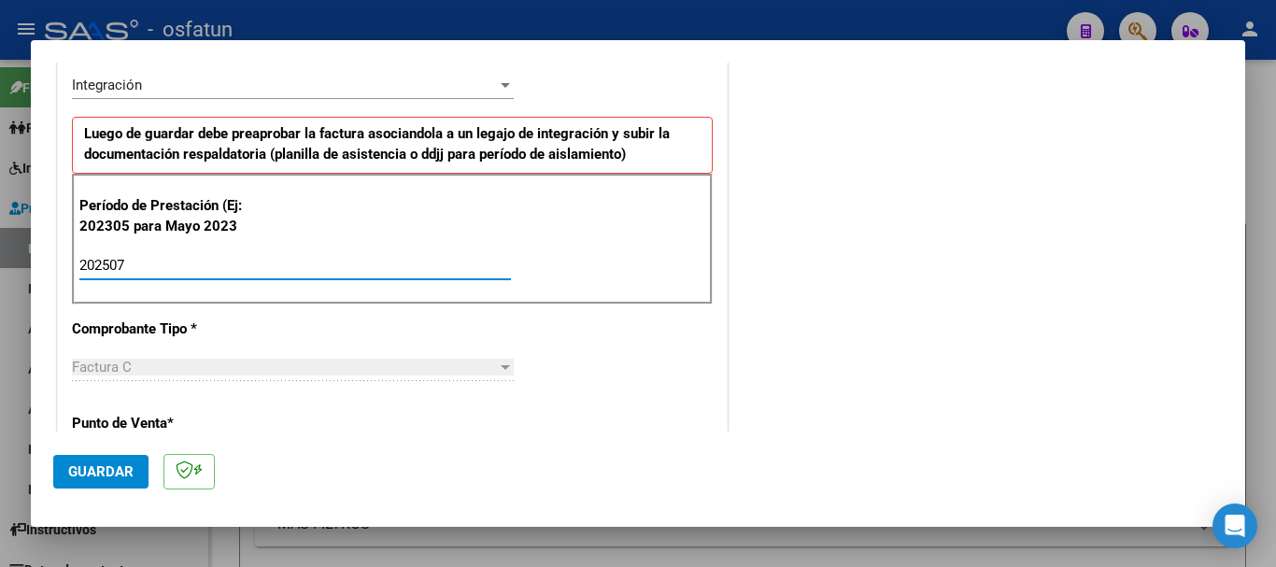
type input "202507"
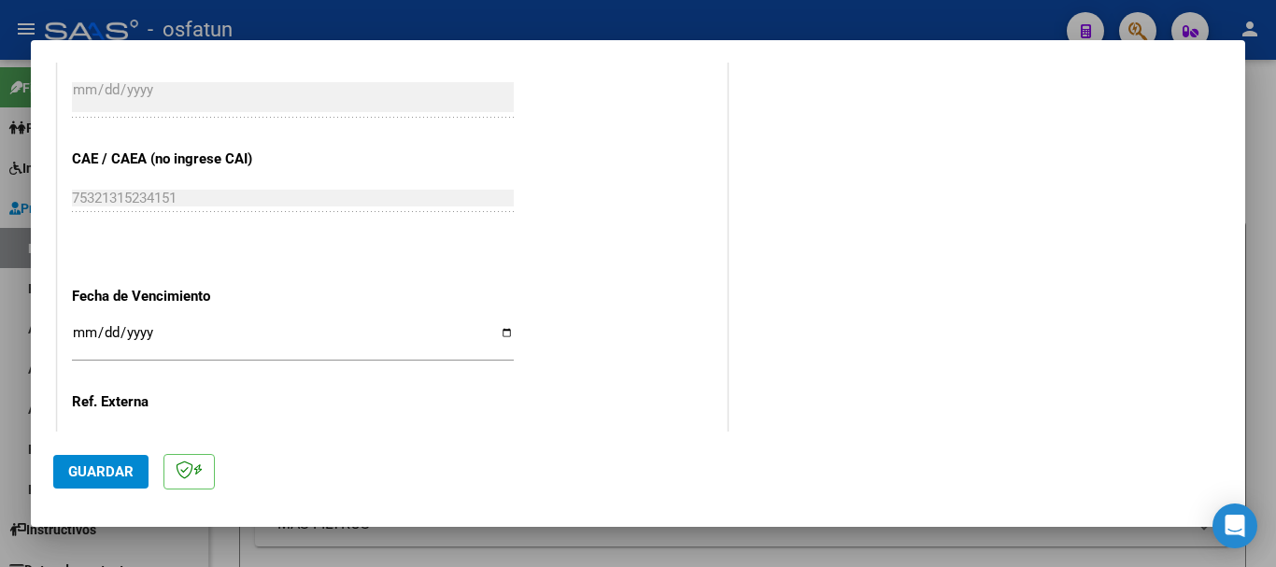
scroll to position [1214, 0]
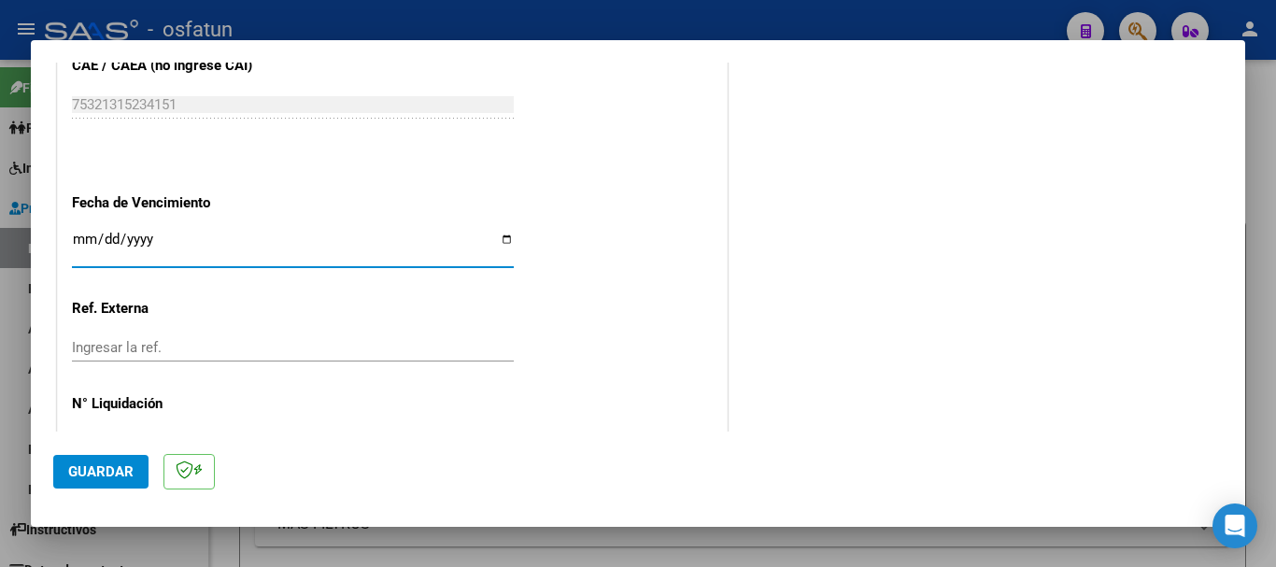
click at [82, 240] on input "Ingresar la fecha" at bounding box center [293, 247] width 442 height 30
type input "[DATE]"
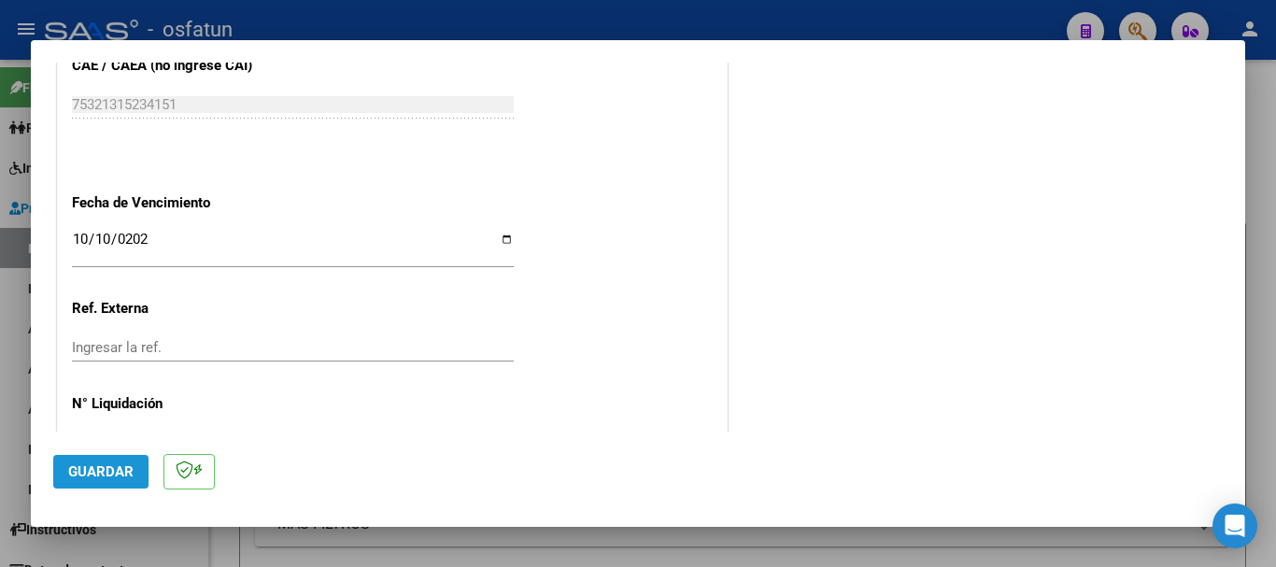
click at [88, 470] on span "Guardar" at bounding box center [100, 471] width 65 height 17
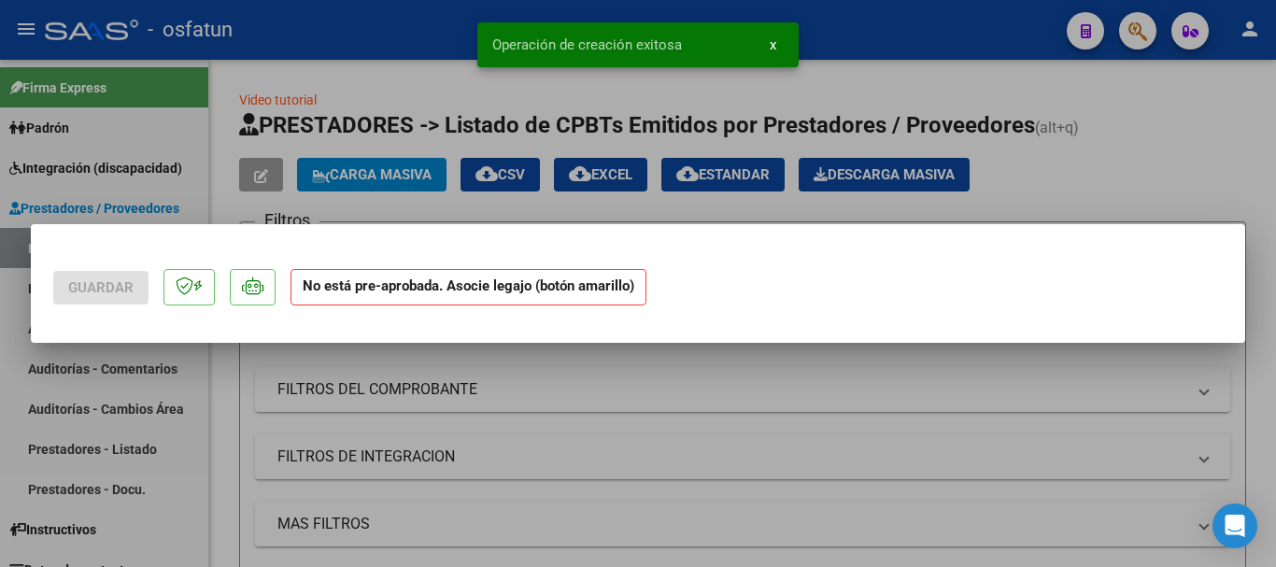
scroll to position [0, 0]
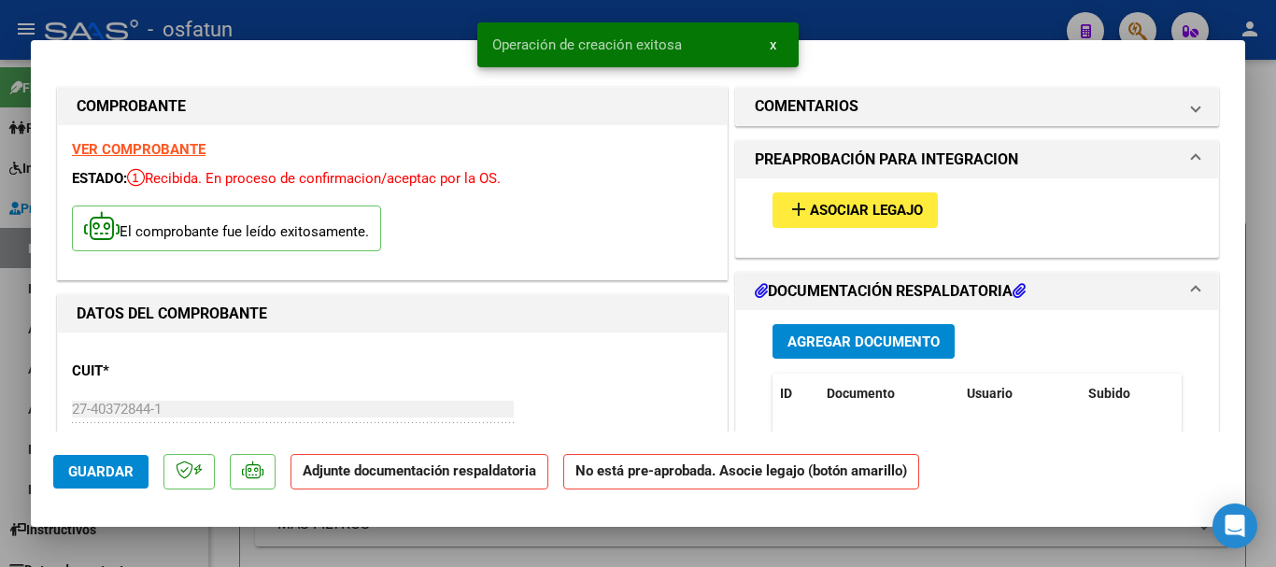
click at [788, 338] on span "Agregar Documento" at bounding box center [863, 341] width 152 height 17
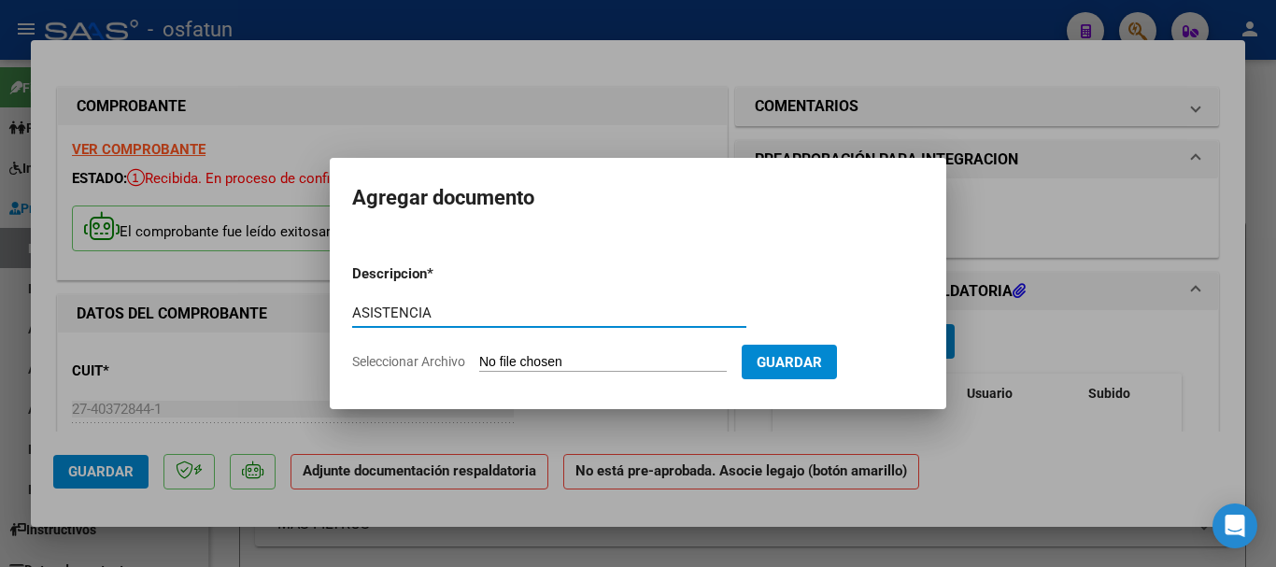
type input "ASISTENCIA"
click at [557, 368] on input "Seleccionar Archivo" at bounding box center [603, 363] width 248 height 18
type input "C:\fakepath\PA-[PERSON_NAME] 07-2025 (1).pdf"
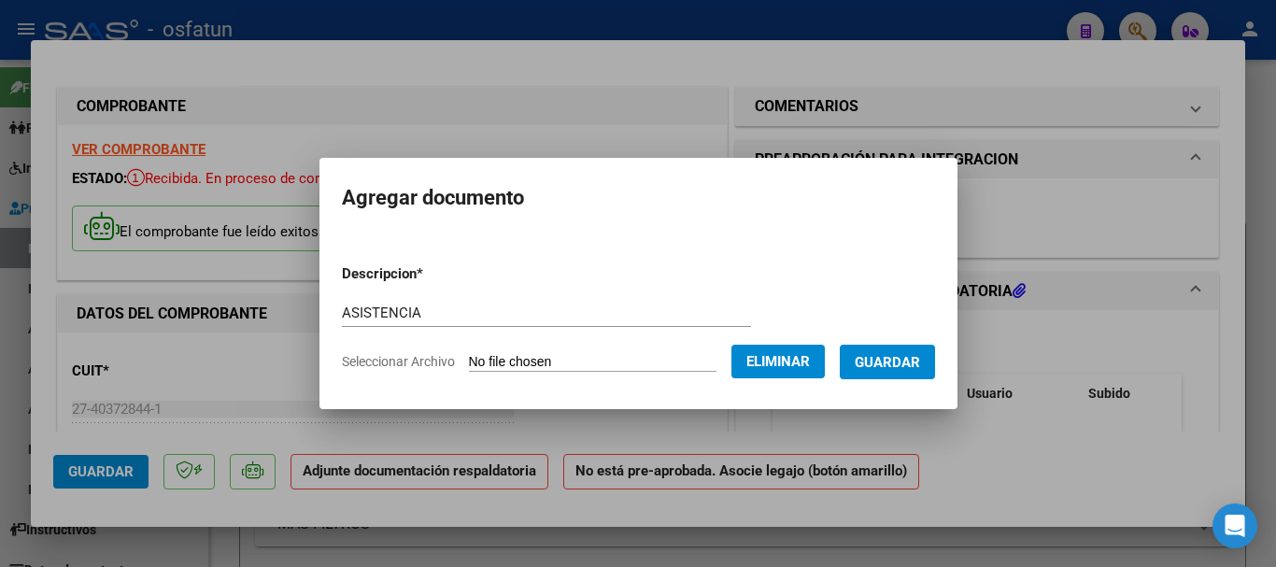
click at [903, 363] on span "Guardar" at bounding box center [887, 362] width 65 height 17
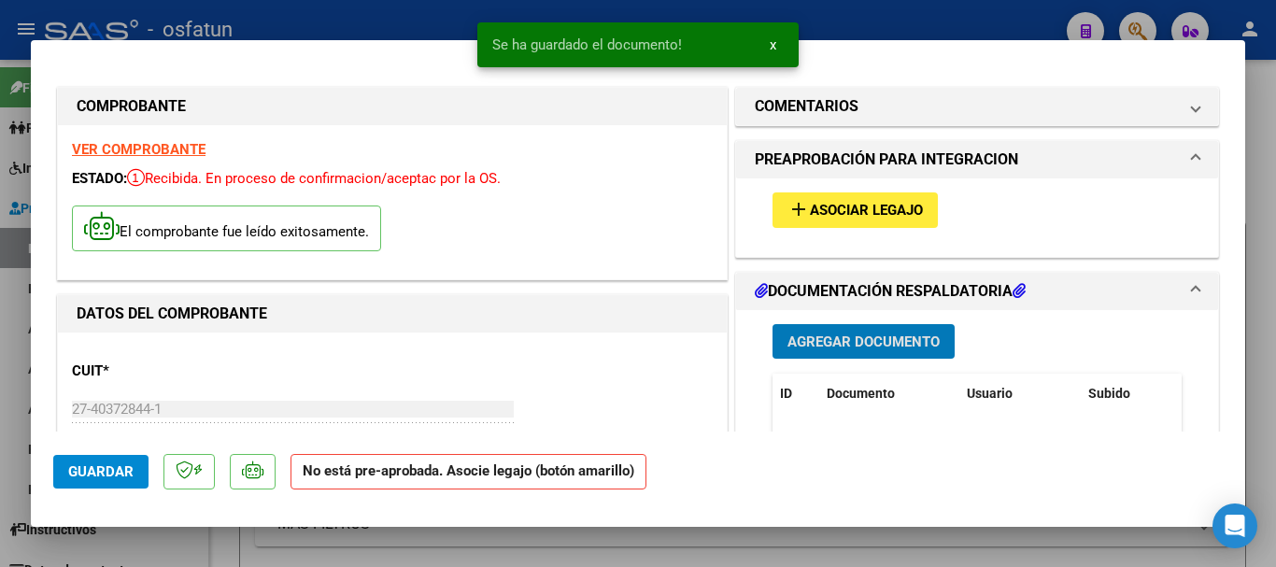
scroll to position [187, 0]
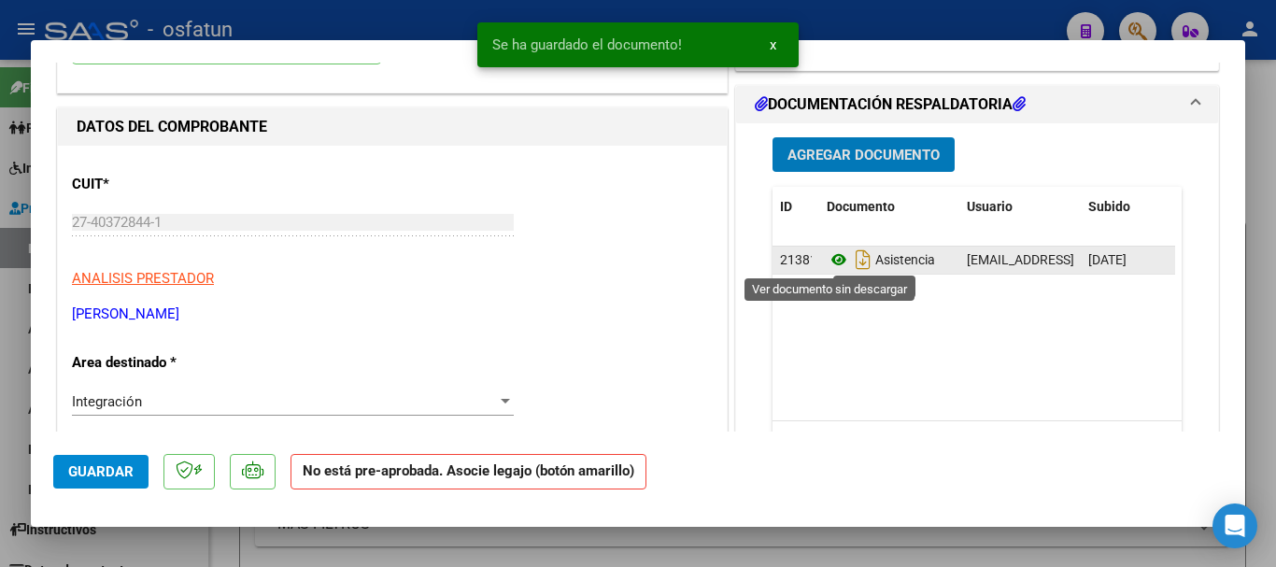
click at [834, 262] on icon at bounding box center [839, 259] width 24 height 22
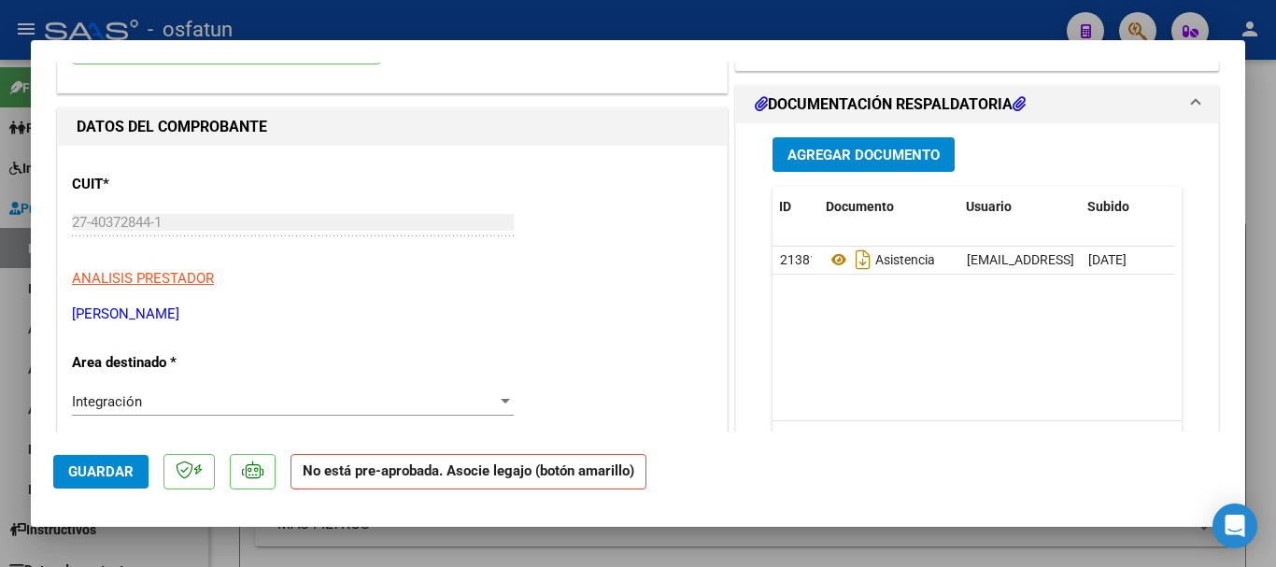
scroll to position [0, 92]
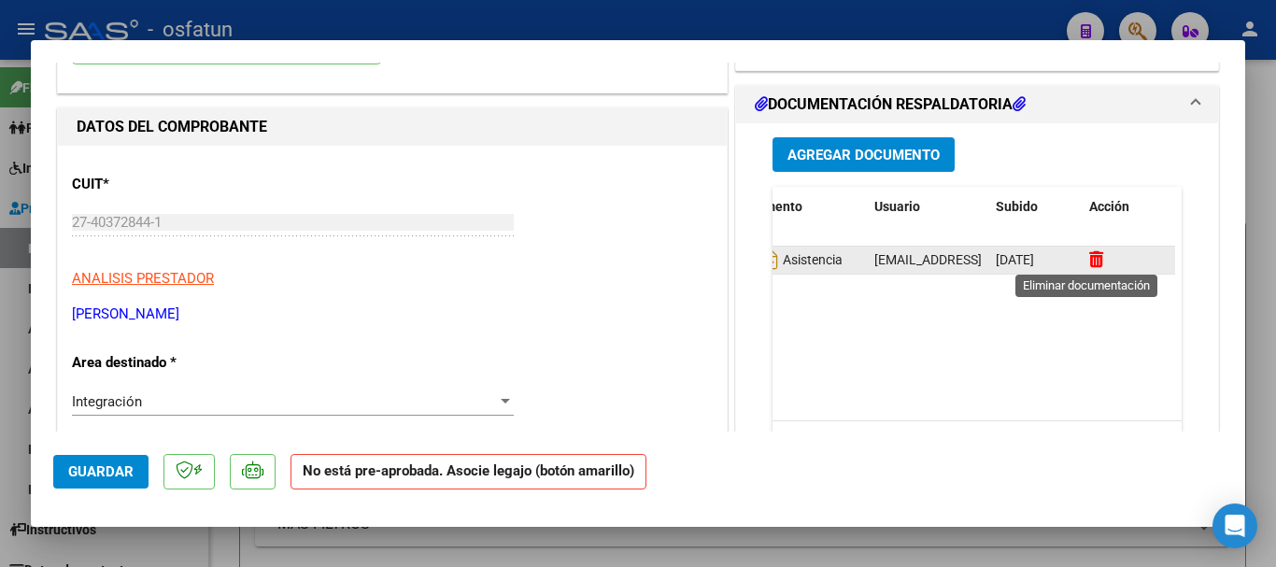
click at [1092, 259] on icon at bounding box center [1096, 259] width 14 height 18
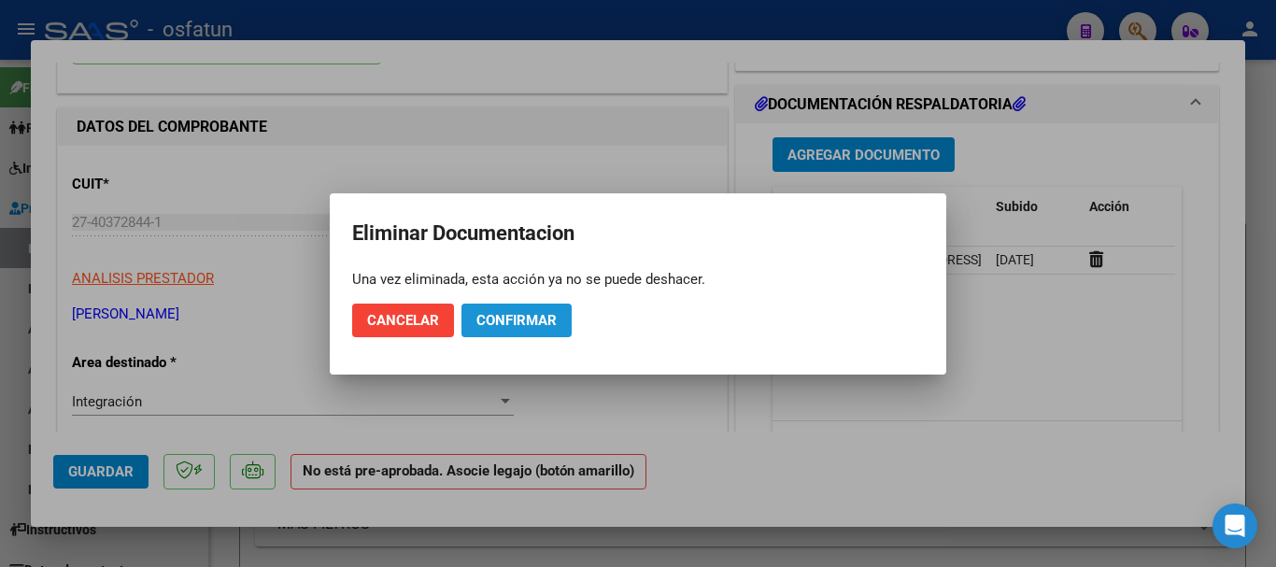
click at [521, 319] on span "Confirmar" at bounding box center [516, 320] width 80 height 17
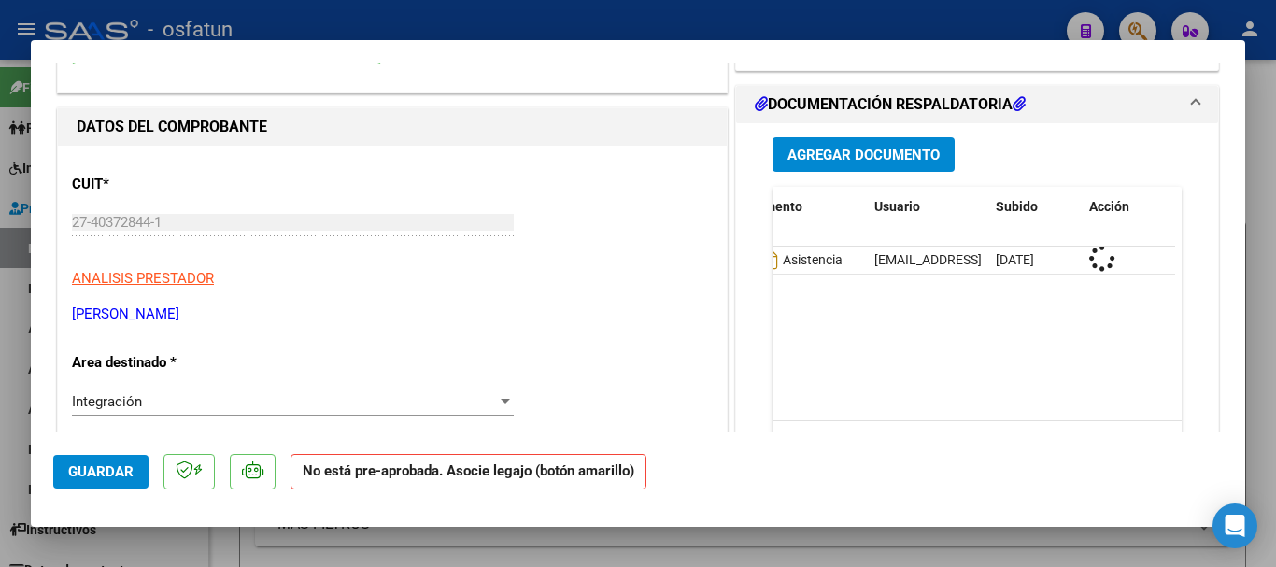
scroll to position [0, 0]
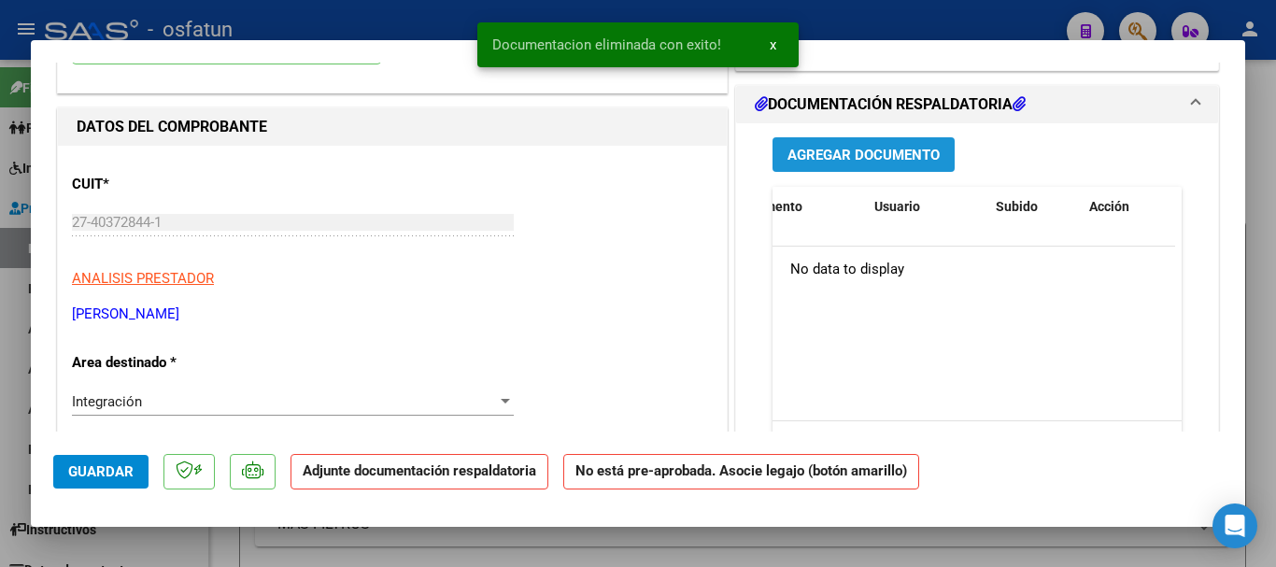
click at [833, 148] on span "Agregar Documento" at bounding box center [863, 155] width 152 height 17
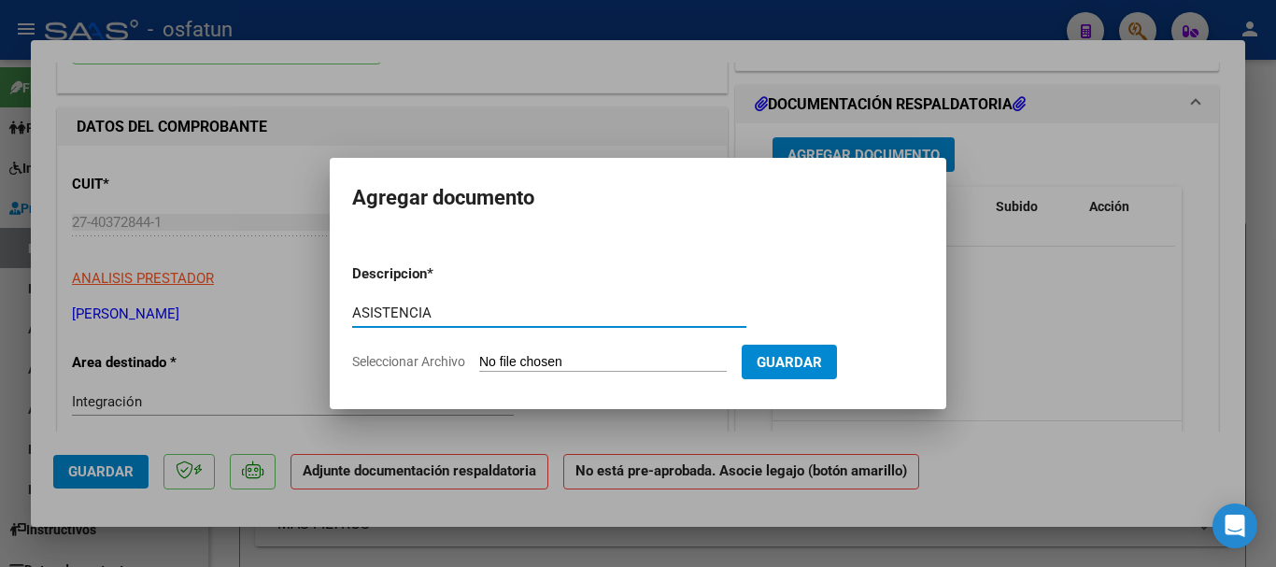
type input "ASISTENCIA"
click at [517, 356] on input "Seleccionar Archivo" at bounding box center [603, 363] width 248 height 18
type input "C:\fakepath\feli [DATE].pdf"
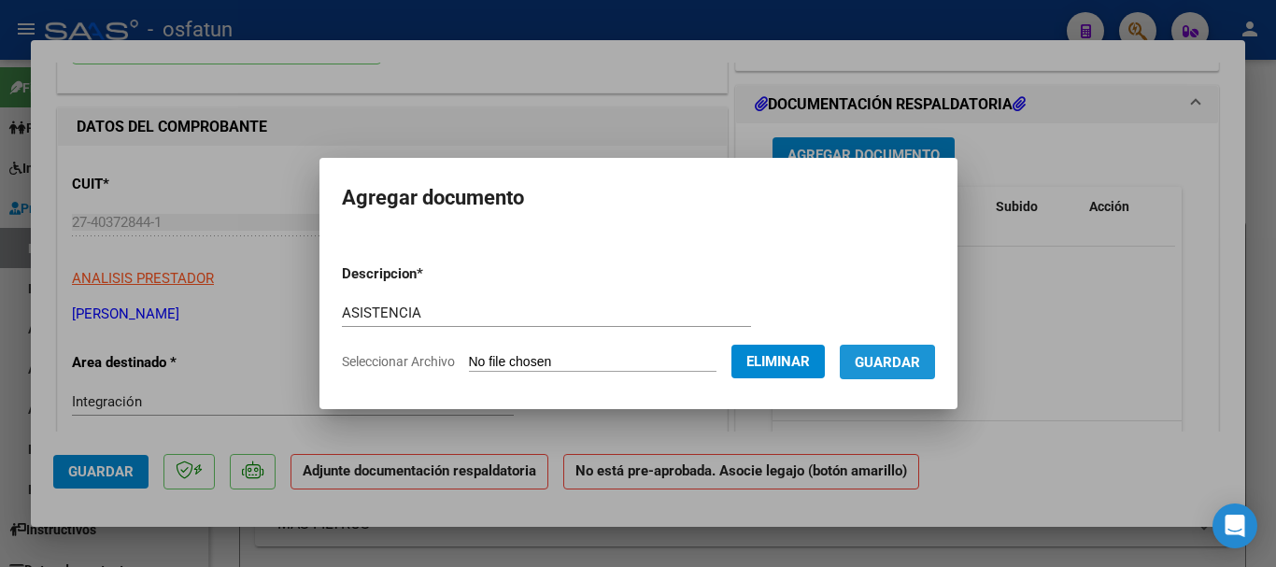
click at [883, 365] on span "Guardar" at bounding box center [887, 362] width 65 height 17
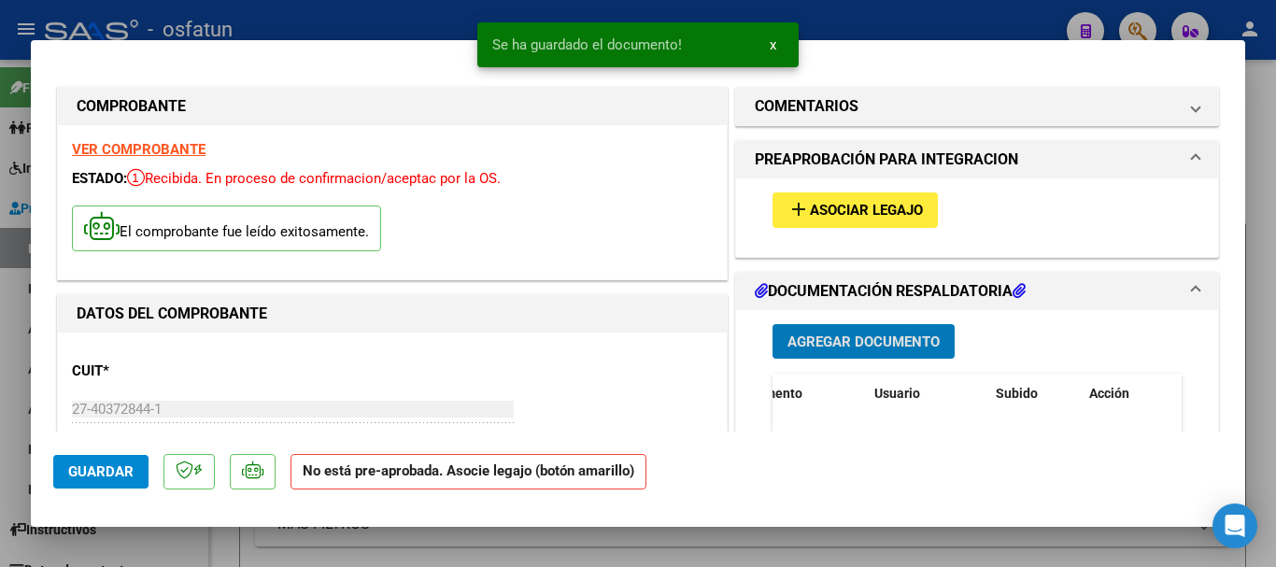
click at [835, 214] on span "Asociar Legajo" at bounding box center [866, 211] width 113 height 17
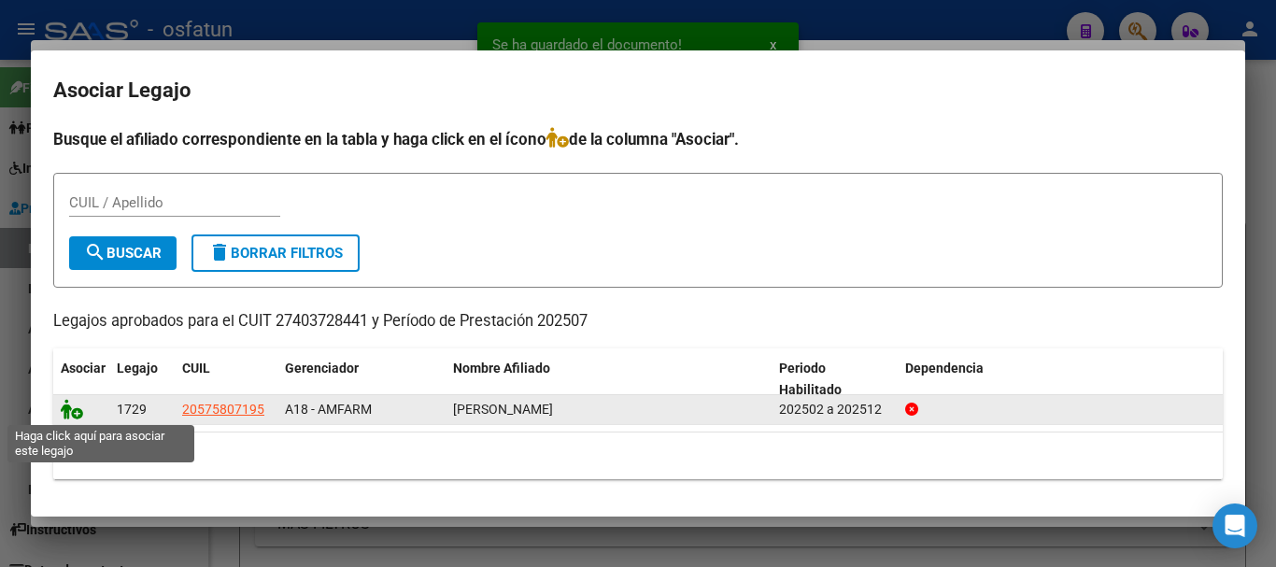
click at [64, 415] on icon at bounding box center [72, 409] width 22 height 21
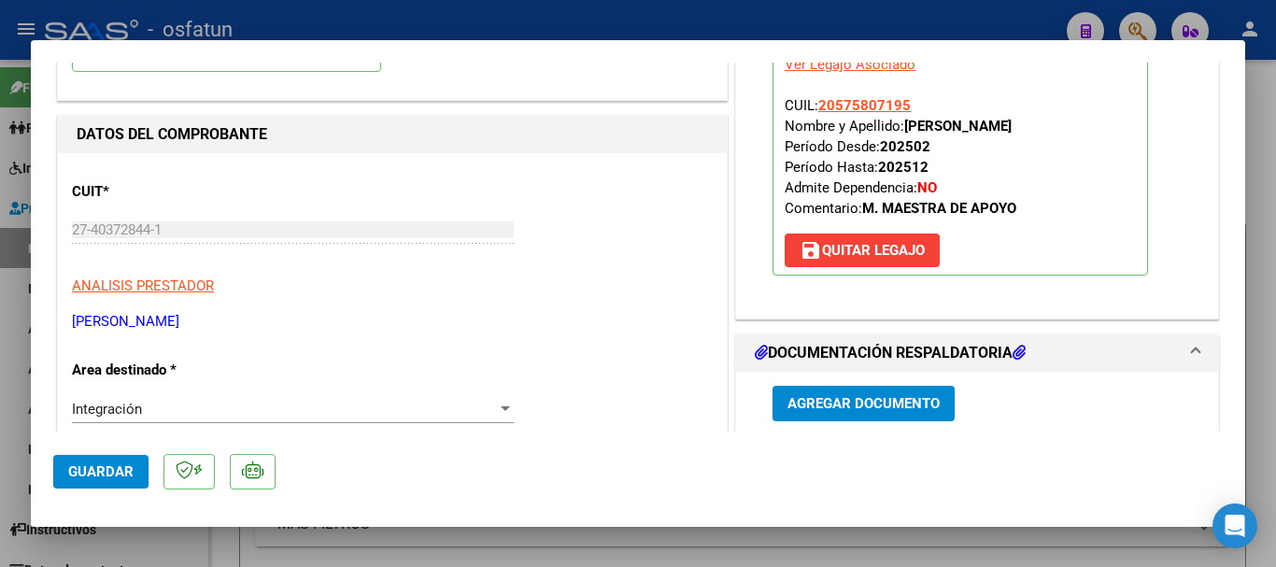
scroll to position [187, 0]
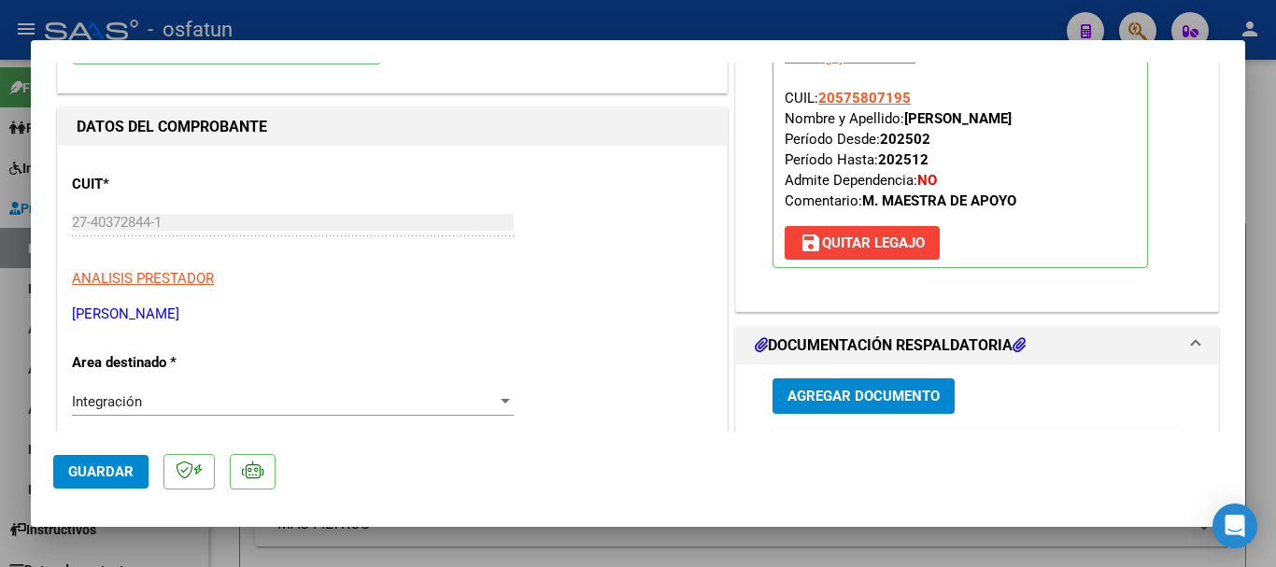
click at [92, 467] on span "Guardar" at bounding box center [100, 471] width 65 height 17
click at [116, 465] on span "Guardar" at bounding box center [100, 471] width 65 height 17
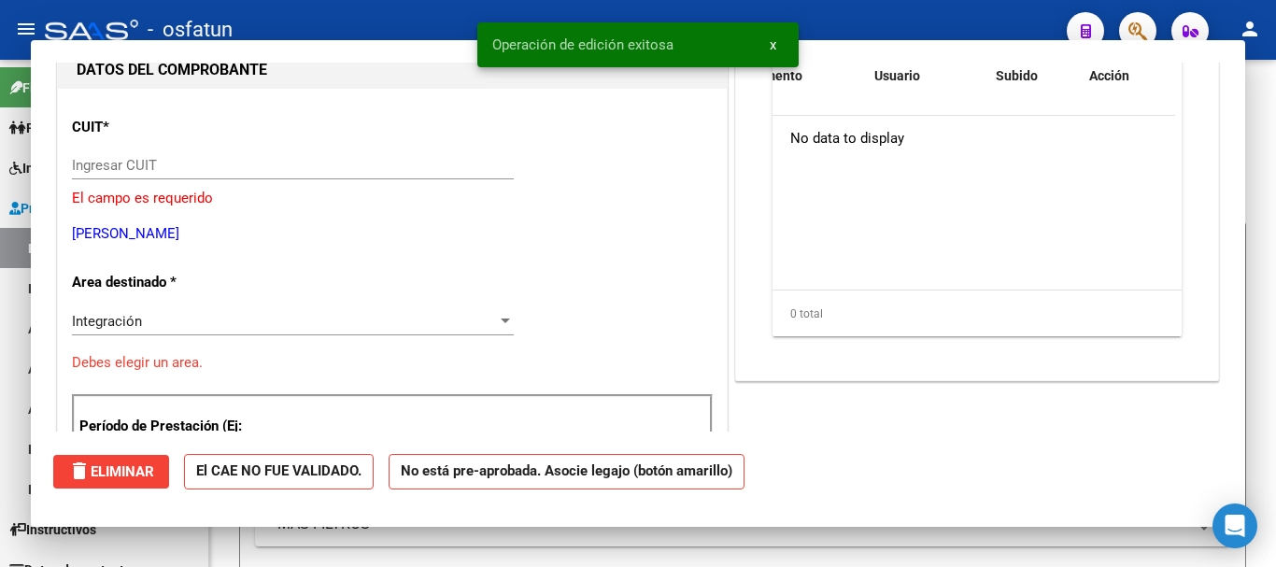
scroll to position [0, 0]
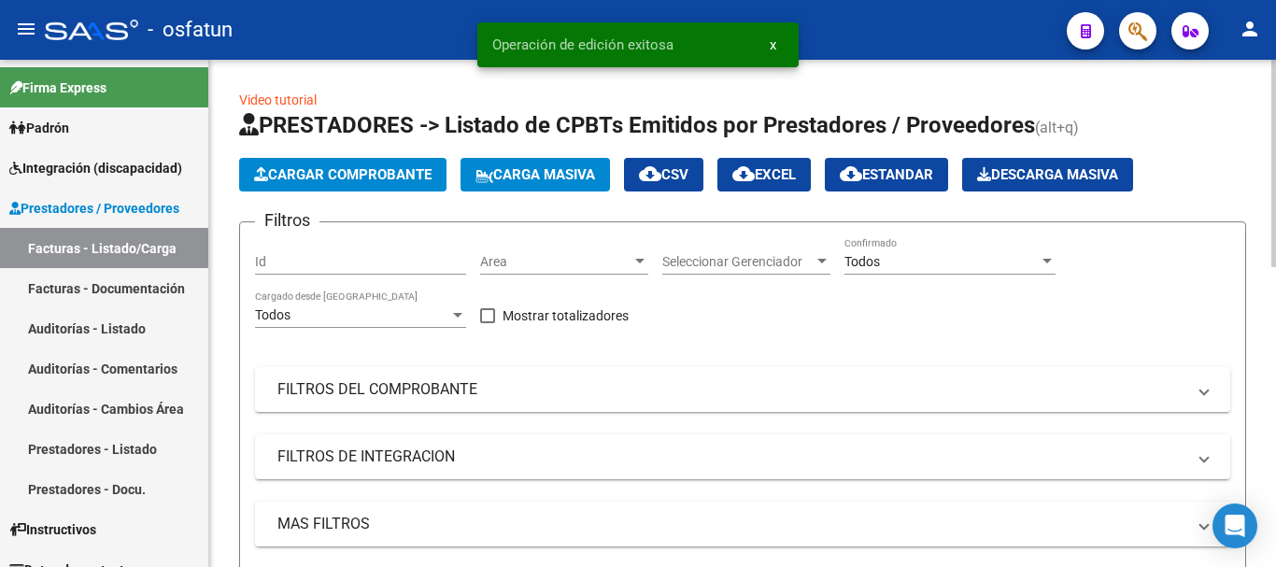
drag, startPoint x: 345, startPoint y: 155, endPoint x: 403, endPoint y: 176, distance: 61.4
click at [350, 158] on app-list-header "PRESTADORES -> Listado de CPBTs Emitidos por Prestadores / Proveedores (alt+q) …" at bounding box center [742, 365] width 1007 height 510
click at [384, 174] on span "Cargar Comprobante" at bounding box center [342, 174] width 177 height 17
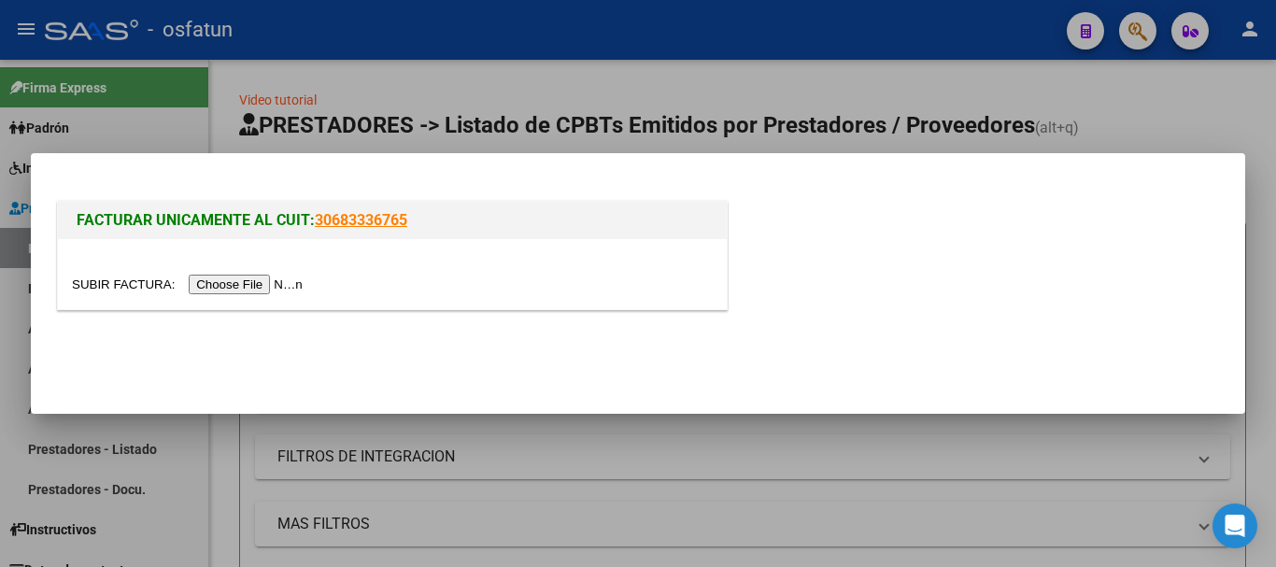
click at [276, 284] on input "file" at bounding box center [190, 285] width 236 height 20
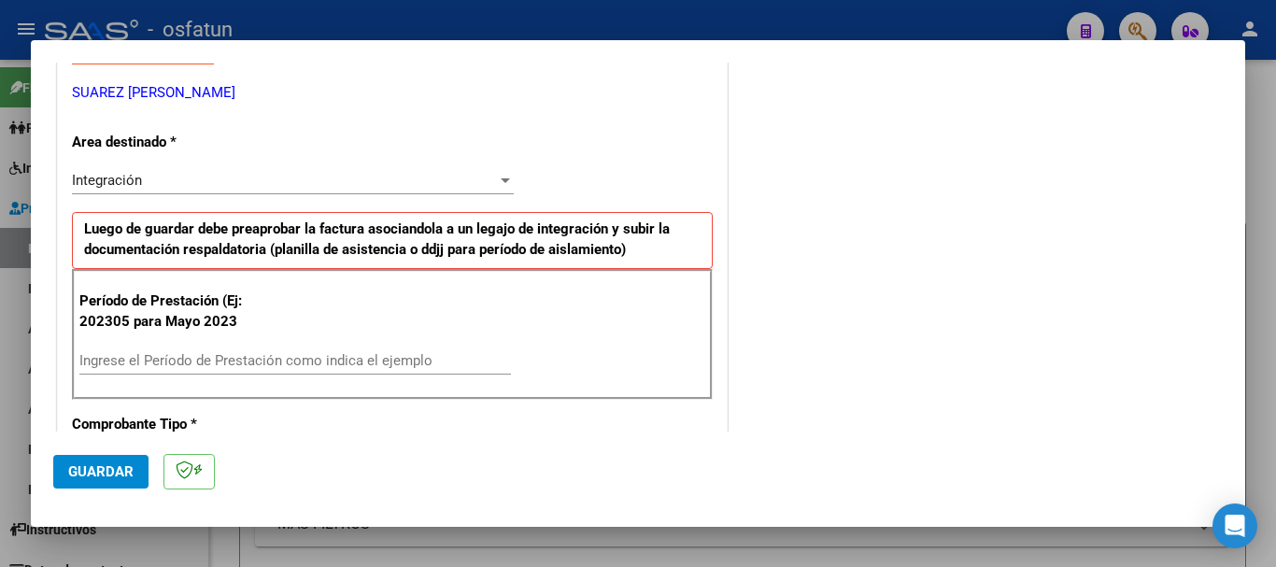
scroll to position [374, 0]
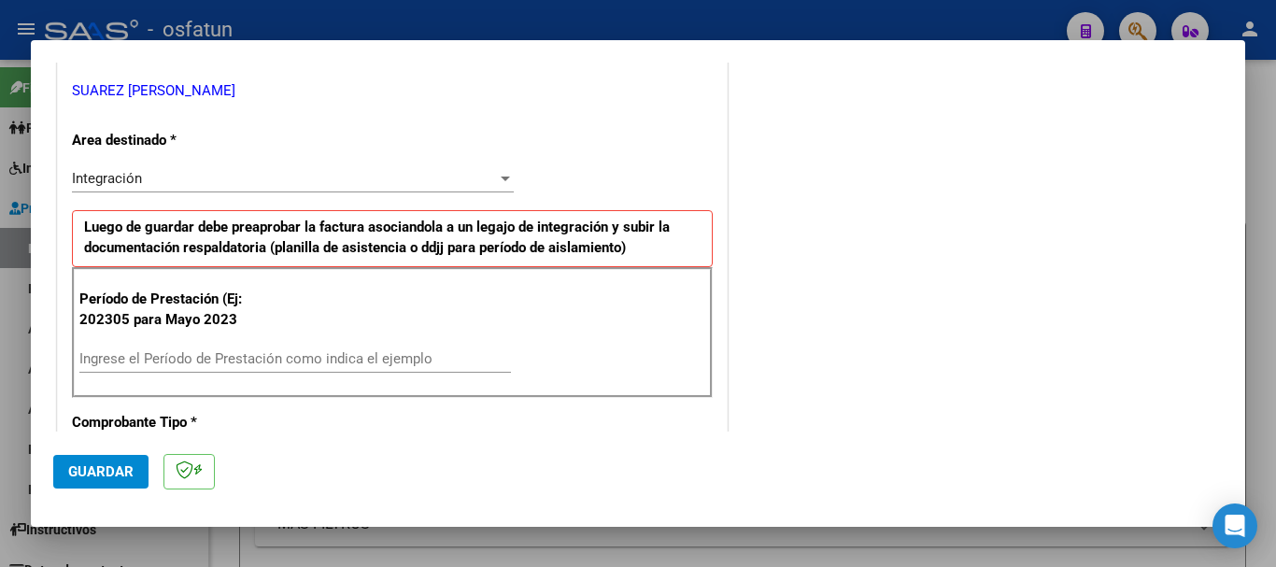
click at [295, 355] on input "Ingrese el Período de Prestación como indica el ejemplo" at bounding box center [295, 358] width 432 height 17
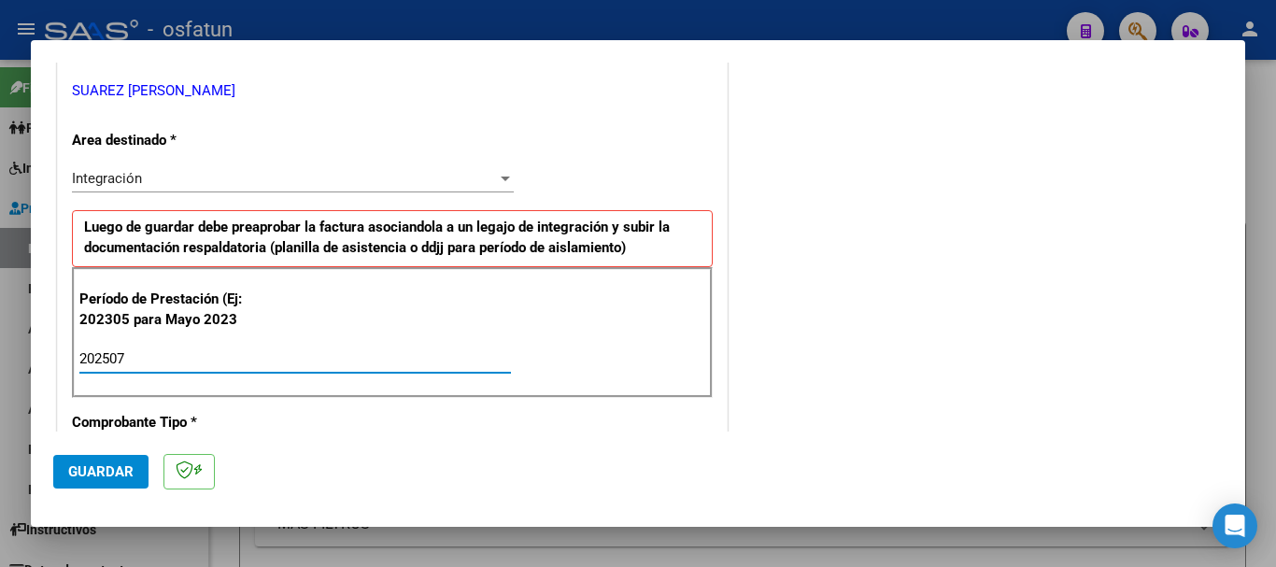
type input "202507"
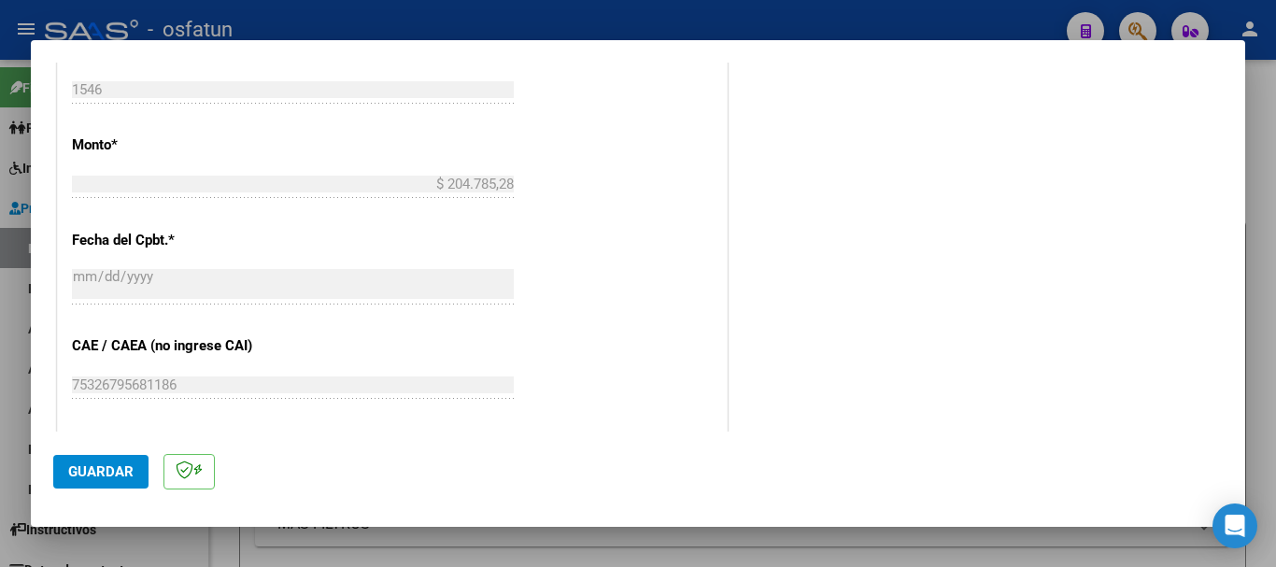
scroll to position [1121, 0]
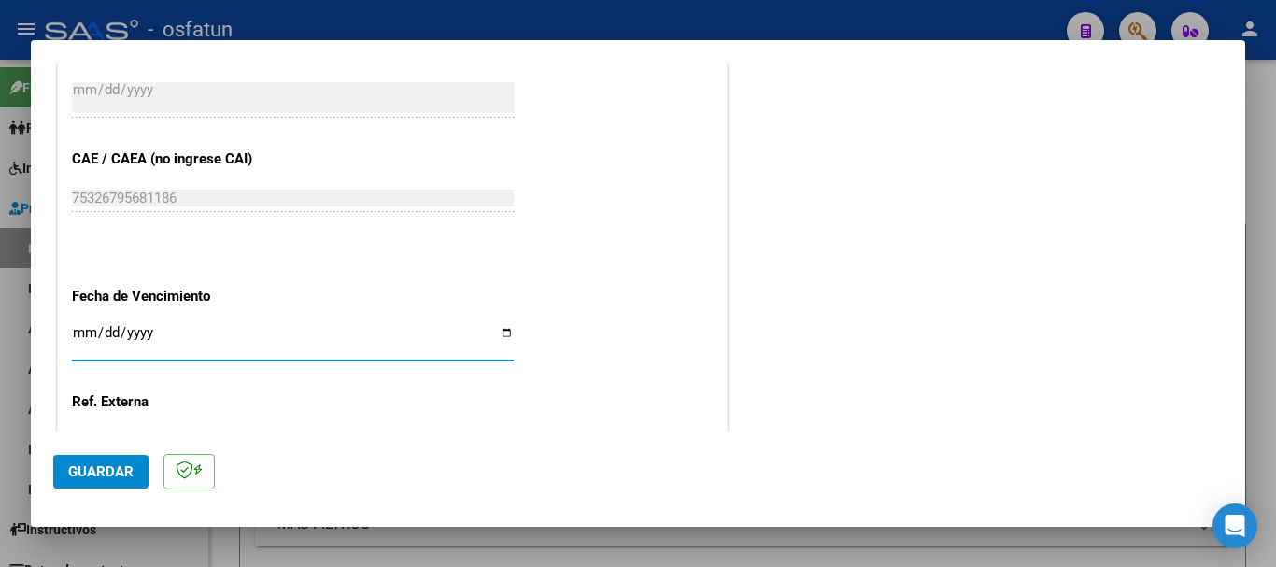
click at [91, 335] on input "Ingresar la fecha" at bounding box center [293, 340] width 442 height 30
type input "[DATE]"
click at [110, 477] on span "Guardar" at bounding box center [100, 471] width 65 height 17
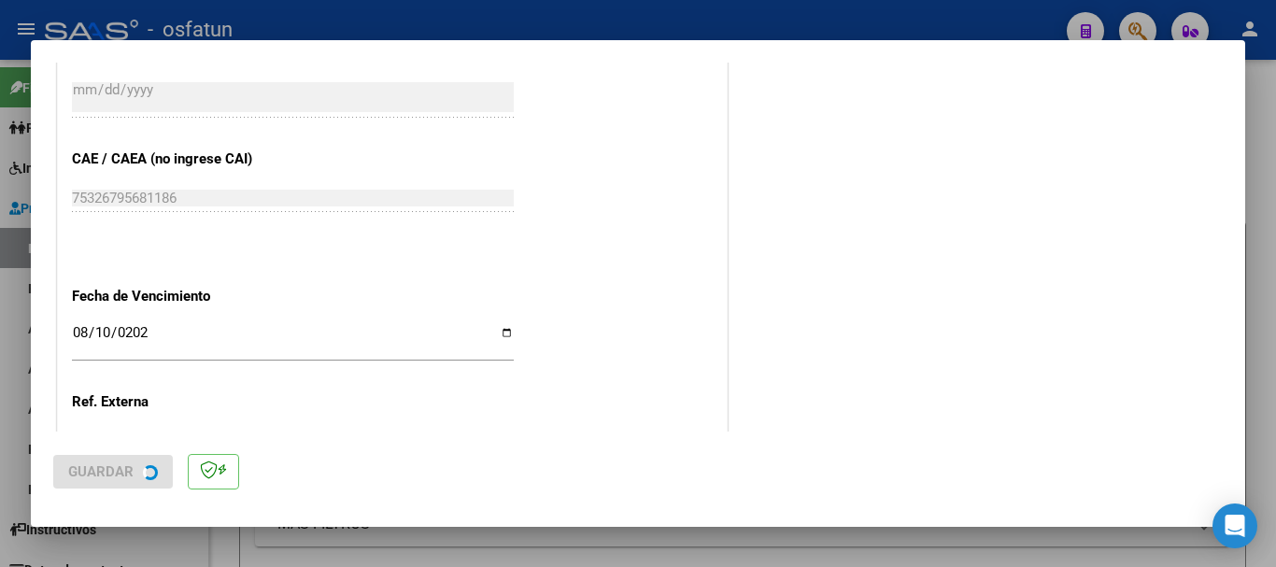
scroll to position [0, 0]
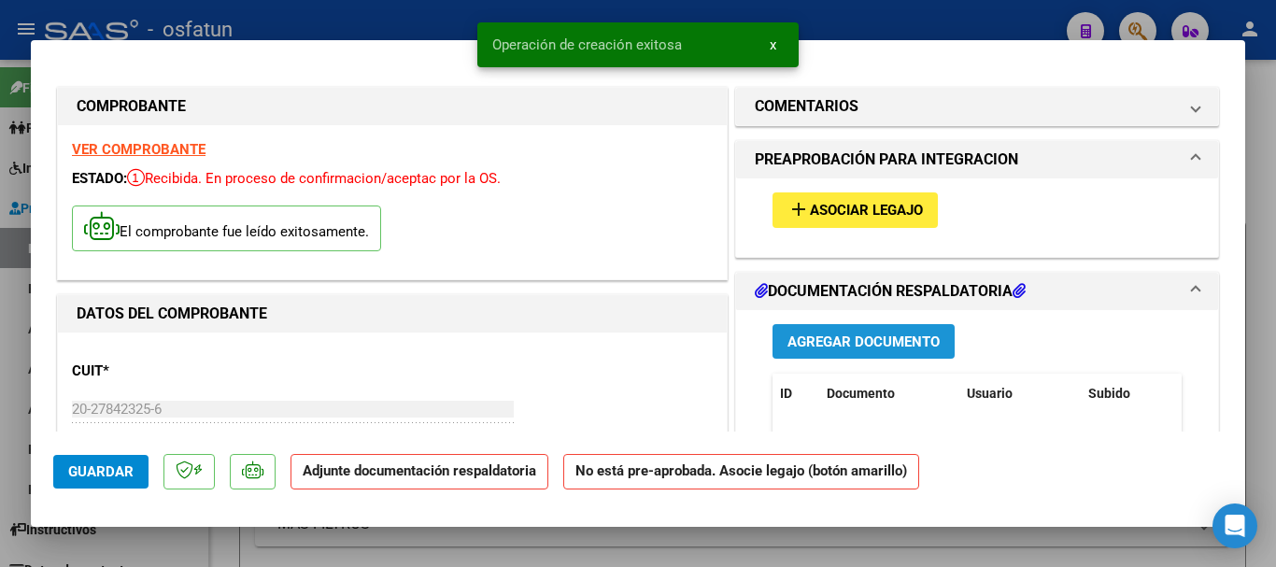
click at [905, 341] on span "Agregar Documento" at bounding box center [863, 341] width 152 height 17
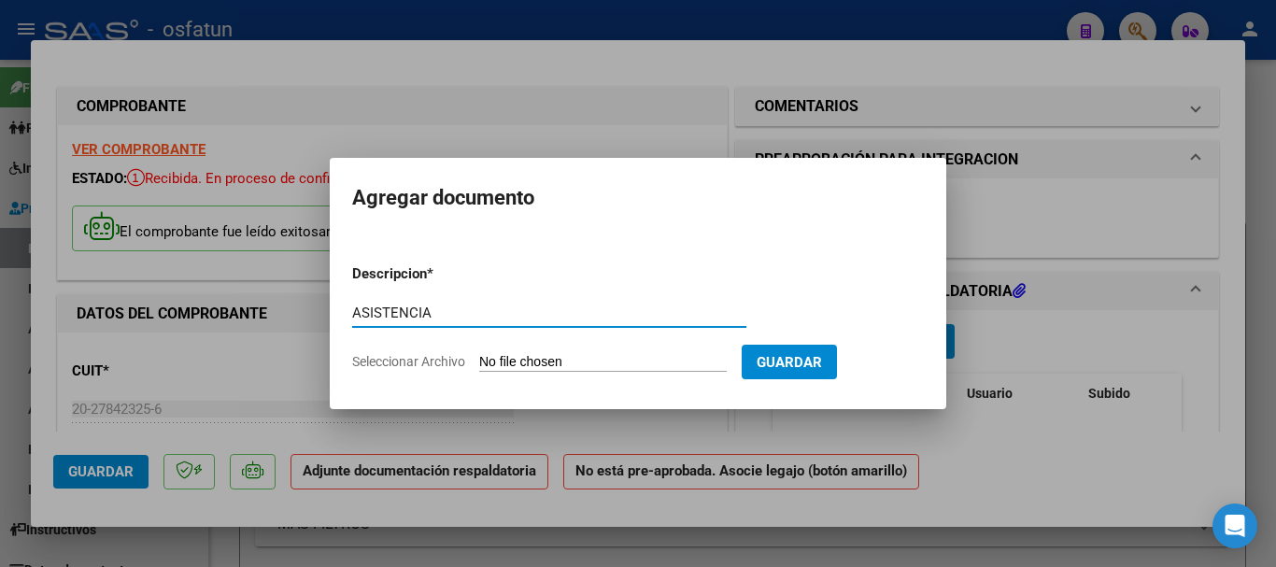
type input "ASISTENCIA"
click at [500, 364] on input "Seleccionar Archivo" at bounding box center [603, 363] width 248 height 18
type input "C:\fakepath\ASISTENCIA TPTE (7).pdf"
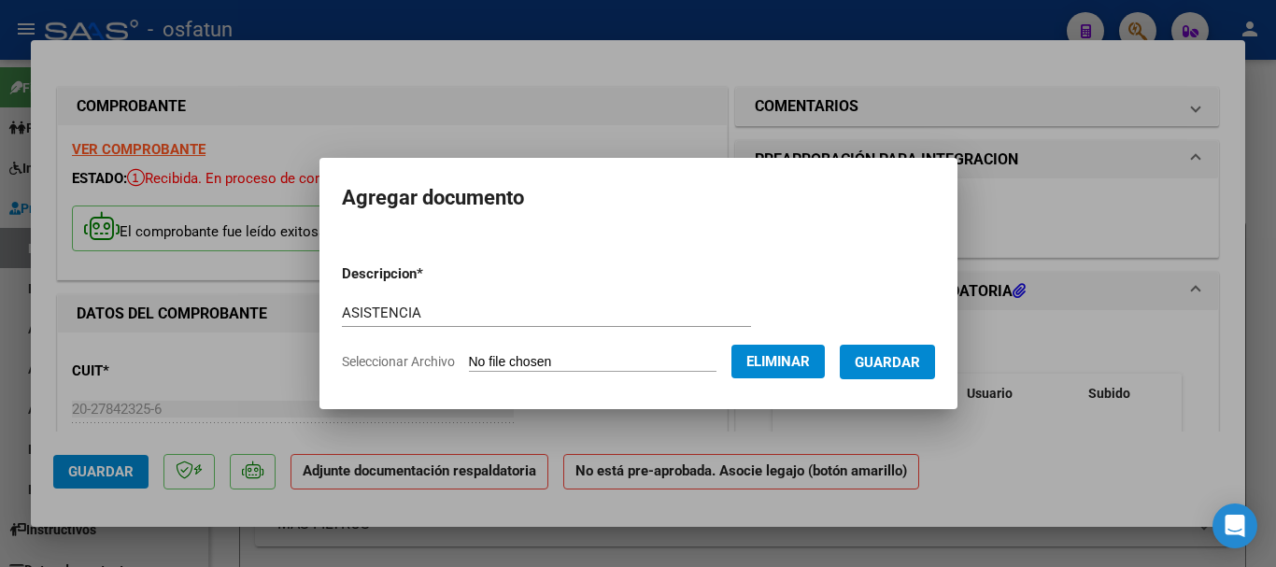
click at [910, 364] on span "Guardar" at bounding box center [887, 362] width 65 height 17
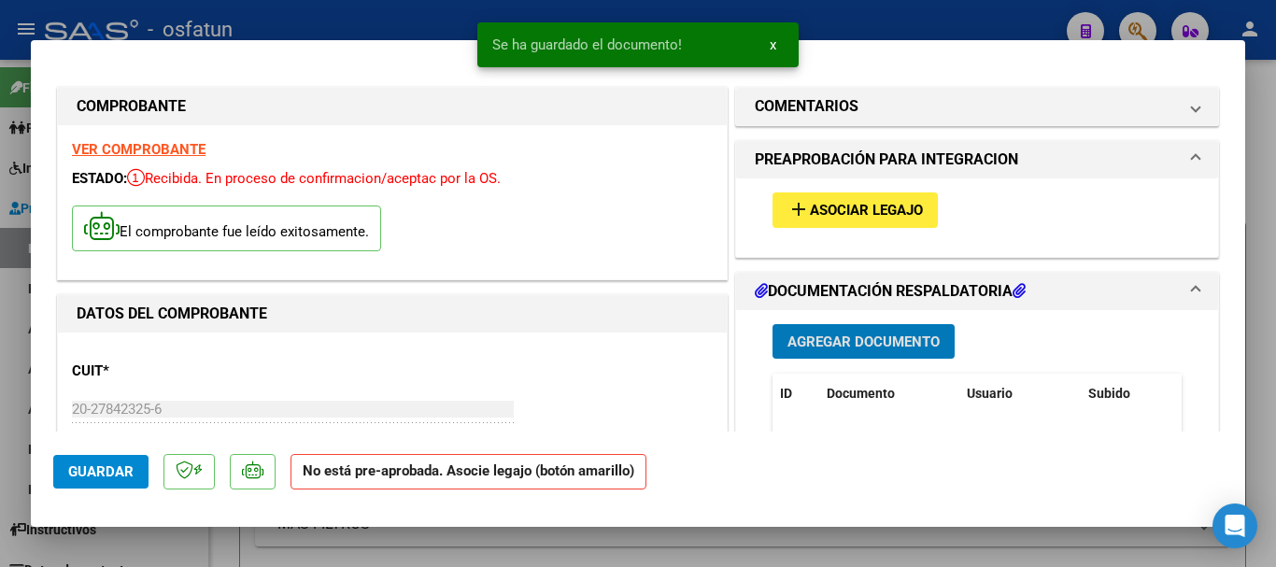
click at [849, 205] on span "Asociar Legajo" at bounding box center [866, 211] width 113 height 17
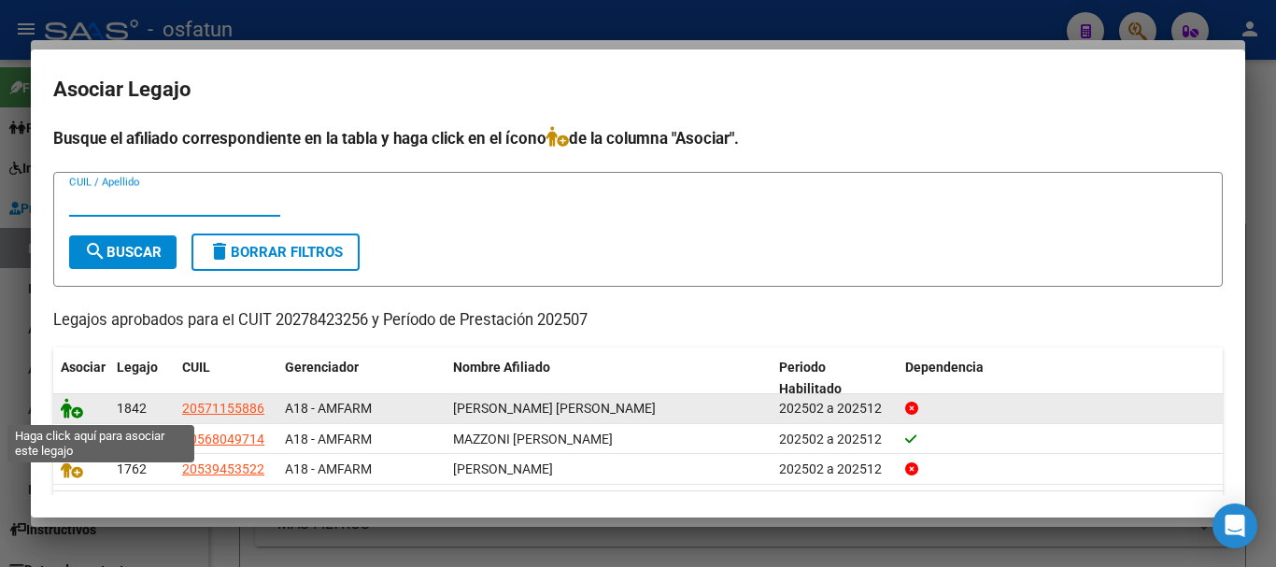
click at [68, 411] on icon at bounding box center [72, 408] width 22 height 21
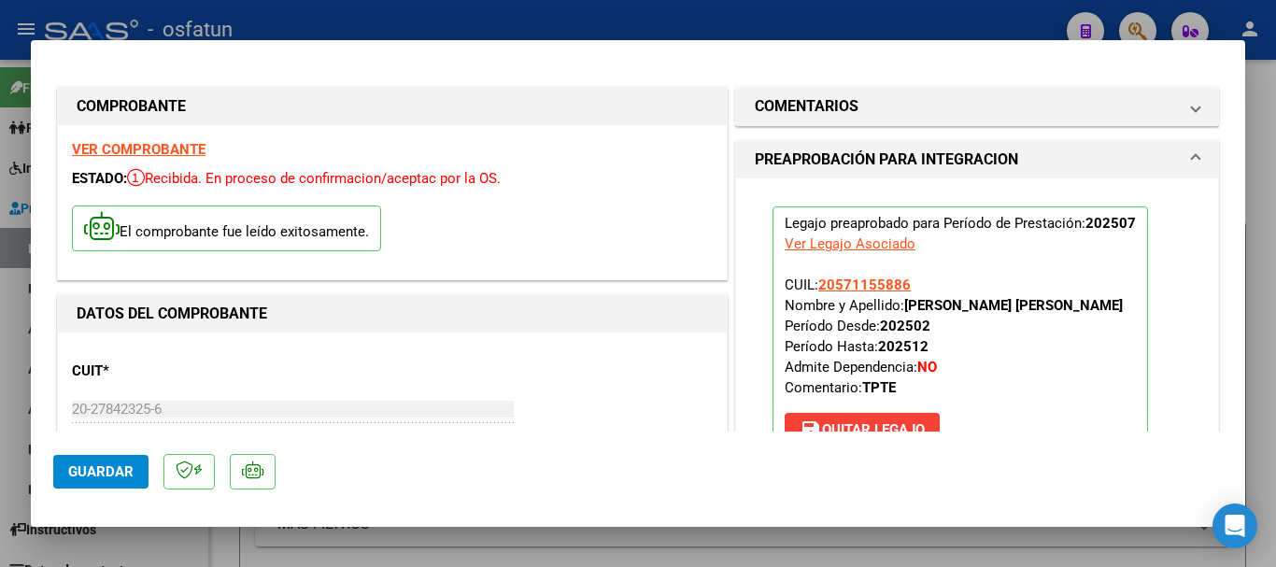
click at [85, 473] on span "Guardar" at bounding box center [100, 471] width 65 height 17
click at [89, 475] on span "Guardar" at bounding box center [100, 471] width 65 height 17
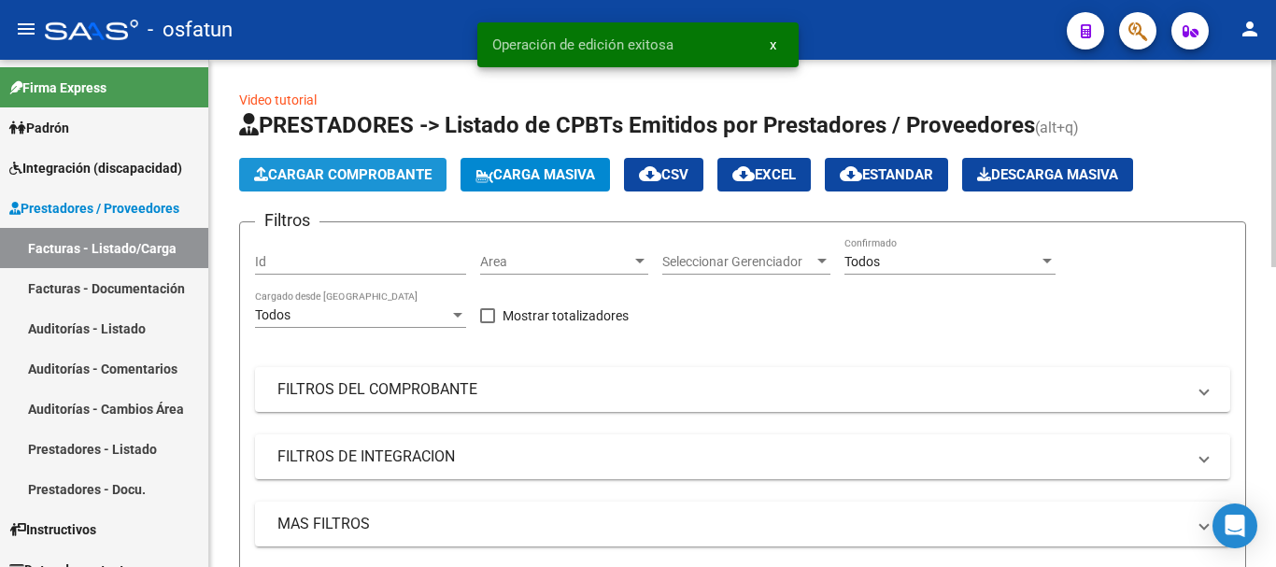
click at [378, 180] on span "Cargar Comprobante" at bounding box center [342, 174] width 177 height 17
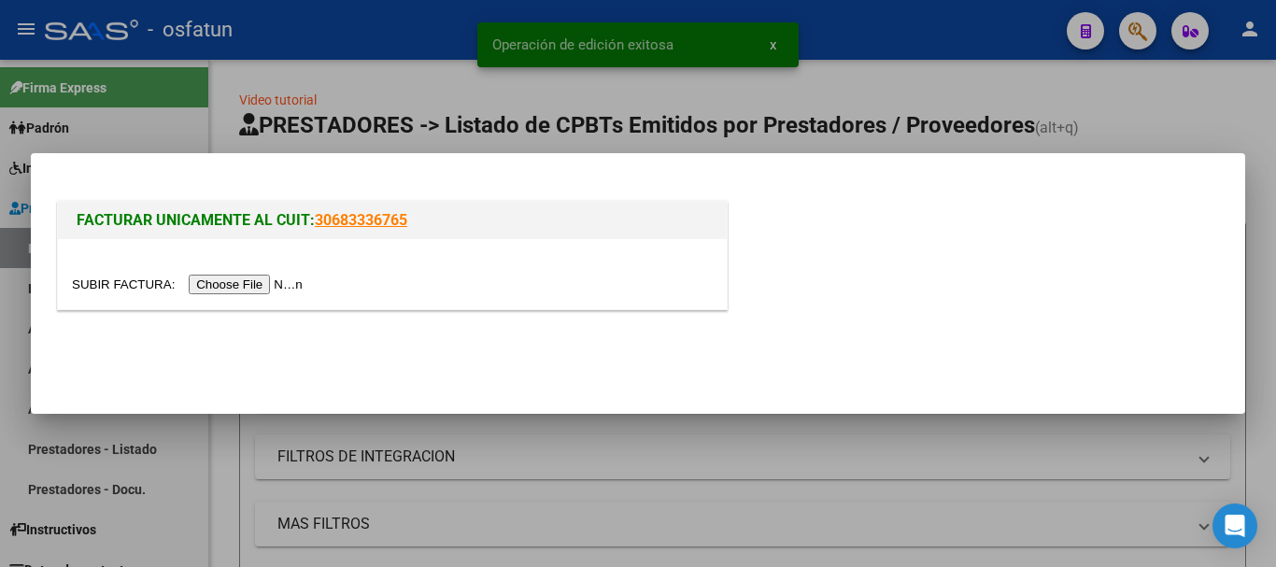
click at [223, 288] on input "file" at bounding box center [190, 285] width 236 height 20
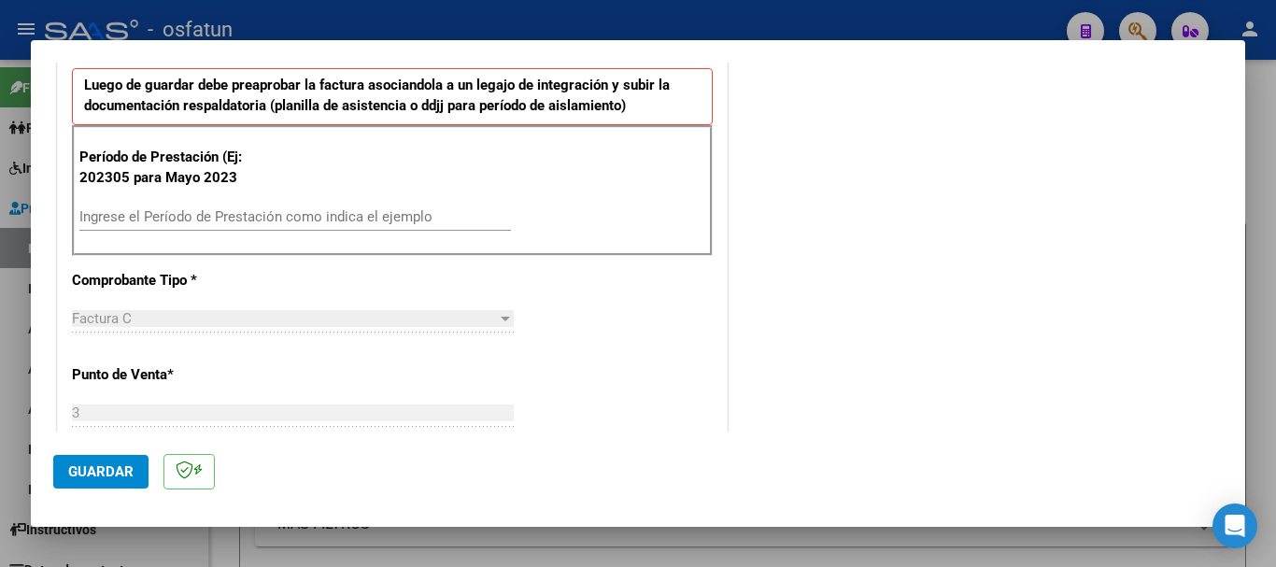
scroll to position [374, 0]
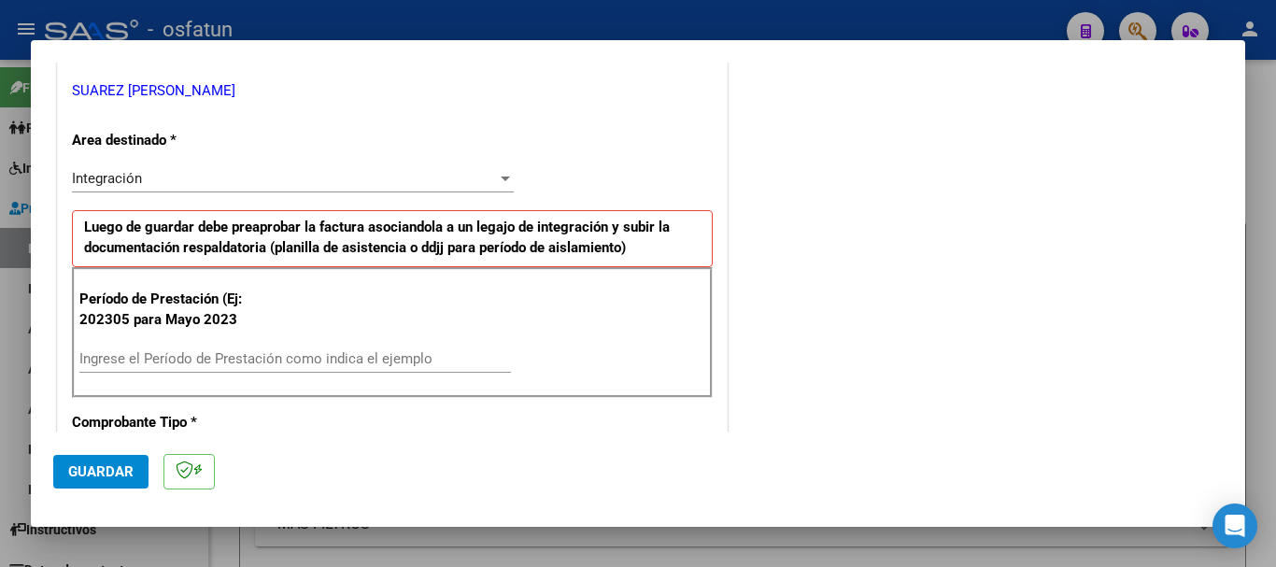
click at [305, 359] on input "Ingrese el Período de Prestación como indica el ejemplo" at bounding box center [295, 358] width 432 height 17
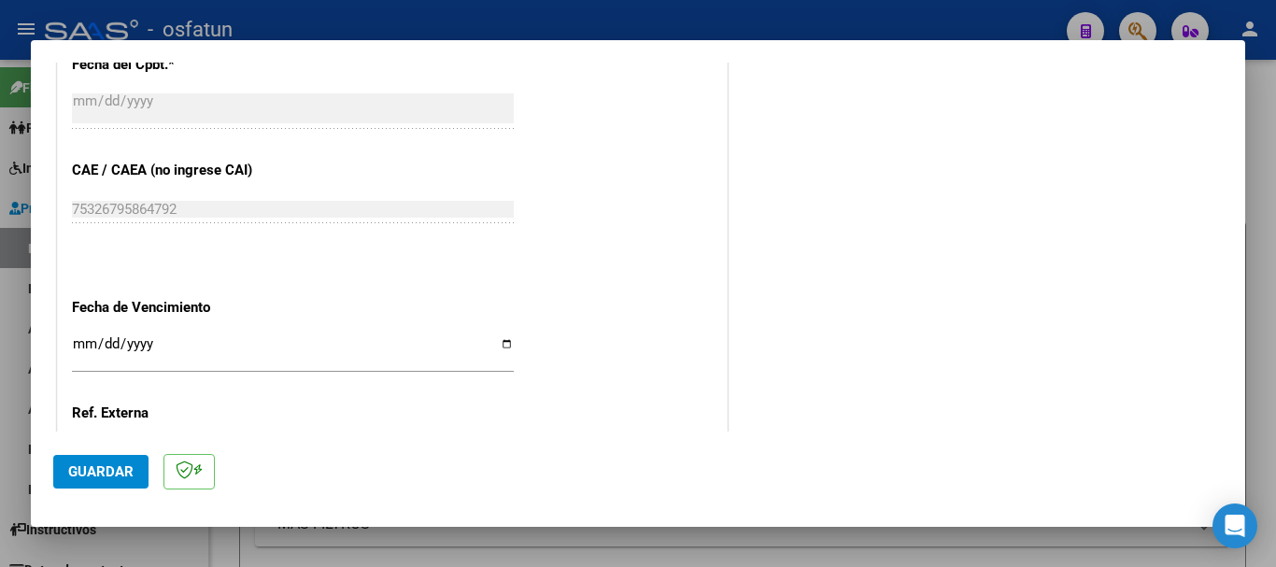
scroll to position [1121, 0]
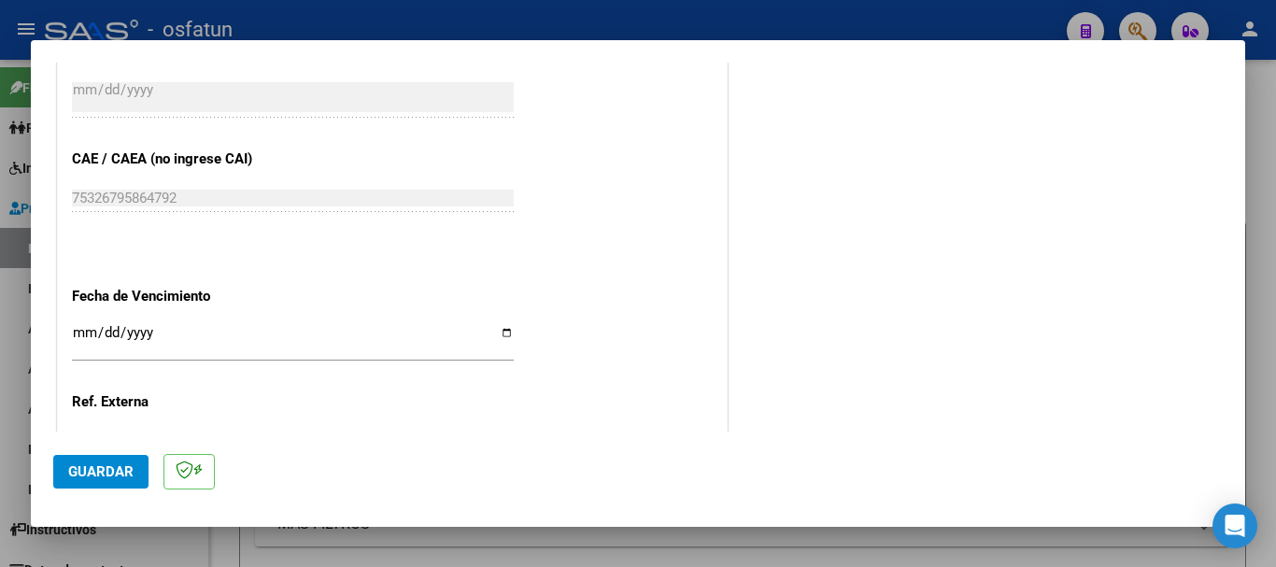
type input "202507"
click at [78, 340] on input "Ingresar la fecha" at bounding box center [293, 340] width 442 height 30
type input "[DATE]"
click at [106, 470] on span "Guardar" at bounding box center [100, 471] width 65 height 17
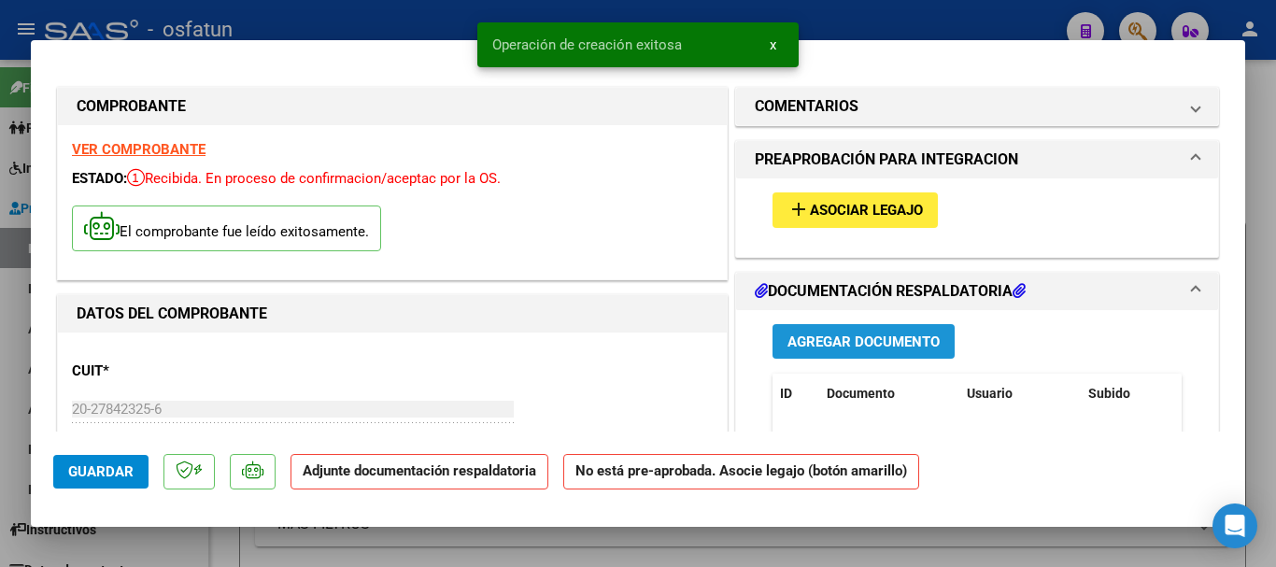
click at [866, 340] on span "Agregar Documento" at bounding box center [863, 341] width 152 height 17
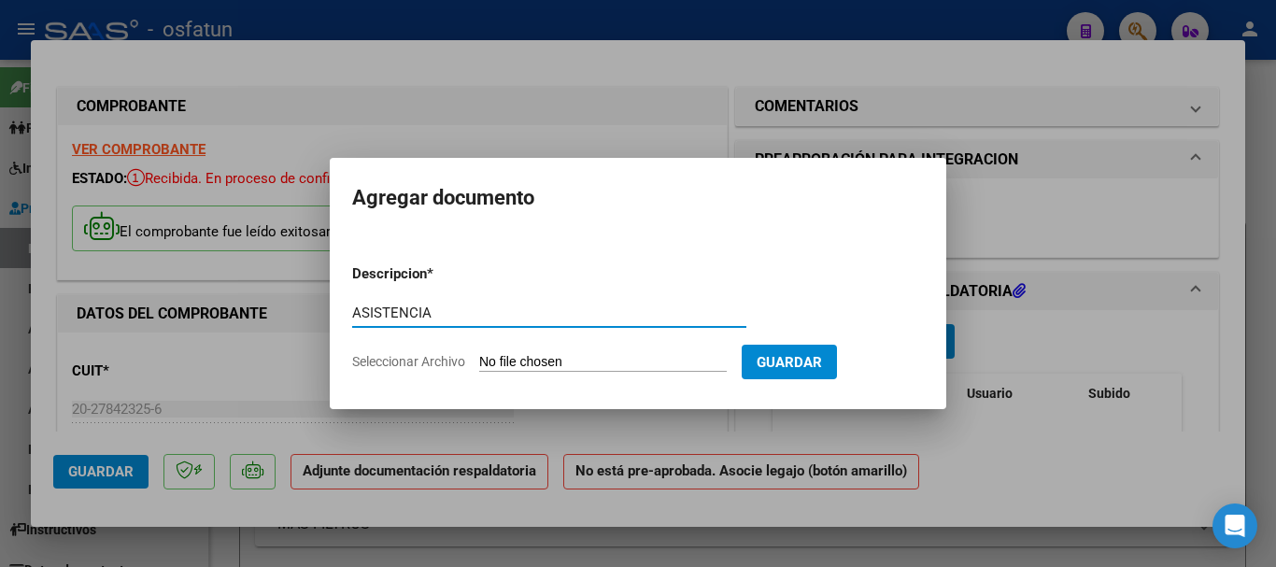
type input "ASISTENCIA"
click at [543, 364] on input "Seleccionar Archivo" at bounding box center [603, 363] width 248 height 18
click at [536, 362] on input "Seleccionar Archivo" at bounding box center [603, 363] width 248 height 18
type input "C:\fakepath\PLANILLA DE ASISTENCIAS (56).pdf"
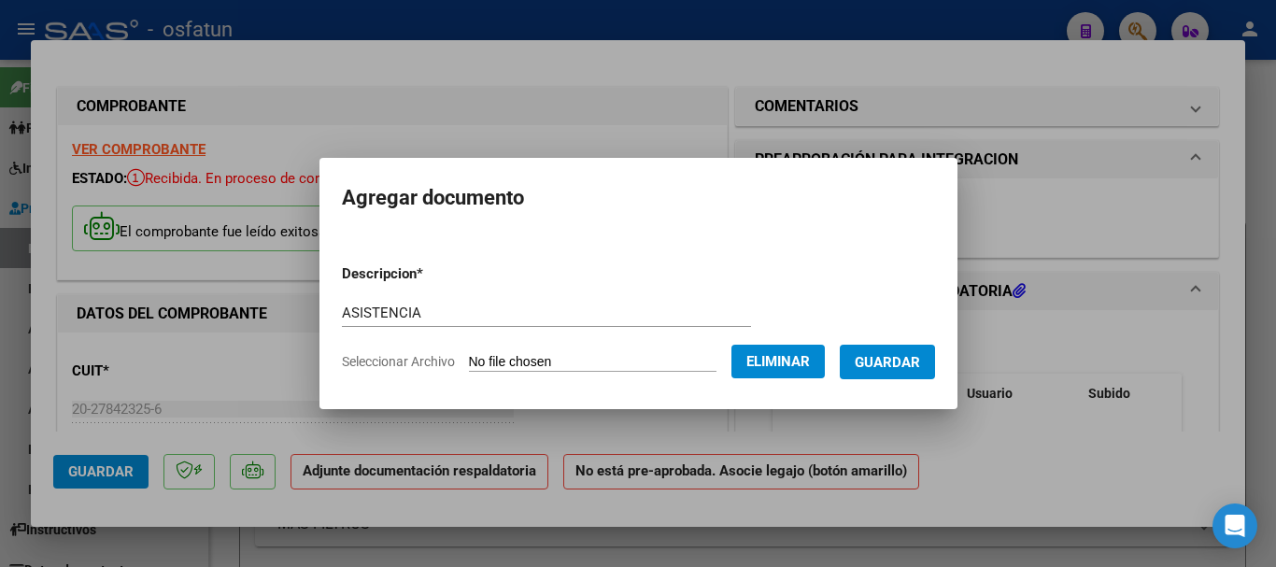
click at [907, 369] on span "Guardar" at bounding box center [887, 362] width 65 height 17
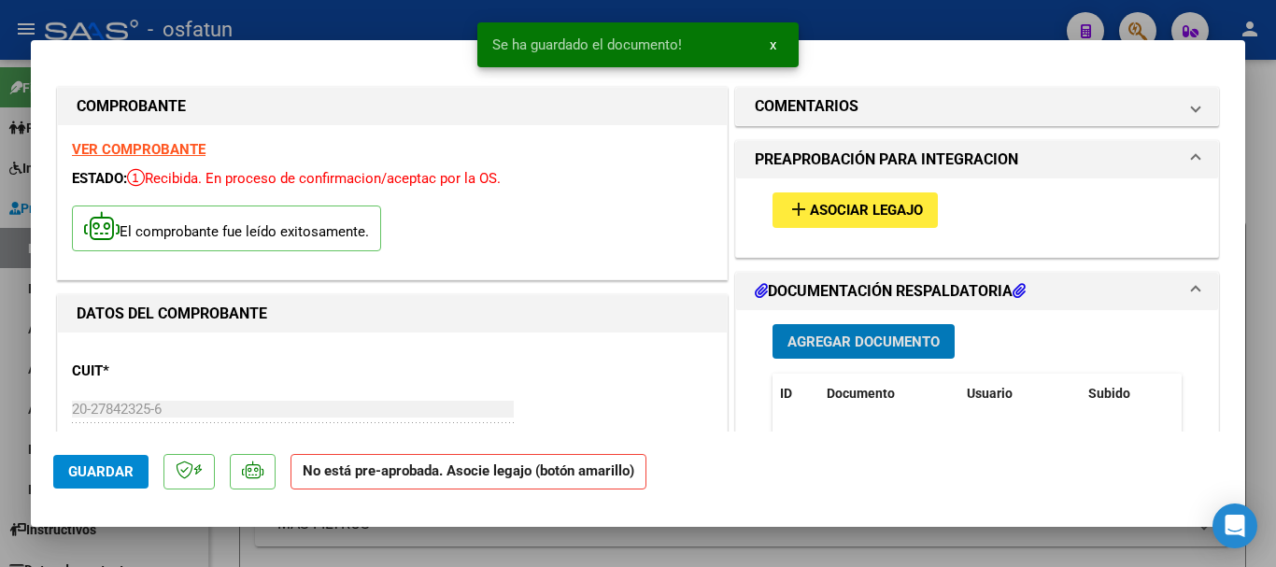
click at [843, 208] on span "Asociar Legajo" at bounding box center [866, 211] width 113 height 17
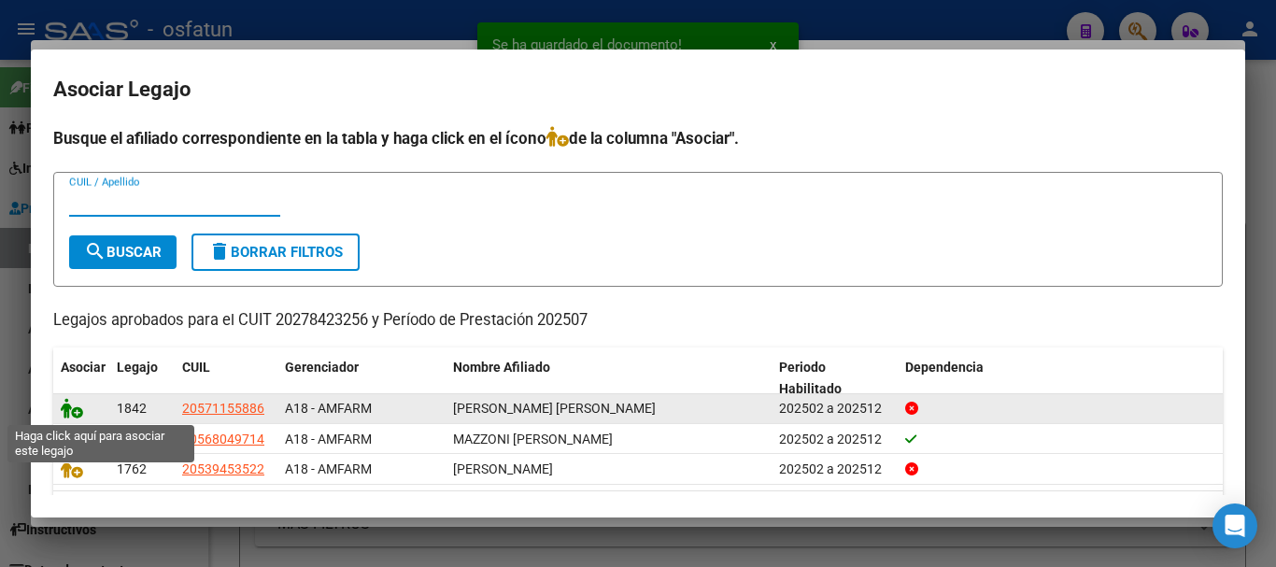
click at [63, 405] on icon at bounding box center [72, 408] width 22 height 21
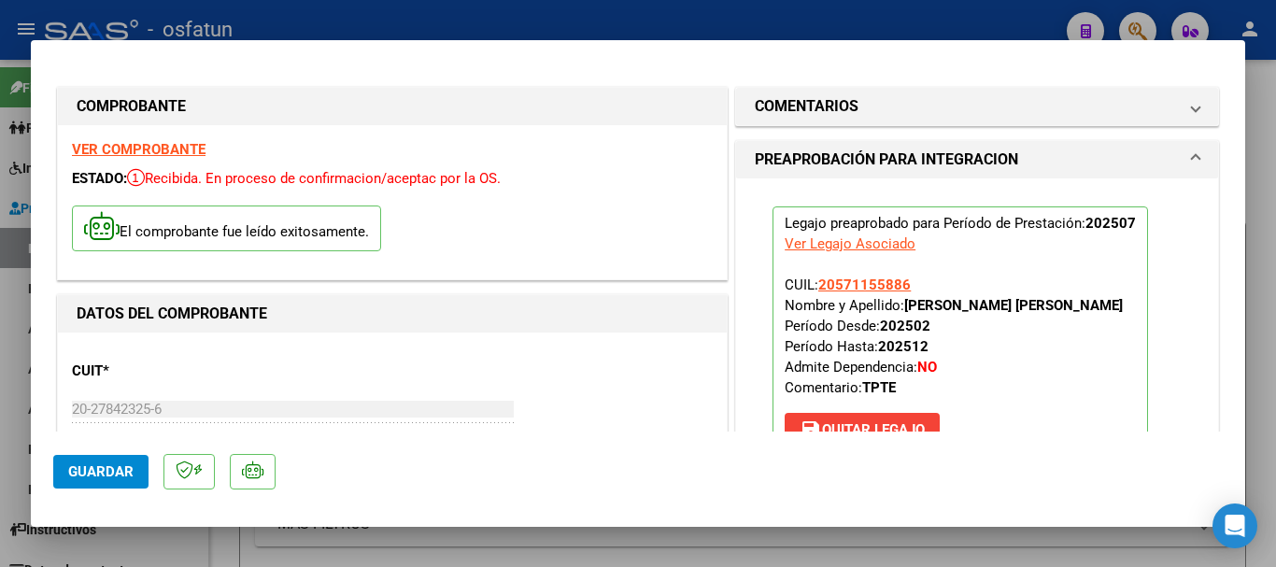
click at [89, 464] on span "Guardar" at bounding box center [100, 471] width 65 height 17
